Goal: Task Accomplishment & Management: Manage account settings

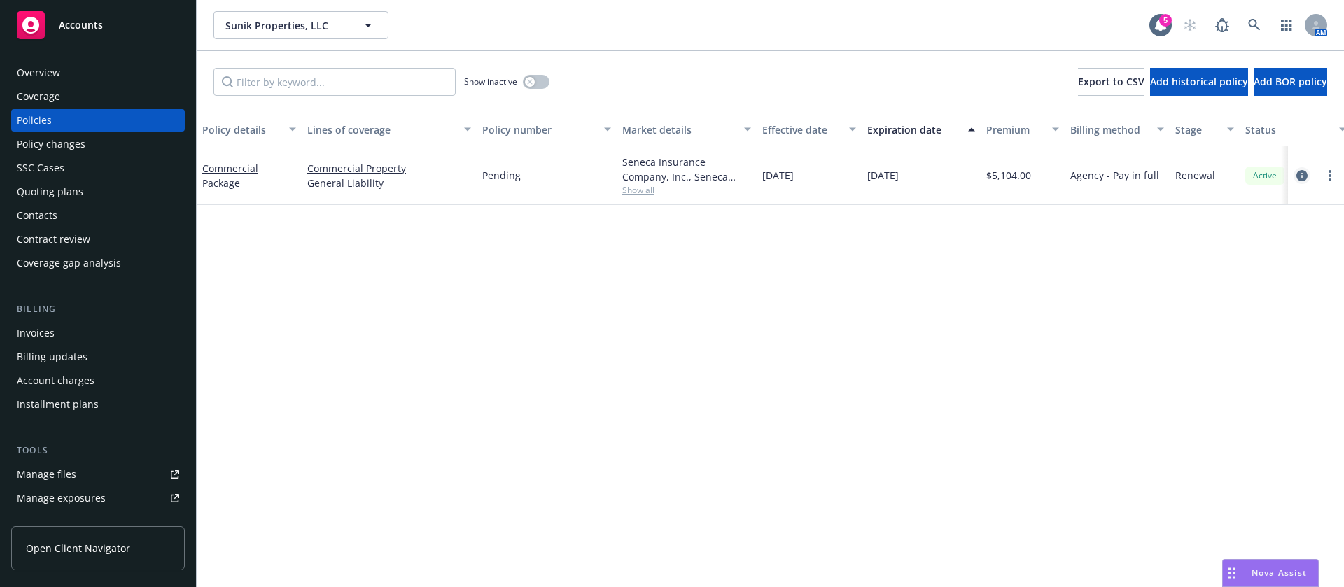
click at [1298, 174] on icon "circleInformation" at bounding box center [1302, 175] width 11 height 11
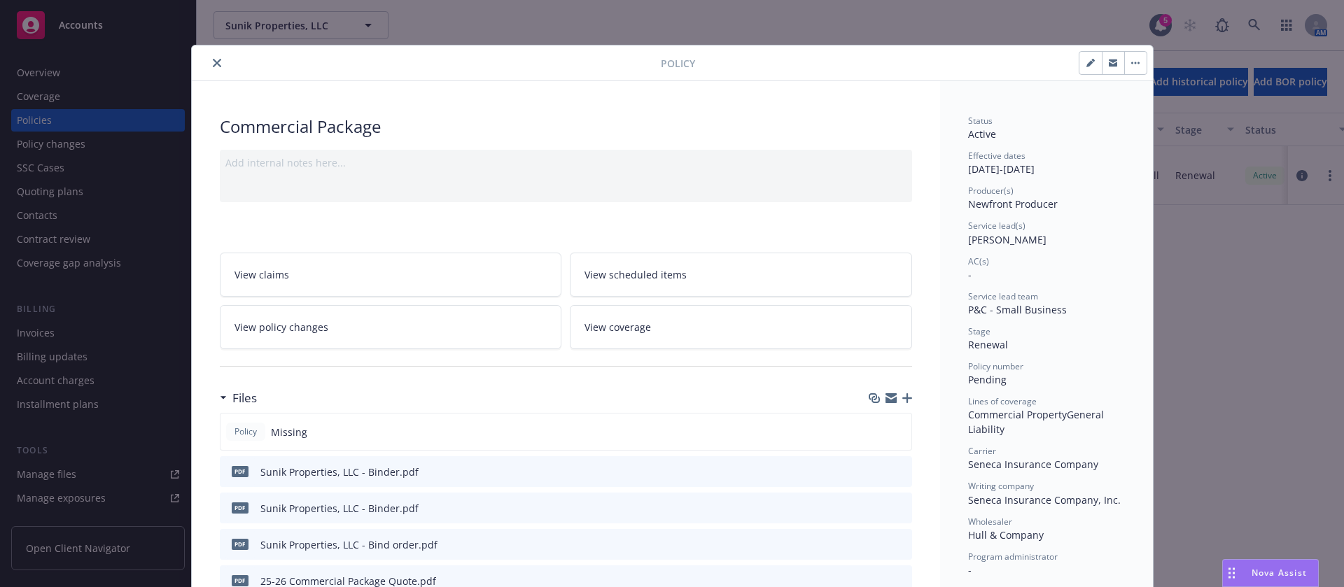
click at [209, 62] on button "close" at bounding box center [217, 63] width 17 height 17
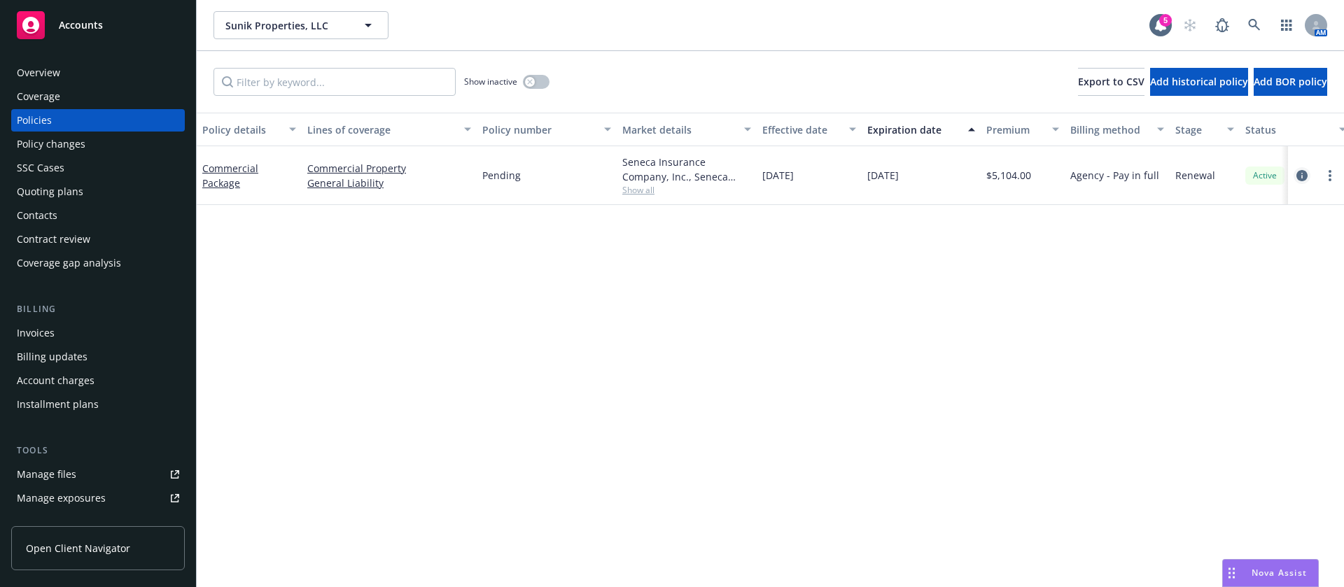
click at [1307, 174] on icon "circleInformation" at bounding box center [1302, 175] width 11 height 11
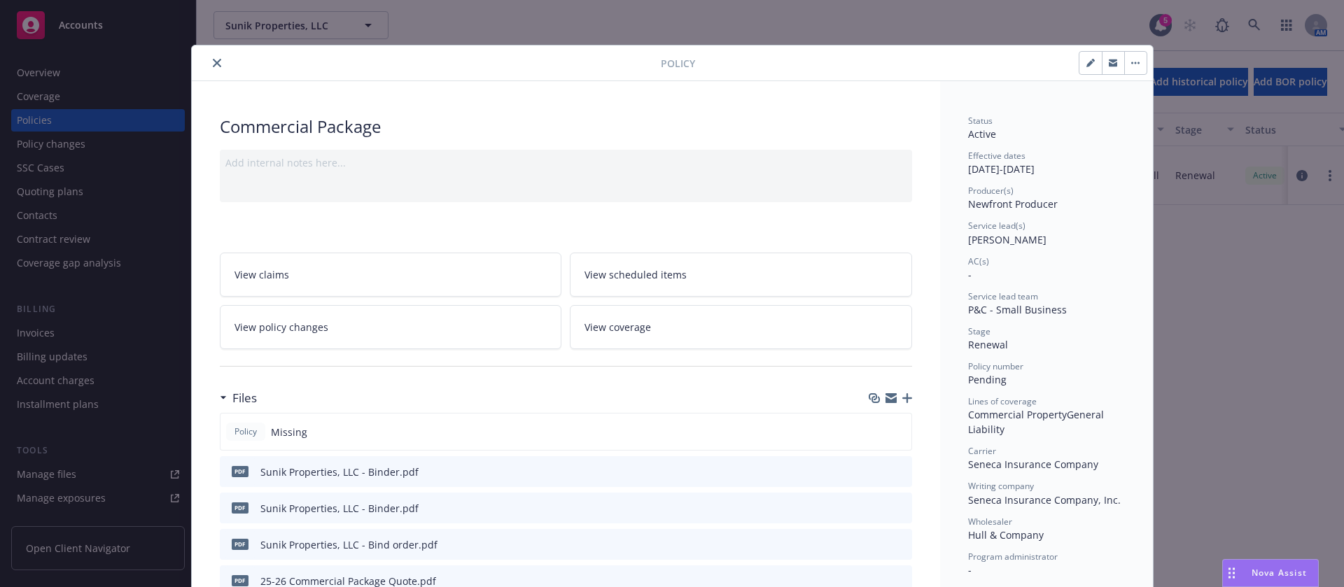
scroll to position [42, 0]
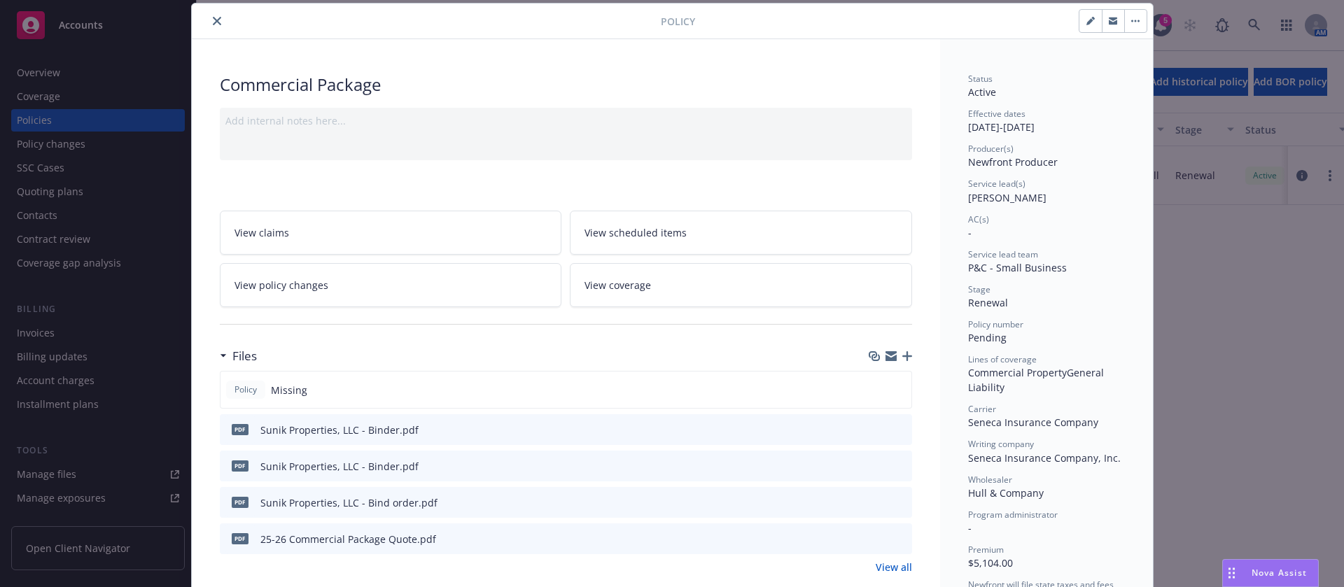
click at [1087, 18] on icon "button" at bounding box center [1091, 21] width 8 height 8
select select "RENEWAL"
select select "12"
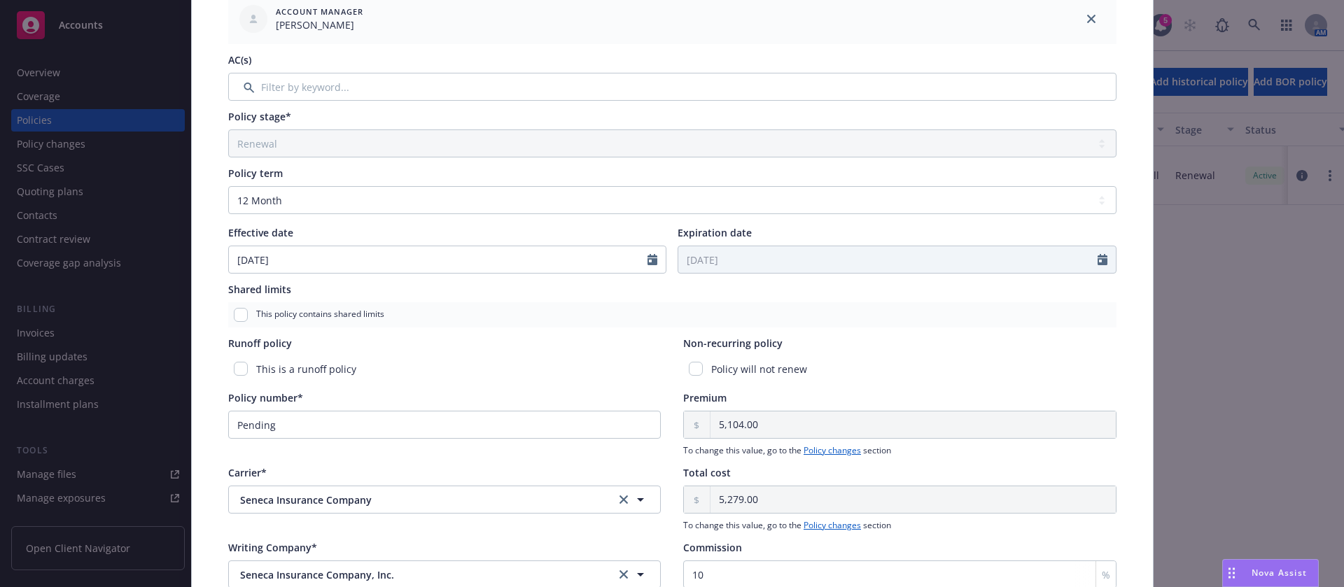
scroll to position [559, 0]
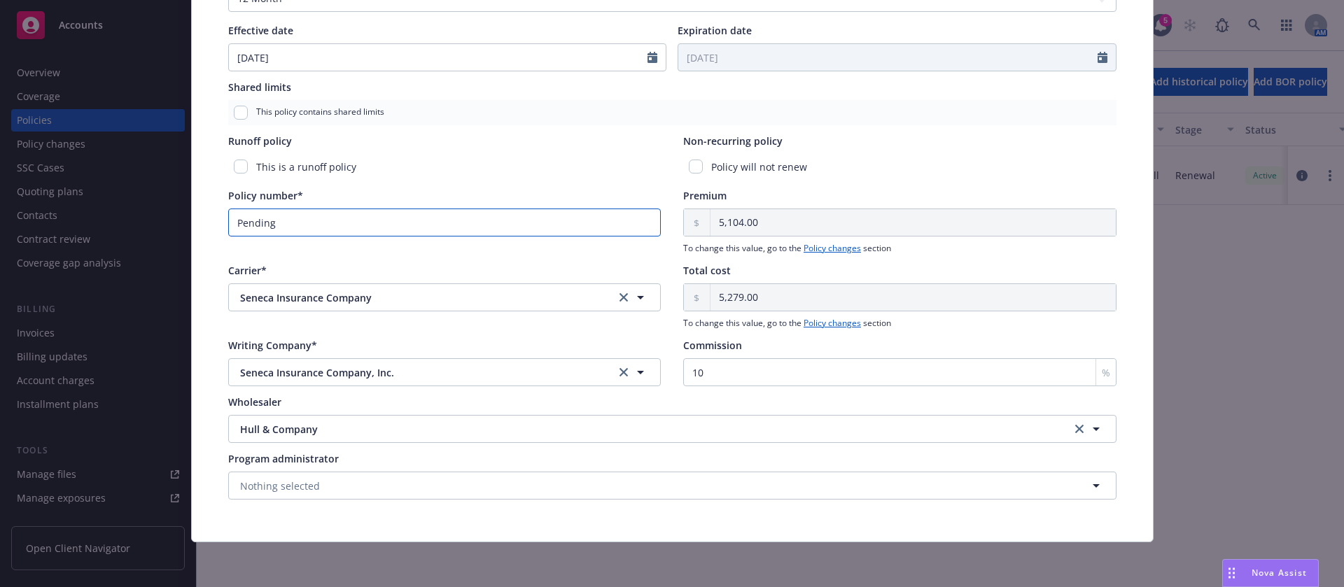
drag, startPoint x: 232, startPoint y: 225, endPoint x: 198, endPoint y: 220, distance: 34.7
click at [198, 220] on div "Policy type* Commercial Package Display name Producer(s)* House Account Newfron…" at bounding box center [672, 34] width 961 height 1016
click at [281, 221] on input "Pending" at bounding box center [444, 223] width 433 height 28
paste input "MP 3312337"
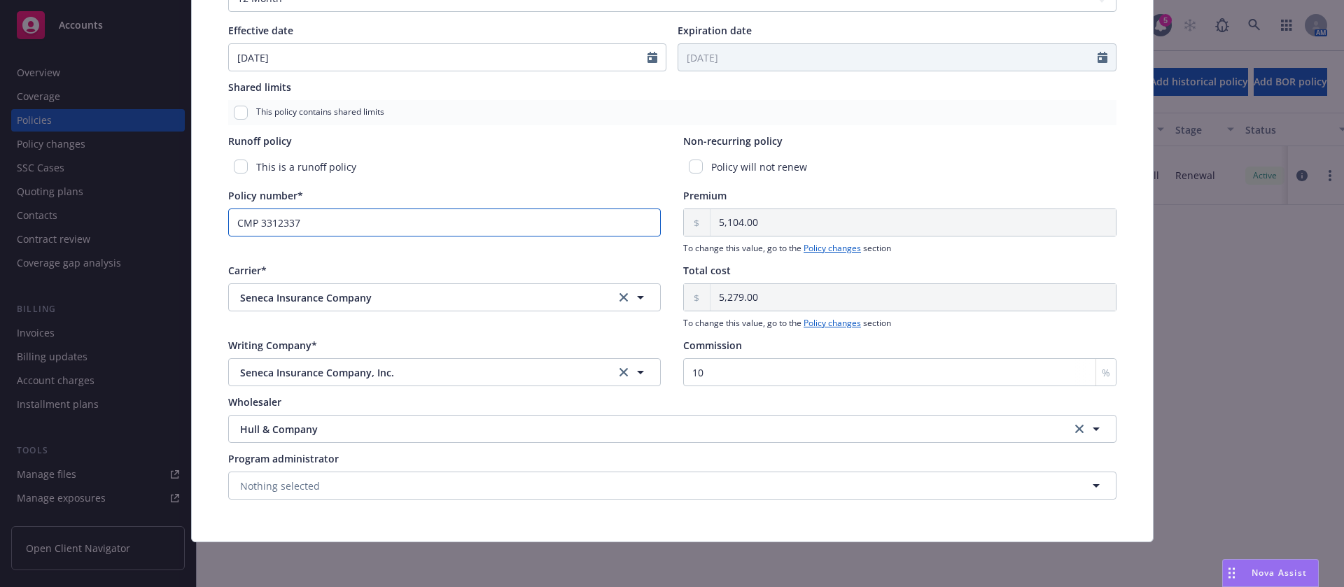
scroll to position [0, 0]
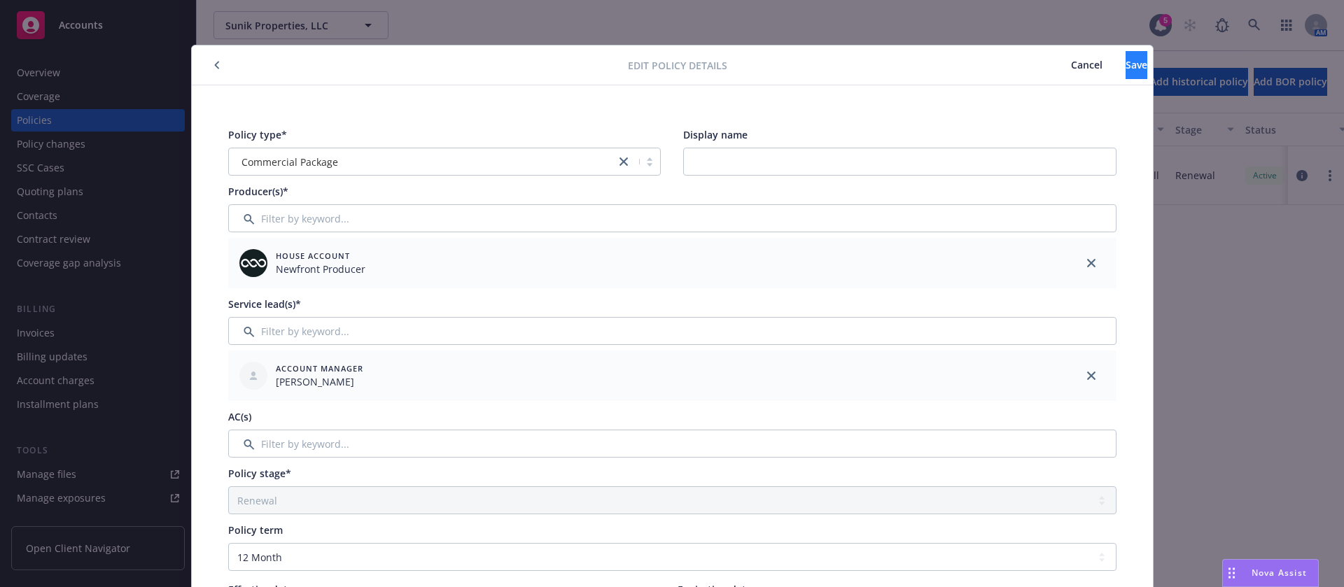
type input "CMP 3312337"
click at [1126, 69] on button "Save" at bounding box center [1137, 65] width 22 height 28
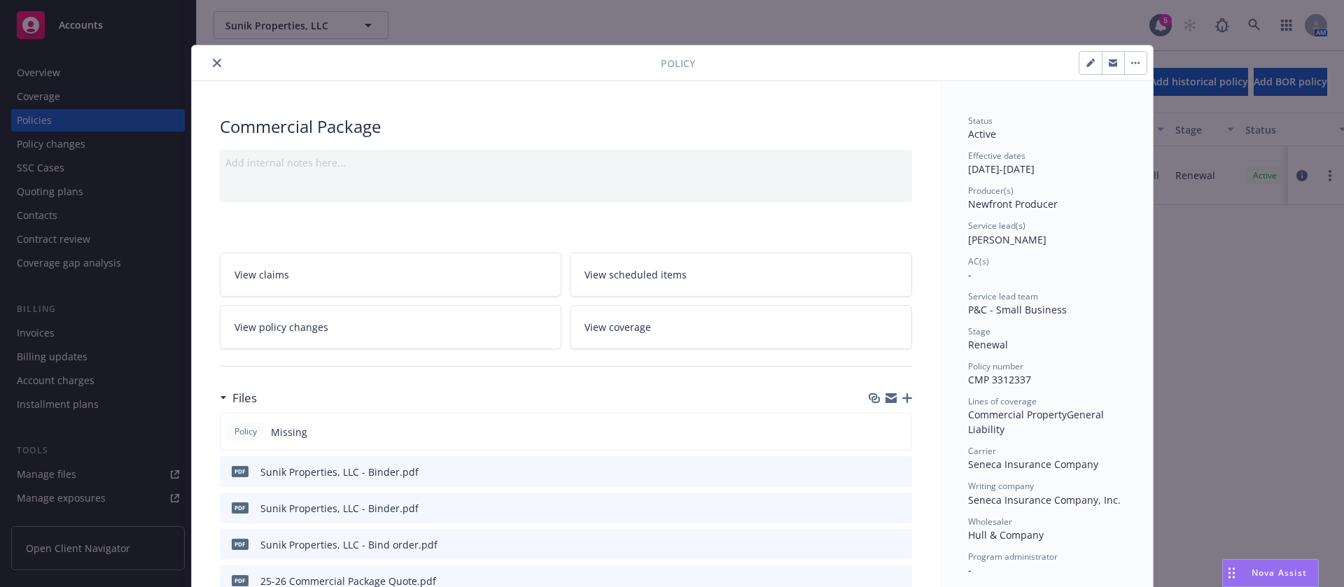
click at [197, 51] on div "Policy" at bounding box center [672, 64] width 961 height 36
click at [213, 59] on icon "close" at bounding box center [217, 63] width 8 height 8
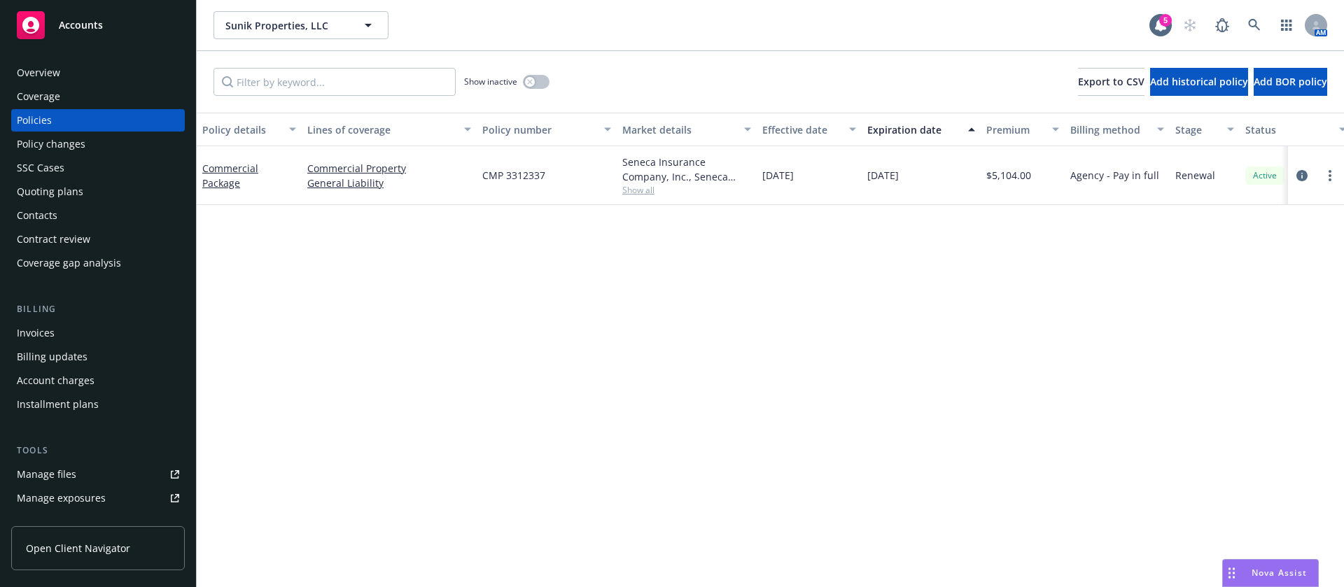
click at [84, 337] on div "Invoices" at bounding box center [98, 333] width 162 height 22
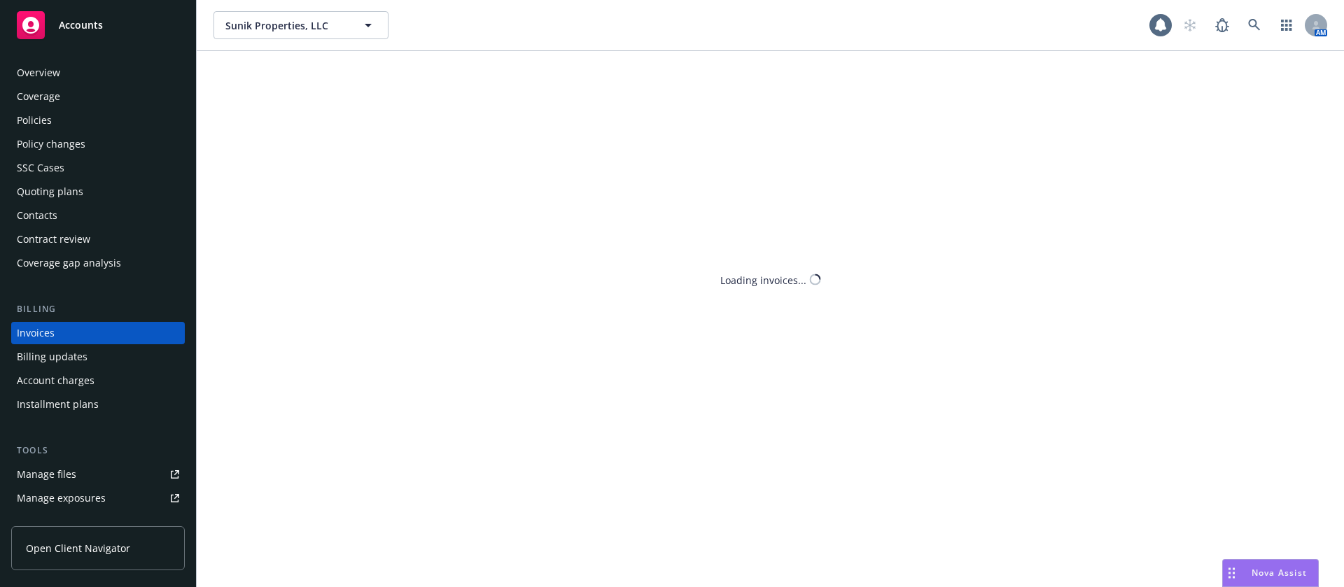
scroll to position [18, 0]
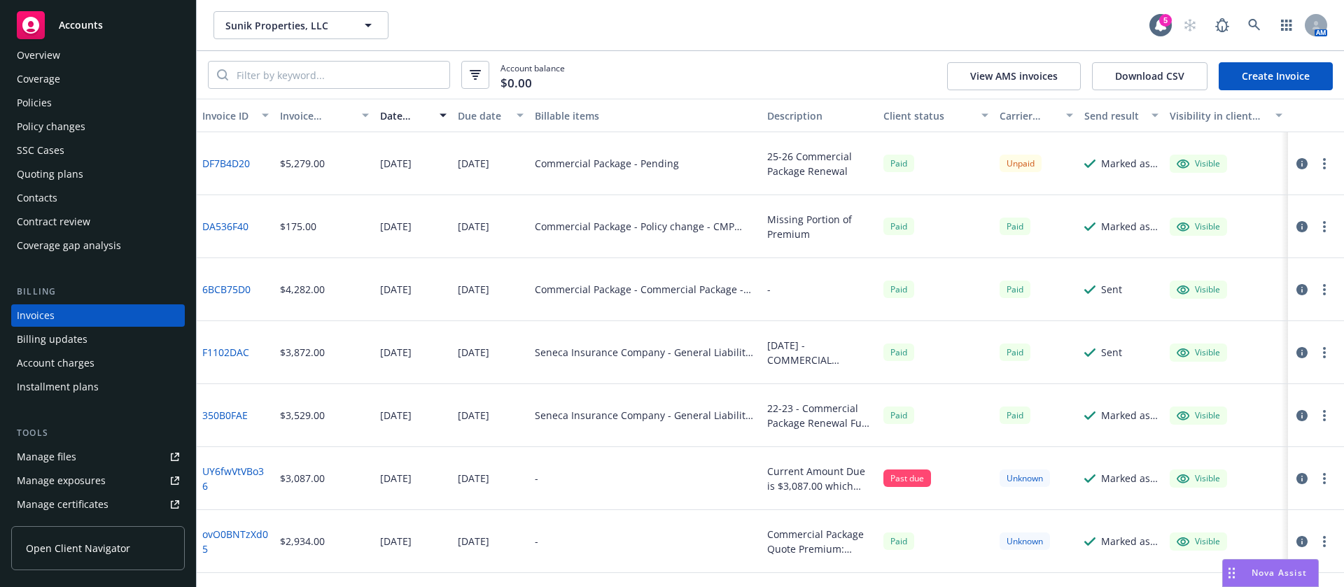
click at [1289, 78] on link "Create Invoice" at bounding box center [1276, 76] width 114 height 28
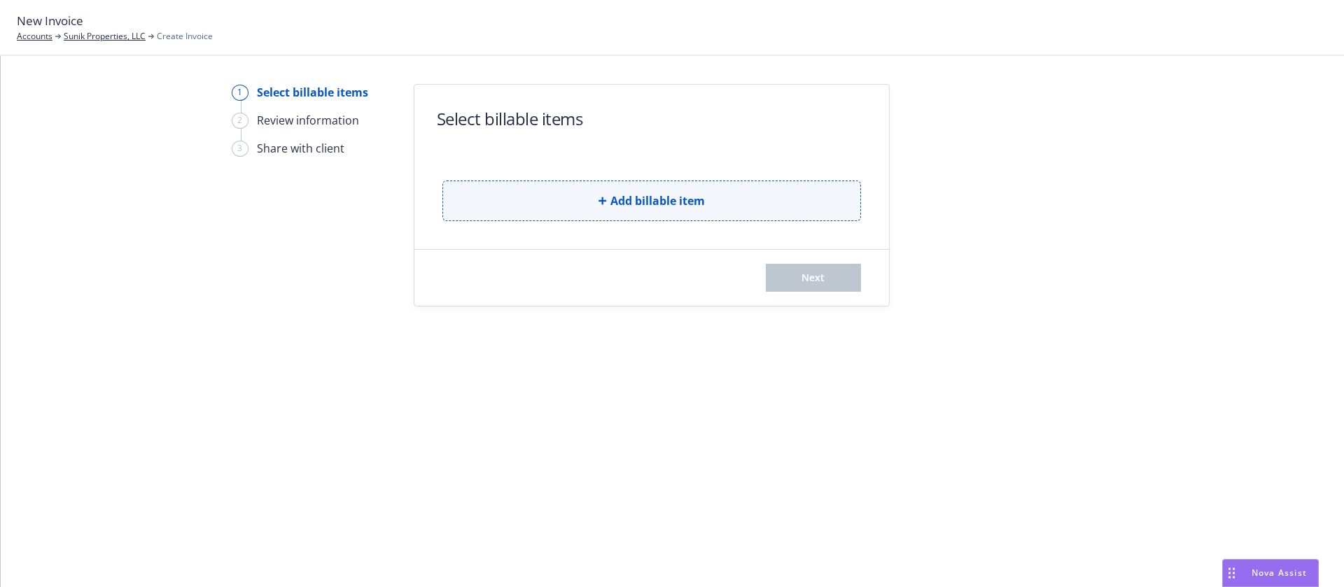
click at [499, 202] on button "Add billable item" at bounding box center [652, 201] width 419 height 41
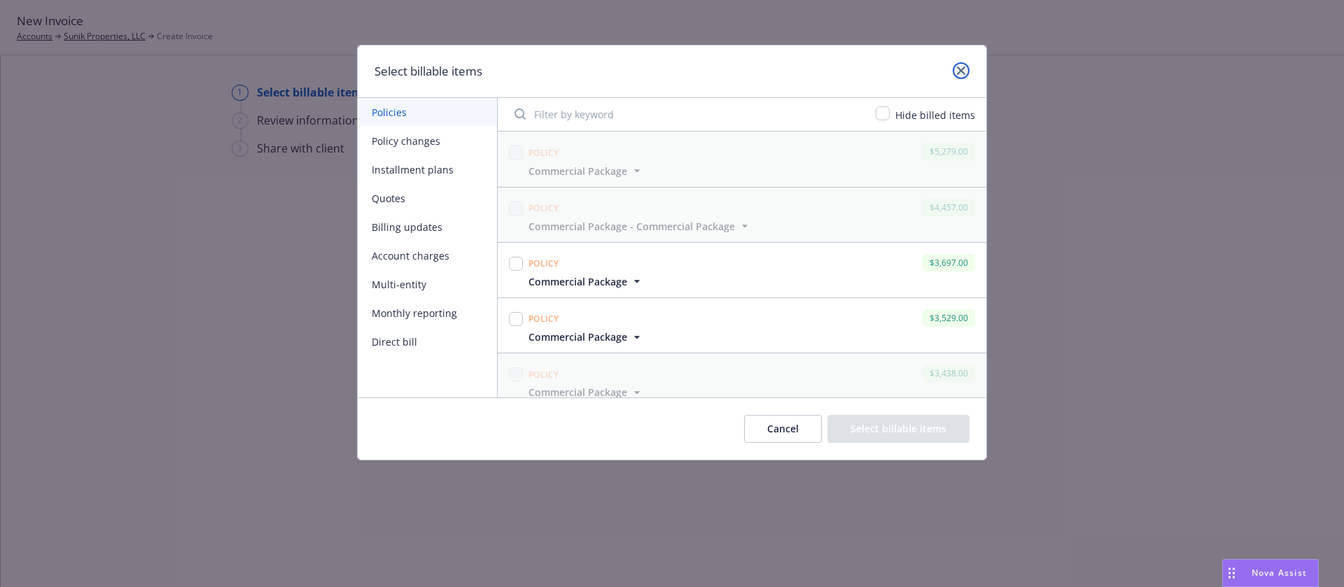
click at [964, 65] on link "close" at bounding box center [961, 70] width 17 height 17
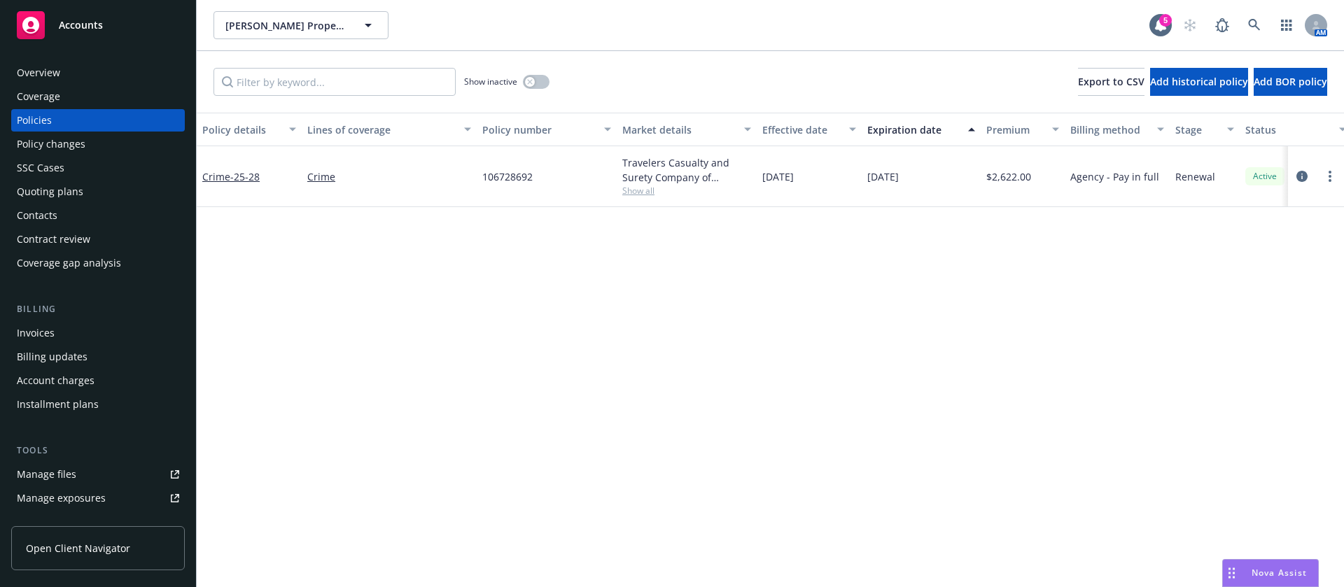
click at [73, 191] on div "Quoting plans" at bounding box center [50, 192] width 67 height 22
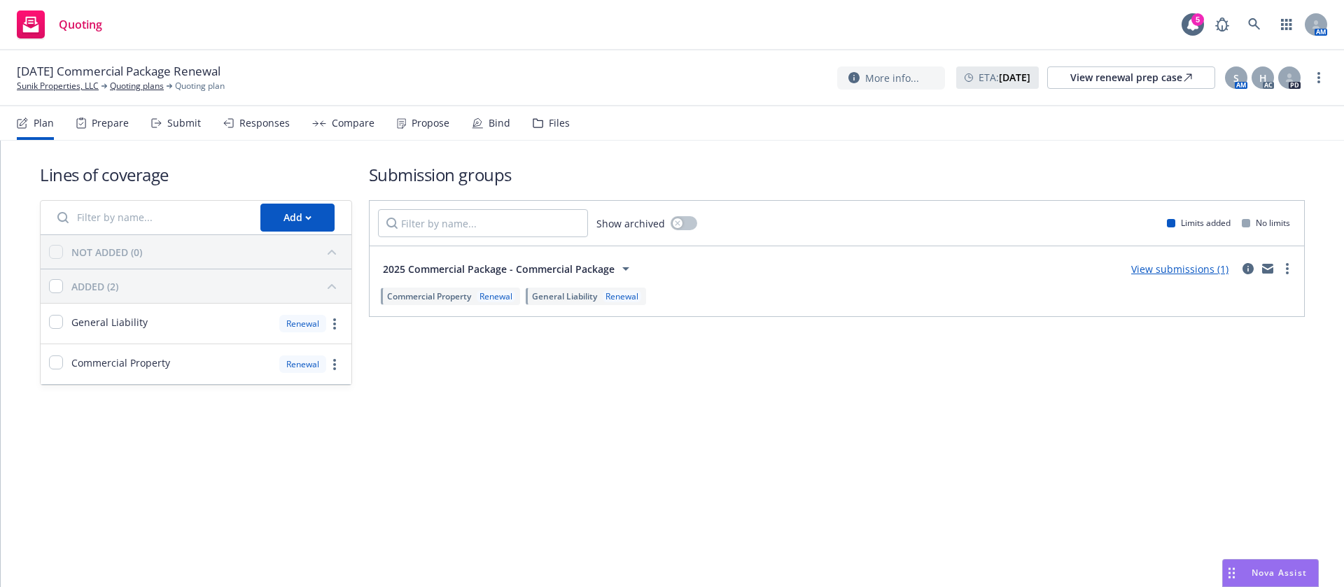
click at [510, 125] on div "Plan Prepare Submit Responses Compare Propose Bind Files" at bounding box center [293, 123] width 553 height 34
click at [492, 126] on div "Bind" at bounding box center [500, 123] width 22 height 11
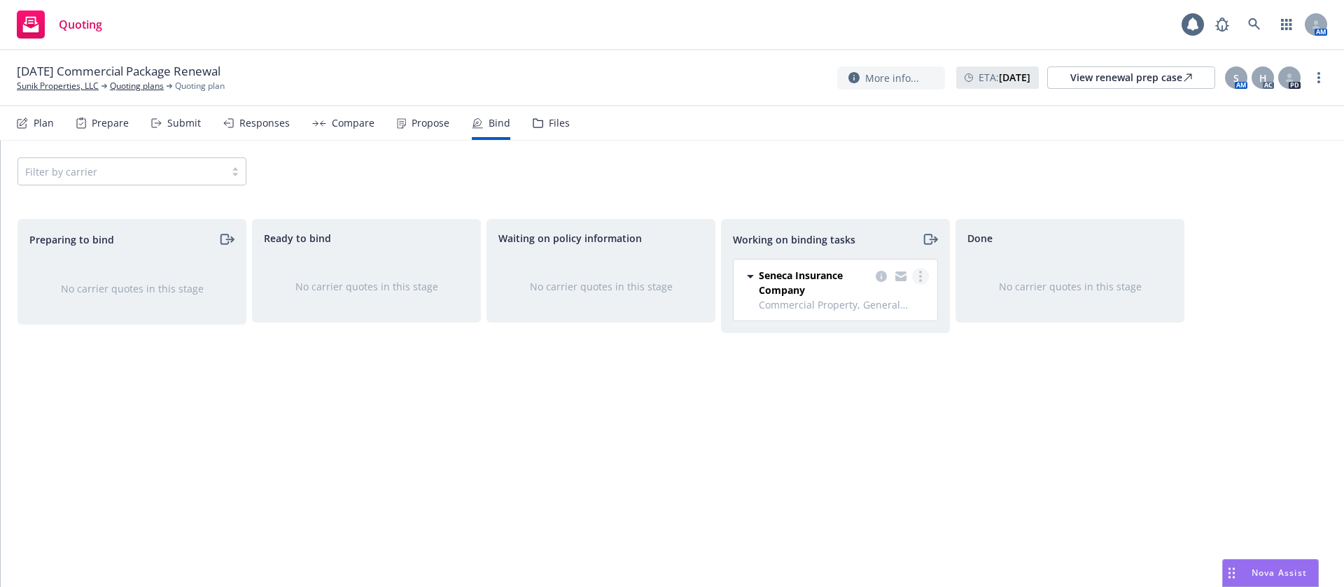
click at [917, 276] on link "more" at bounding box center [920, 276] width 17 height 17
click at [874, 330] on span "Move to done" at bounding box center [850, 332] width 97 height 13
click at [1318, 73] on circle "more" at bounding box center [1319, 73] width 3 height 3
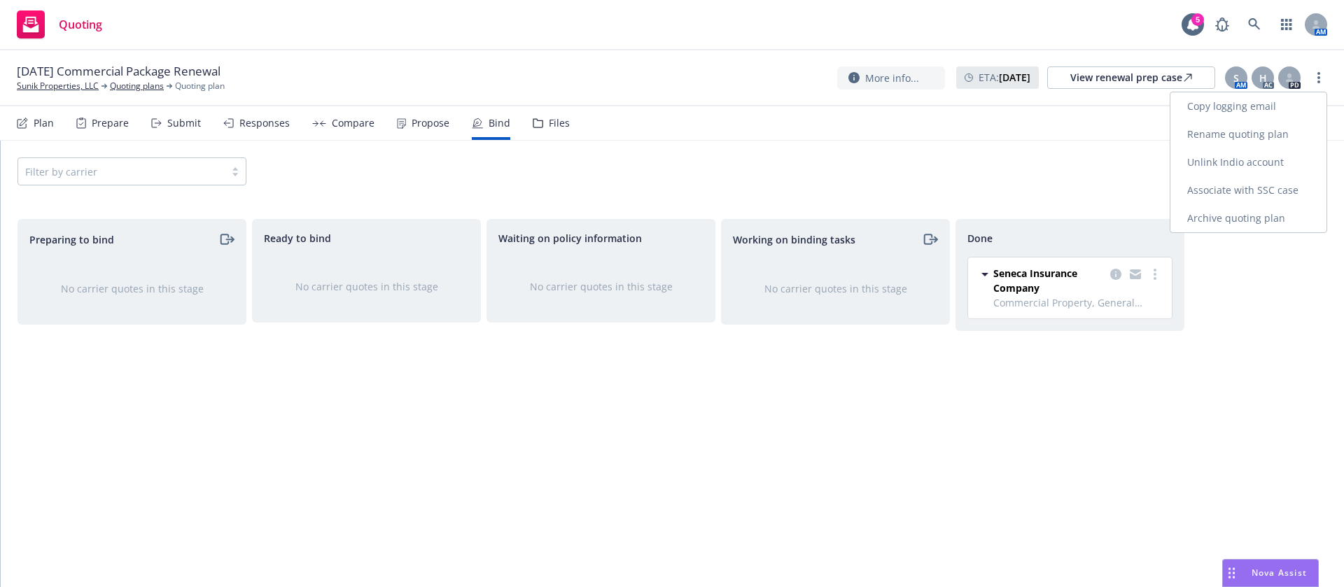
click at [1272, 217] on link "Archive quoting plan" at bounding box center [1249, 218] width 156 height 28
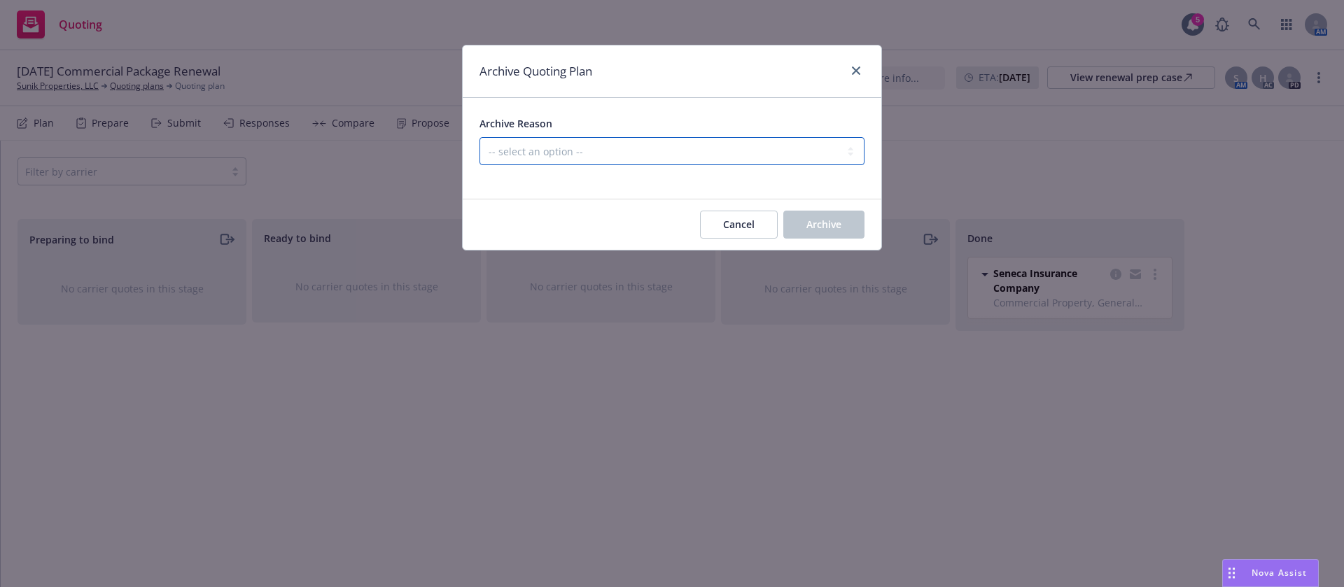
drag, startPoint x: 683, startPoint y: 156, endPoint x: 683, endPoint y: 164, distance: 7.7
click at [683, 160] on select "-- select an option -- All policies in this renewal plan are auto-renewed Creat…" at bounding box center [672, 151] width 385 height 28
select select "ARCHIVED_RENEWAL_COMPLETED"
click at [480, 137] on select "-- select an option -- All policies in this renewal plan are auto-renewed Creat…" at bounding box center [672, 151] width 385 height 28
click at [802, 221] on button "Archive" at bounding box center [823, 225] width 81 height 28
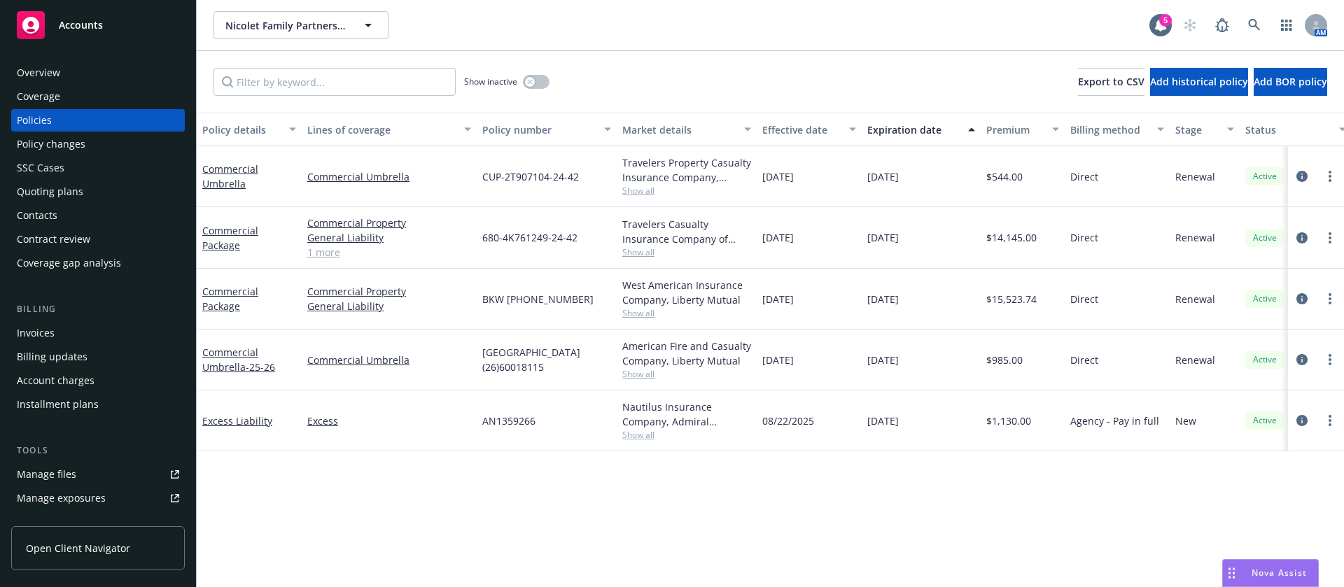
click at [81, 328] on div "Invoices" at bounding box center [98, 333] width 162 height 22
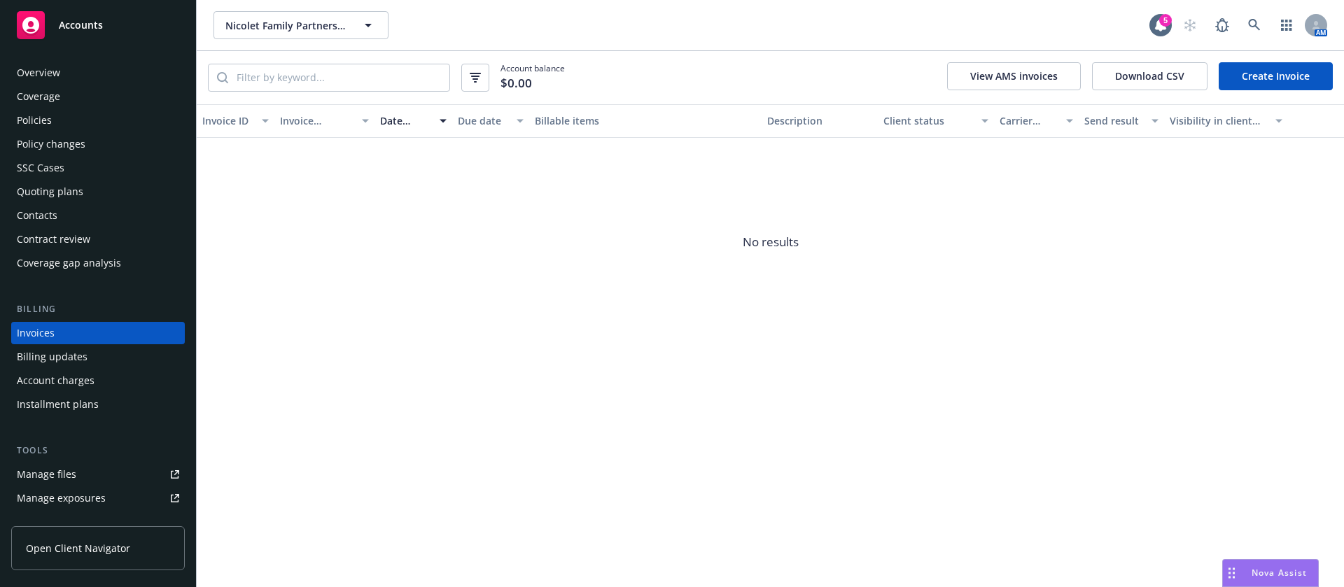
scroll to position [18, 0]
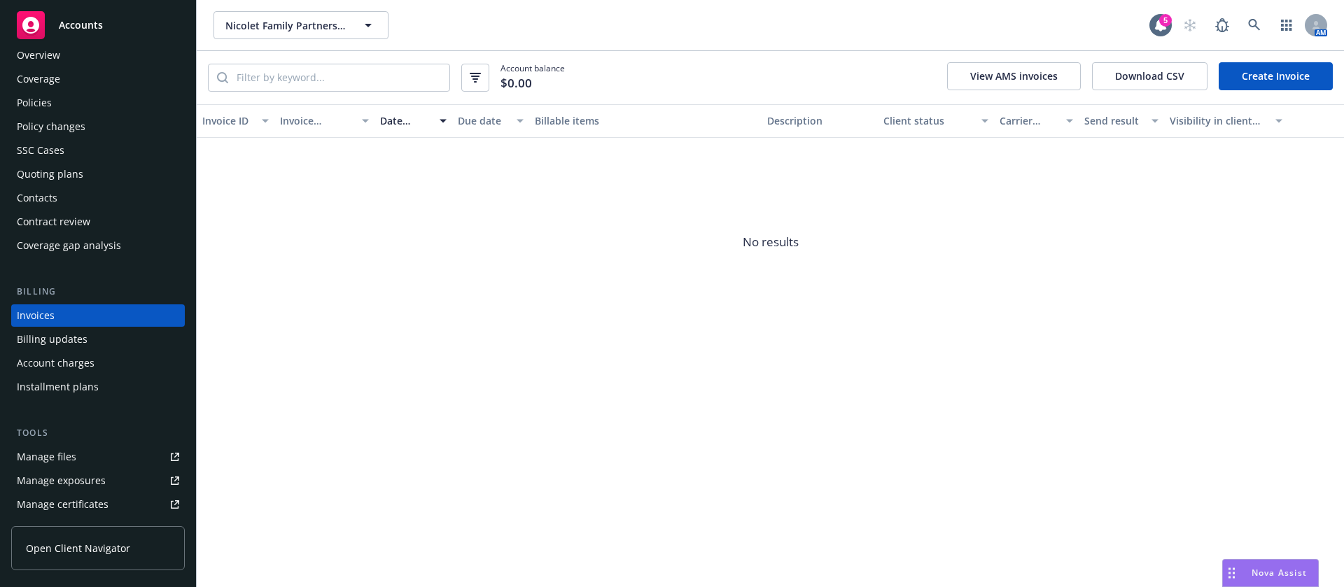
click at [1272, 72] on link "Create Invoice" at bounding box center [1276, 76] width 114 height 28
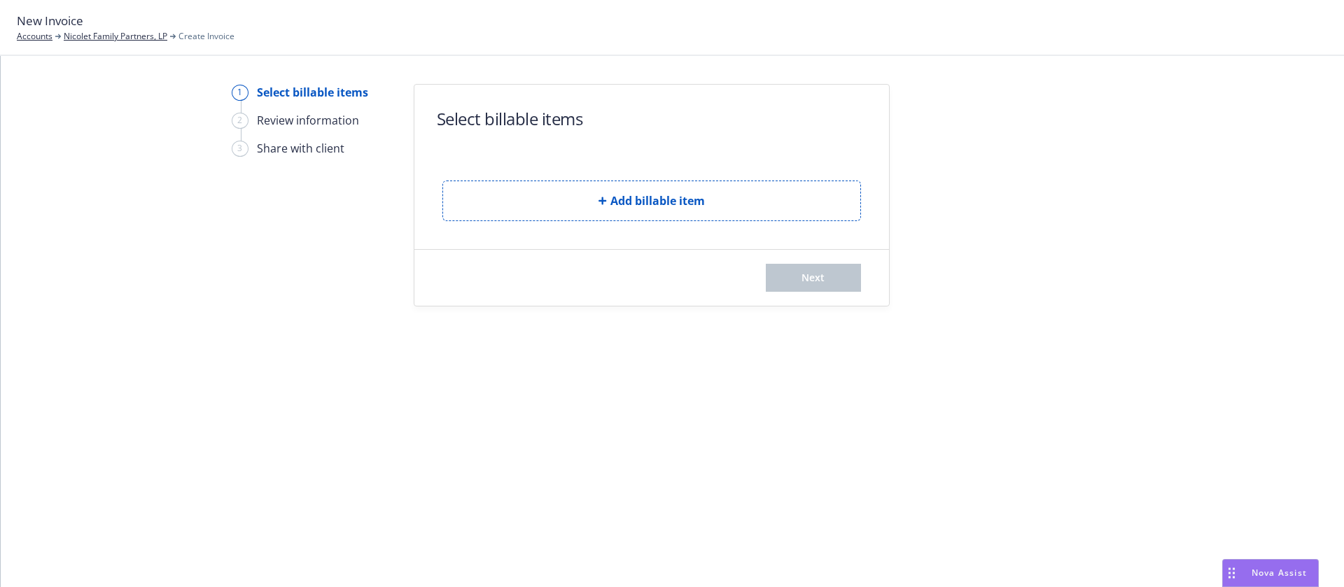
click at [594, 176] on div "Add billable item" at bounding box center [652, 189] width 419 height 63
click at [601, 209] on button "Add billable item" at bounding box center [652, 201] width 419 height 41
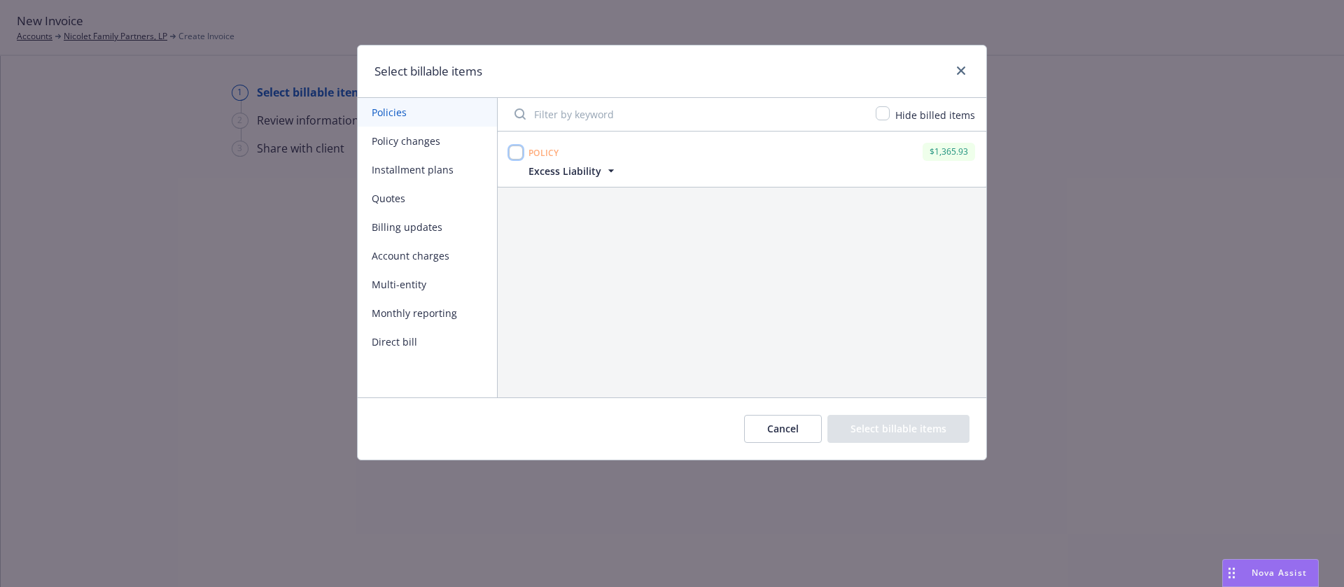
click at [516, 148] on input "checkbox" at bounding box center [516, 153] width 14 height 14
checkbox input "true"
click at [893, 425] on button "Select billable items" at bounding box center [899, 429] width 142 height 28
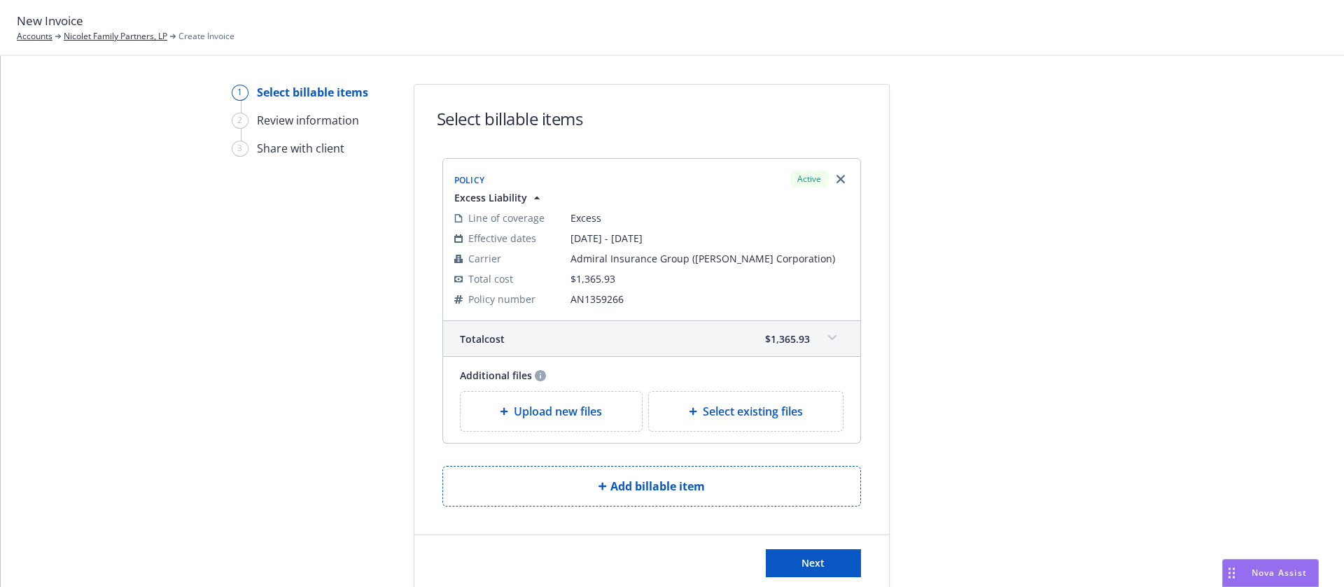
click at [568, 415] on span "Upload new files" at bounding box center [558, 411] width 88 height 17
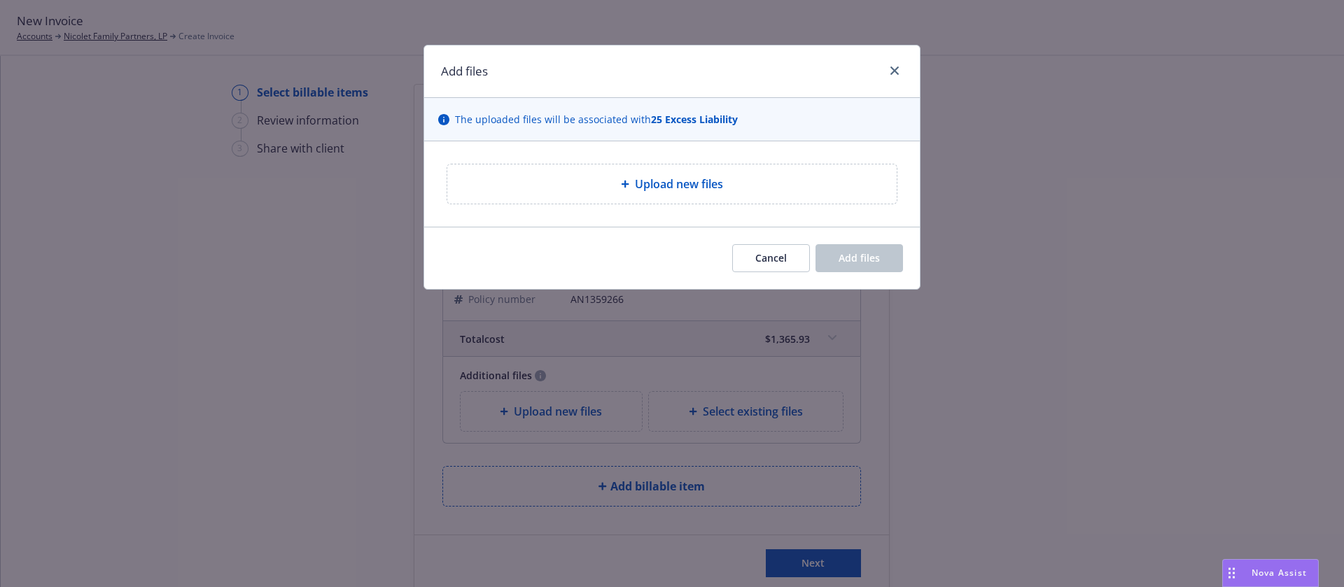
click at [619, 188] on div "Upload new files" at bounding box center [672, 184] width 427 height 17
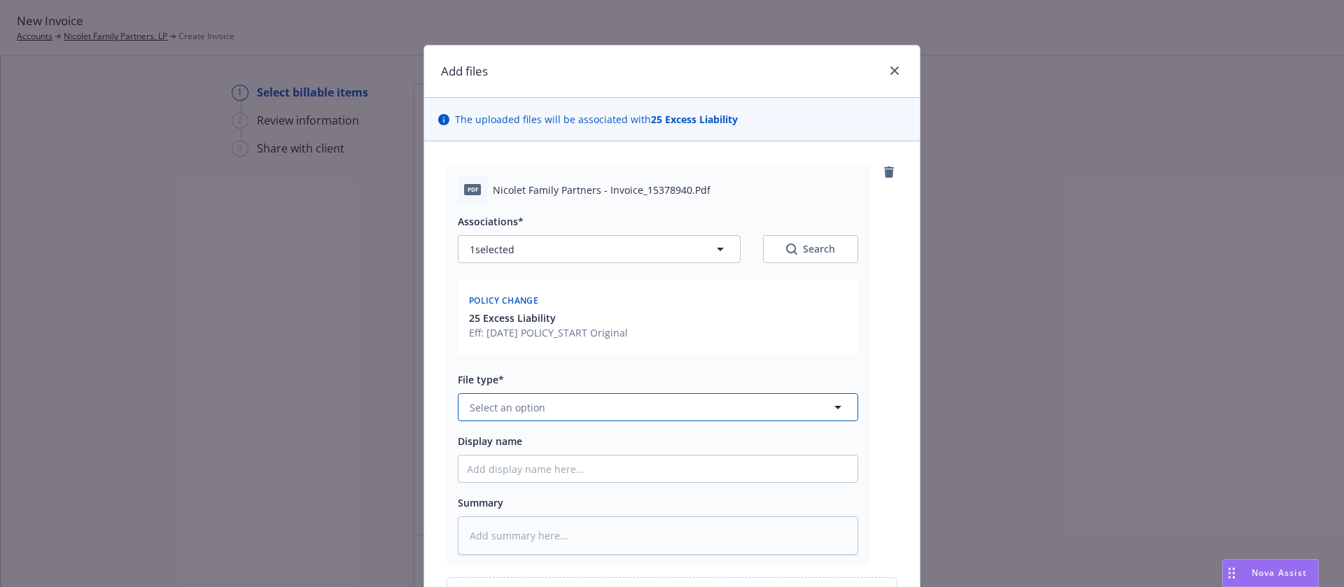
click at [637, 414] on button "Select an option" at bounding box center [658, 407] width 400 height 28
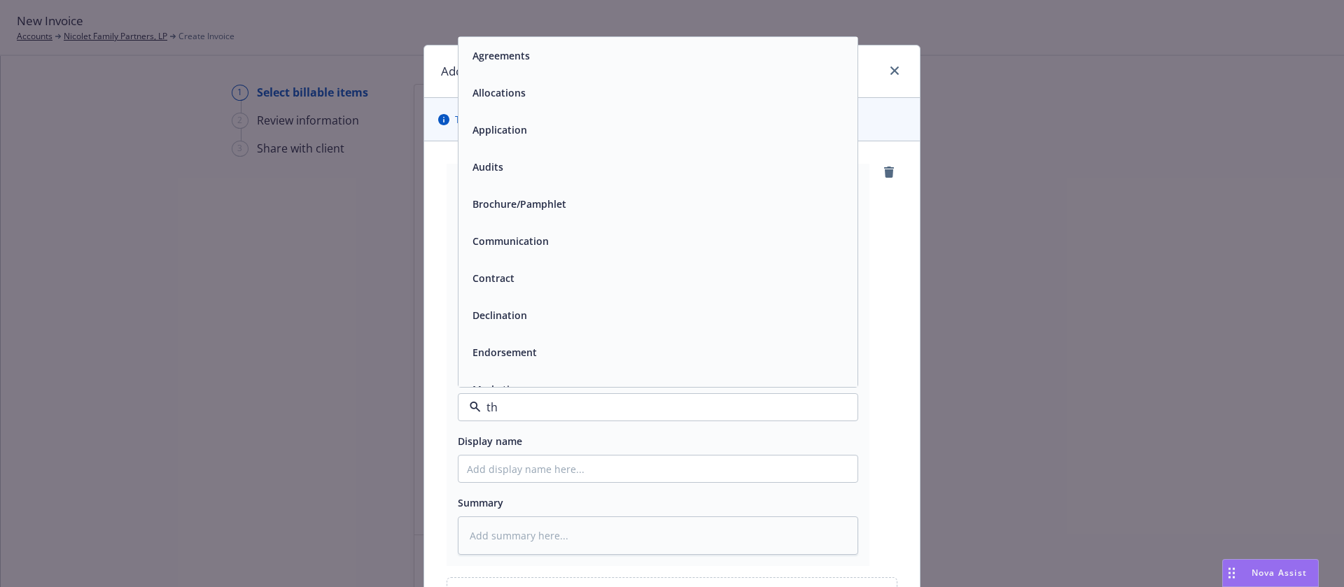
type input "thi"
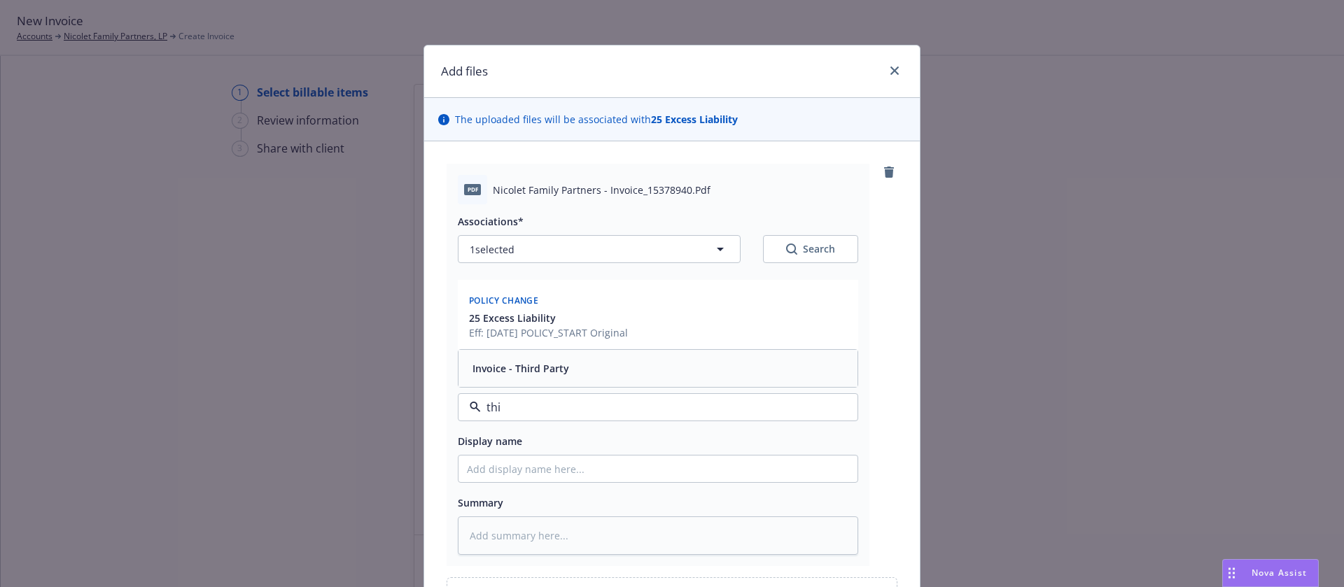
click at [606, 368] on div "Invoice - Third Party" at bounding box center [658, 368] width 382 height 20
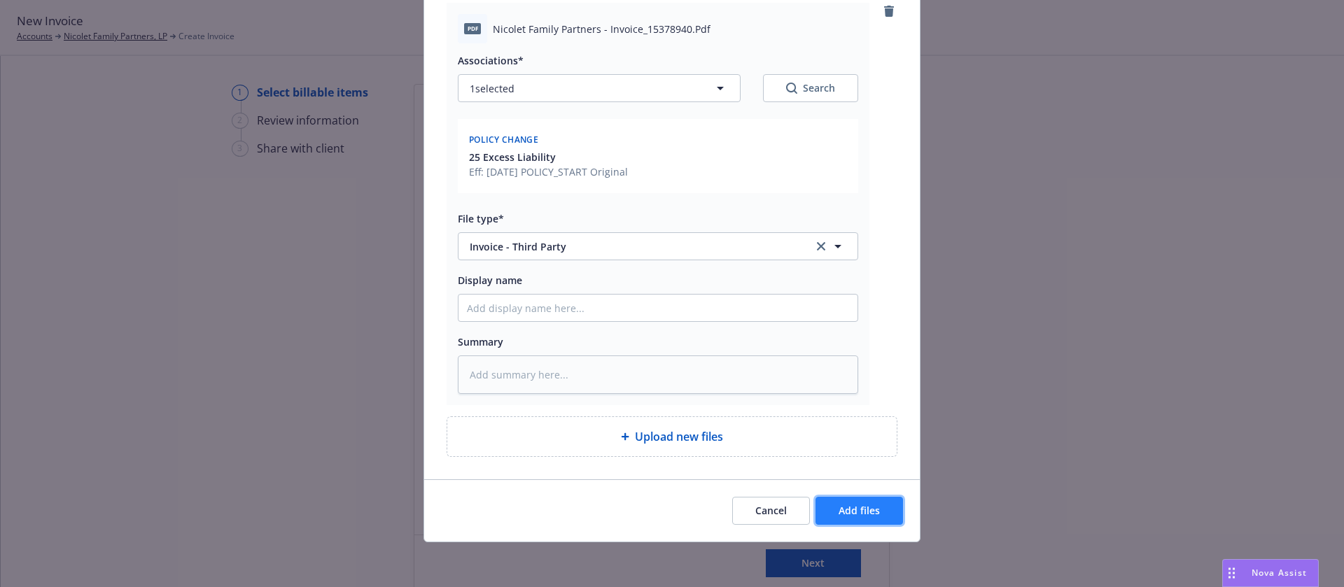
click at [866, 515] on span "Add files" at bounding box center [859, 510] width 41 height 13
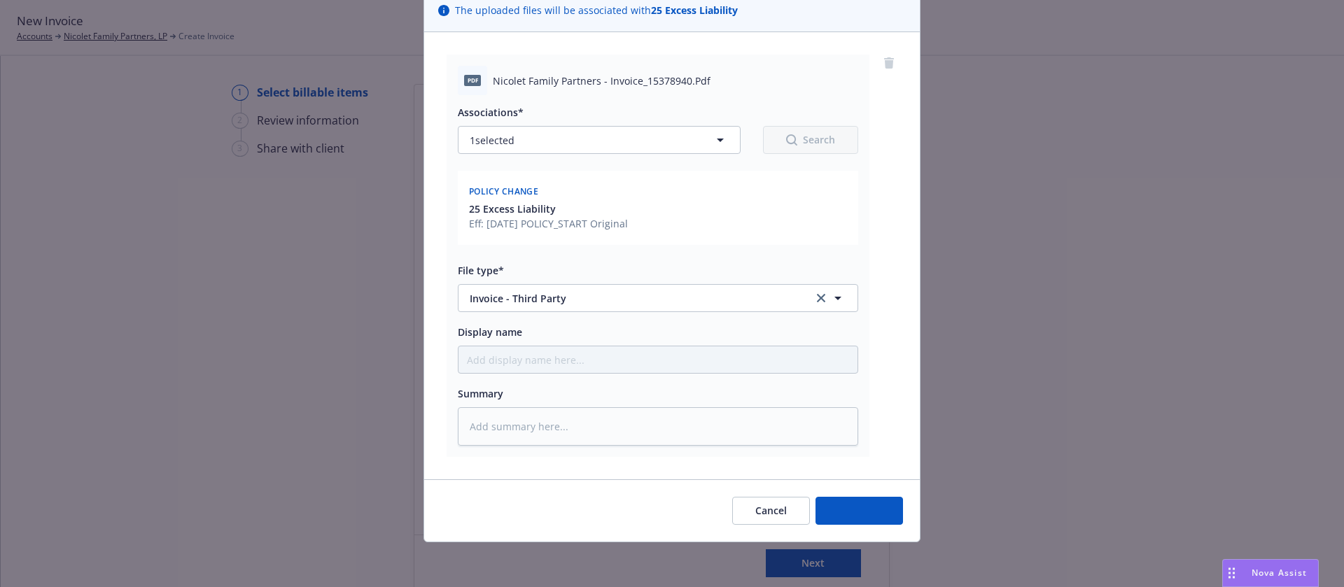
type textarea "x"
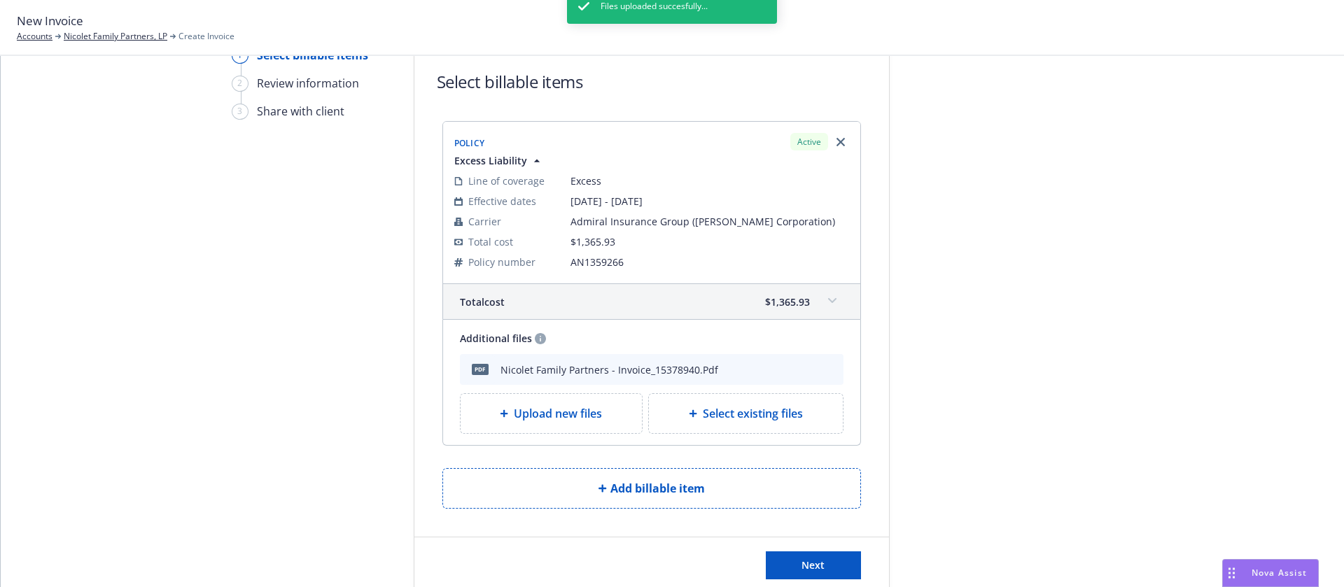
scroll to position [72, 0]
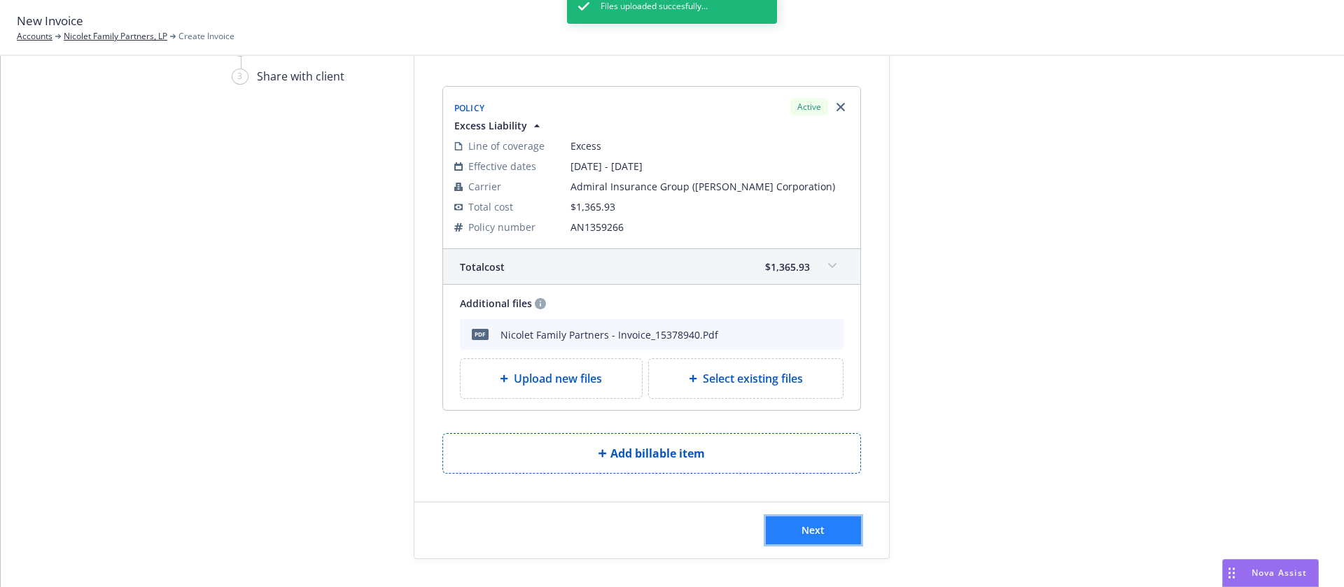
click at [810, 536] on span "Next" at bounding box center [813, 530] width 23 height 13
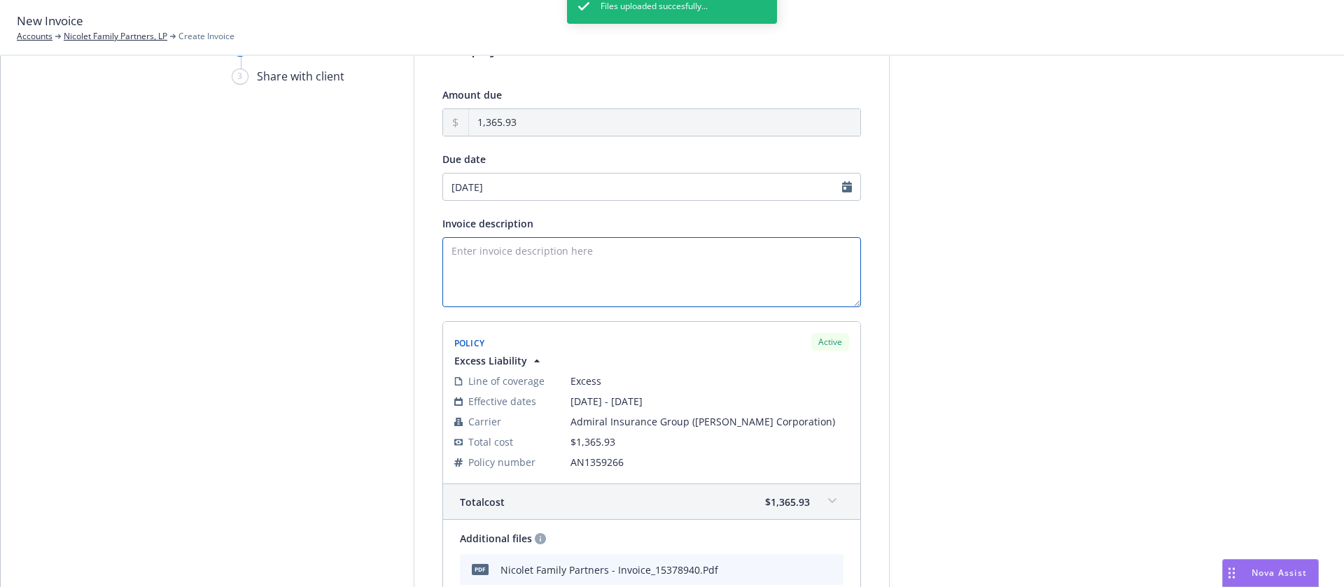
click at [549, 264] on textarea "Invoice description" at bounding box center [652, 272] width 419 height 70
type textarea "25-26 Excess Liability Policy"
click at [531, 181] on input "09/10/2025" at bounding box center [652, 187] width 419 height 28
select select "September"
select select "2025"
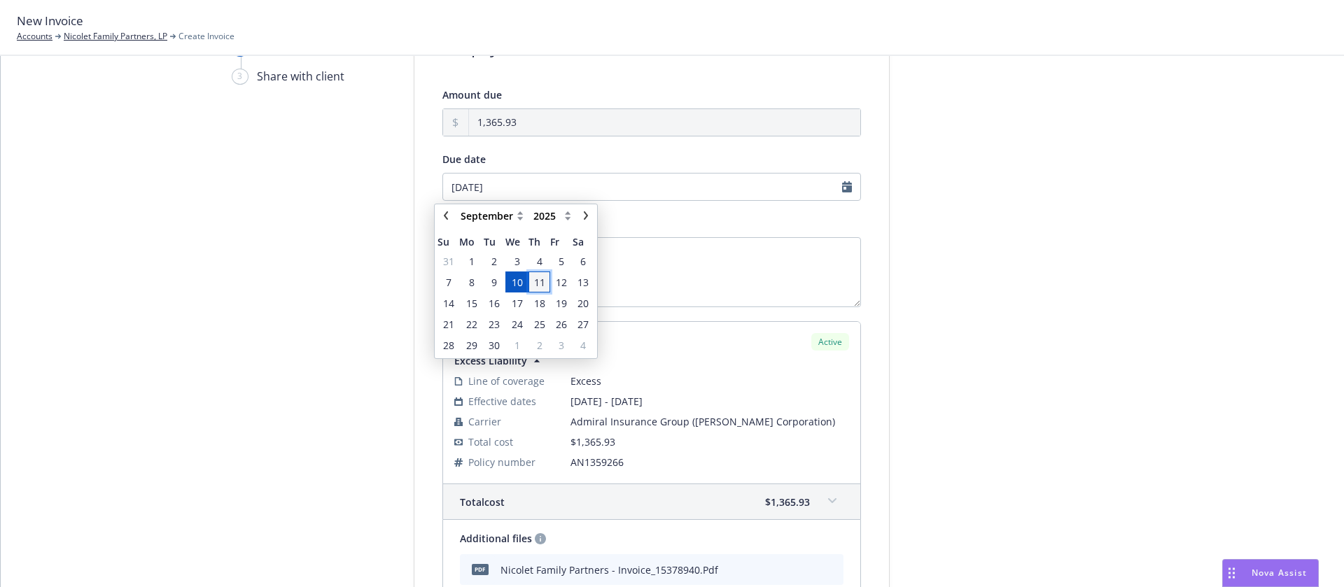
click at [541, 287] on span "11" at bounding box center [539, 282] width 11 height 15
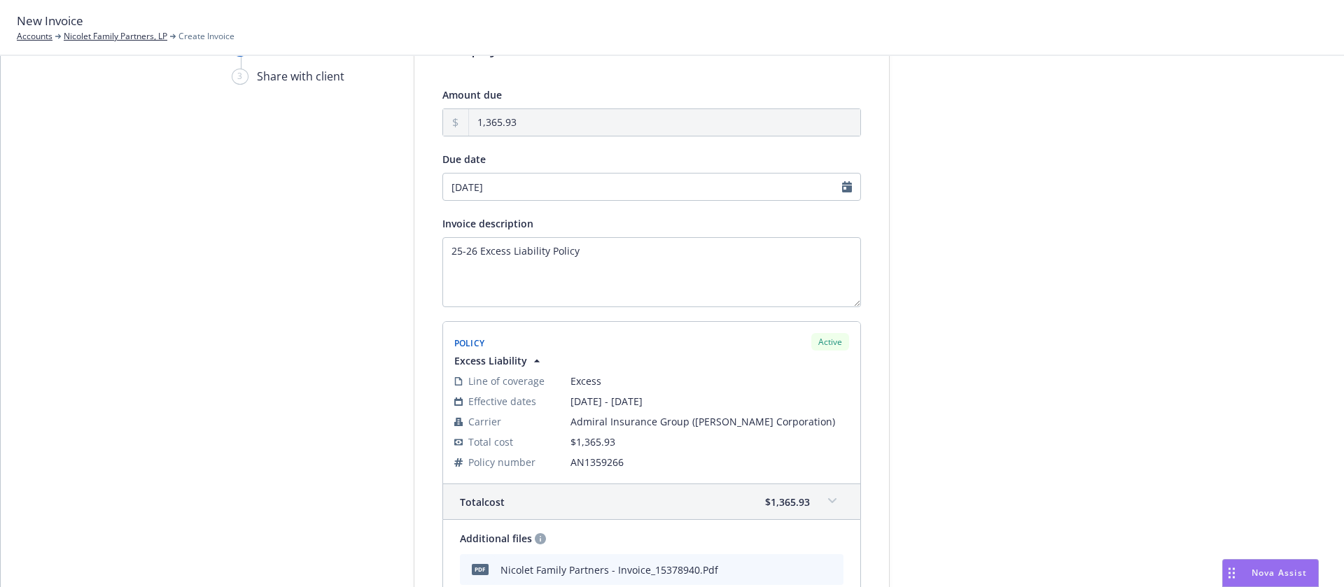
type input "09/11/2025"
click at [1110, 326] on div "Select billable items 2 Review information 3 Share with client Add payment deta…" at bounding box center [673, 372] width 1310 height 720
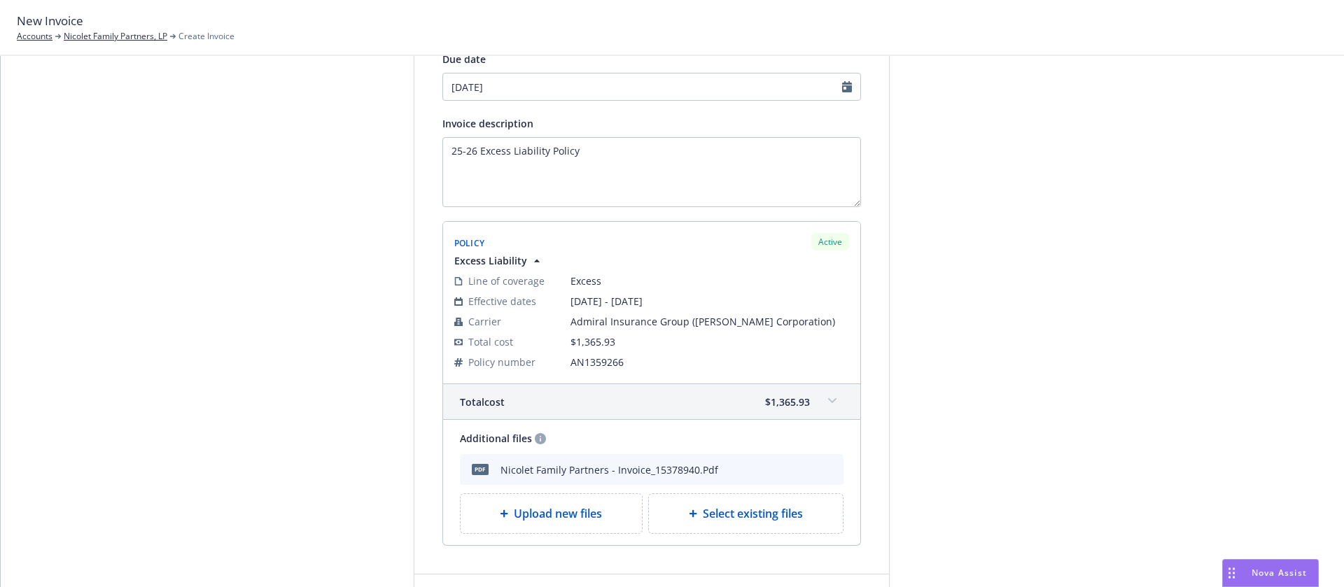
scroll to position [244, 0]
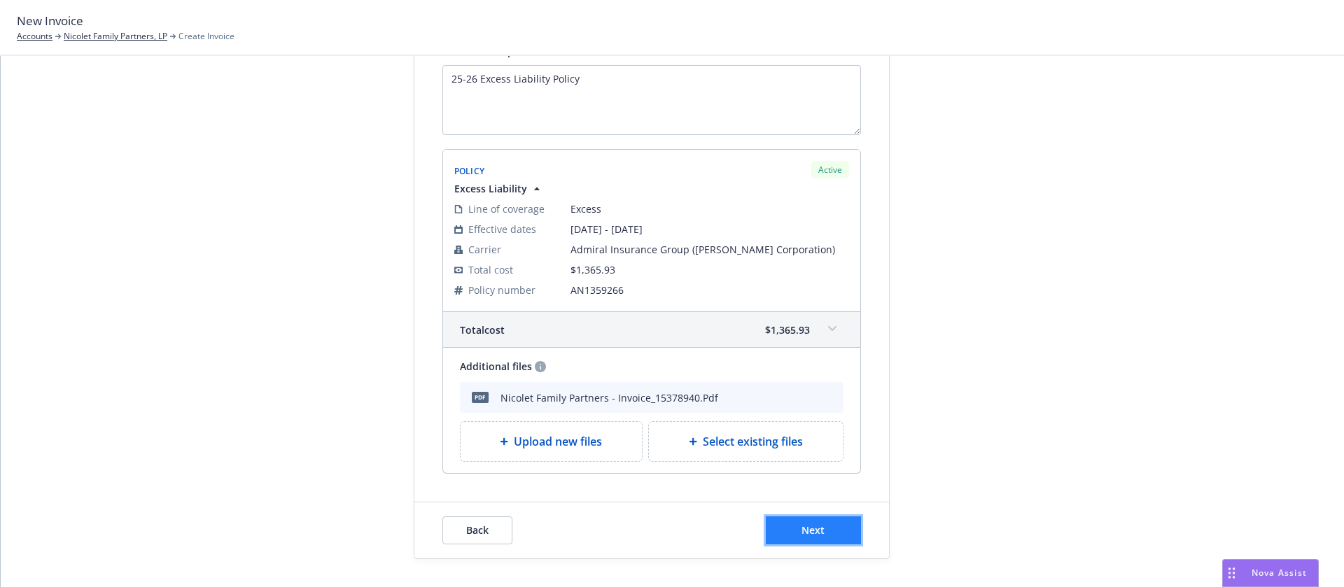
click at [843, 529] on button "Next" at bounding box center [813, 531] width 95 height 28
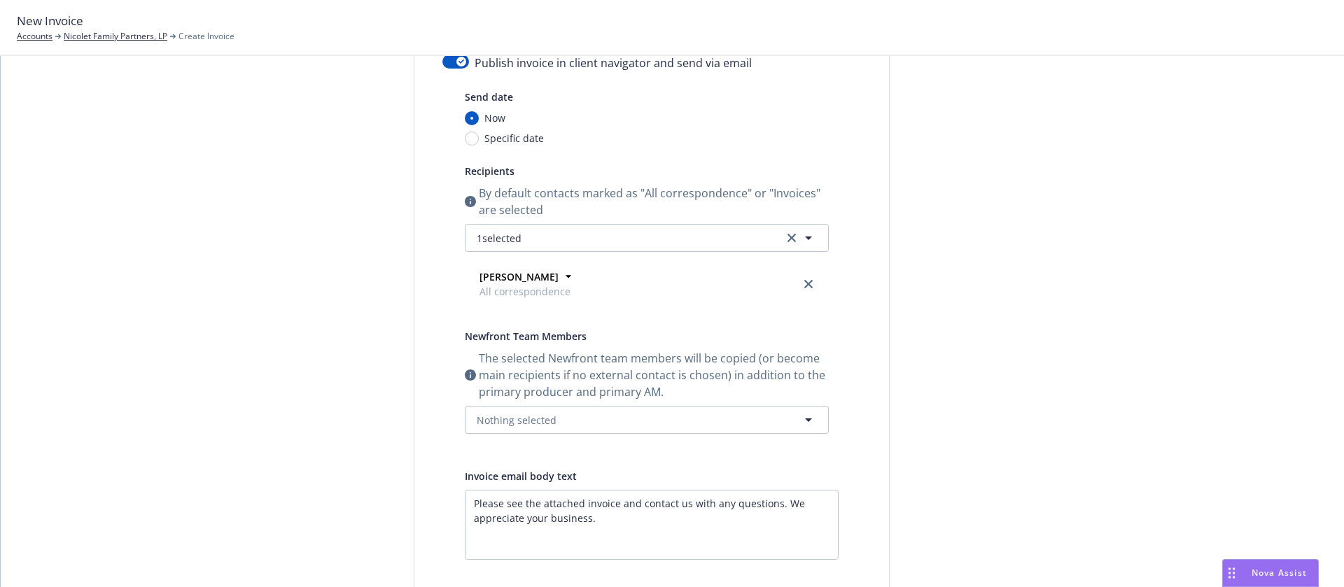
scroll to position [0, 0]
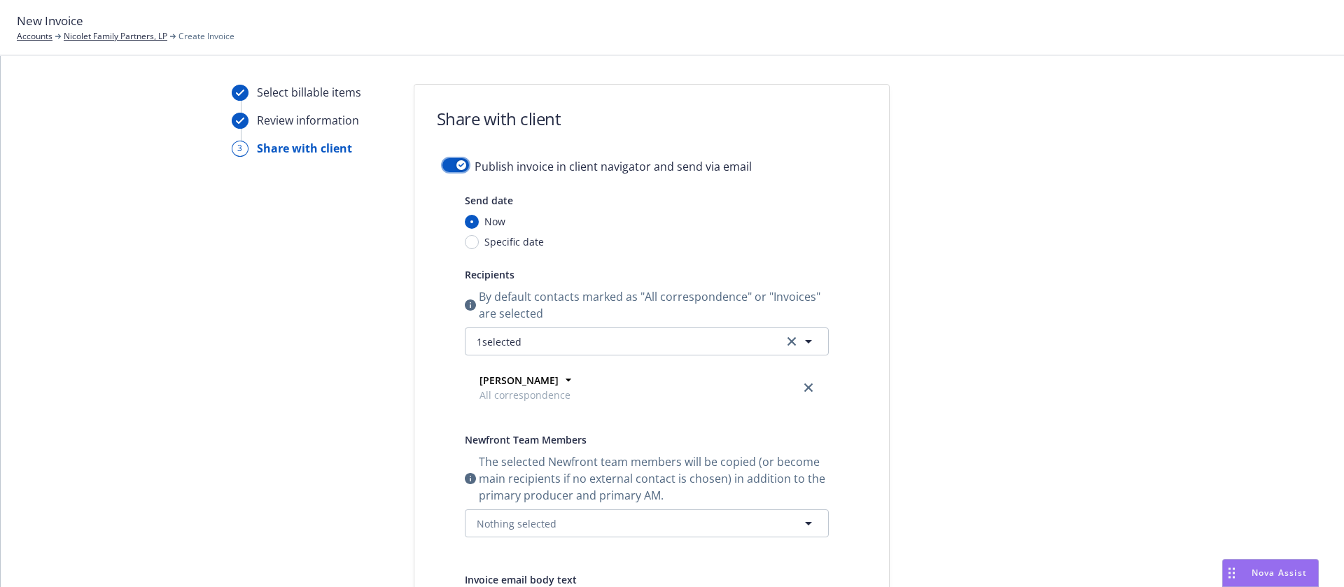
click at [457, 167] on div "button" at bounding box center [462, 165] width 10 height 10
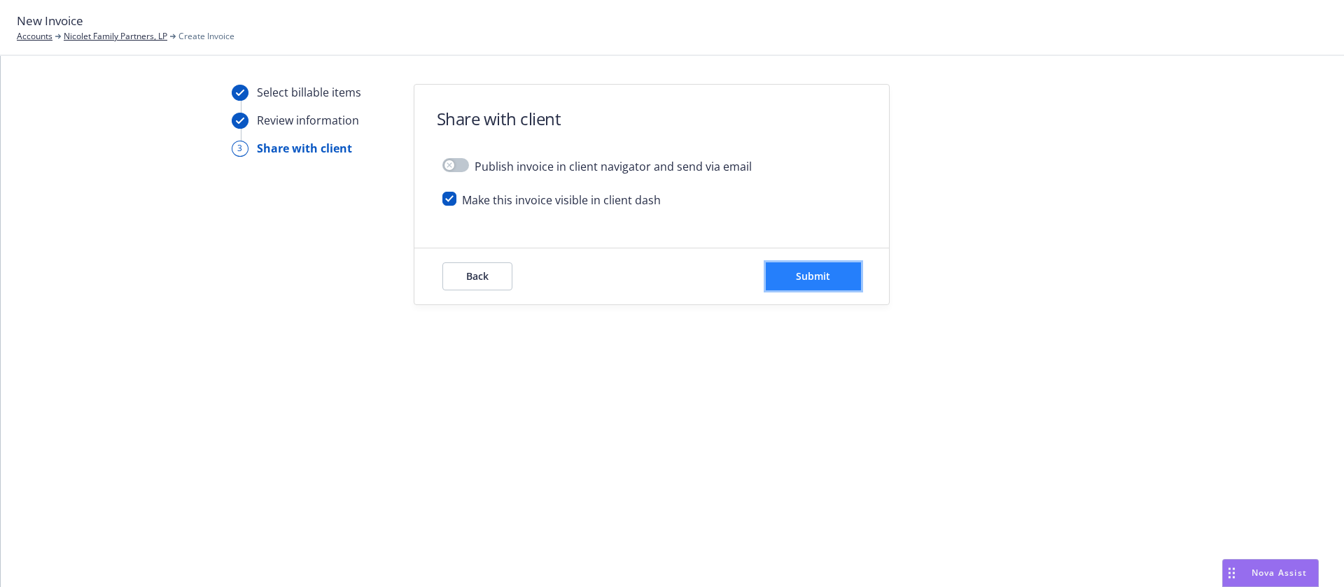
click at [805, 283] on button "Submit" at bounding box center [813, 277] width 95 height 28
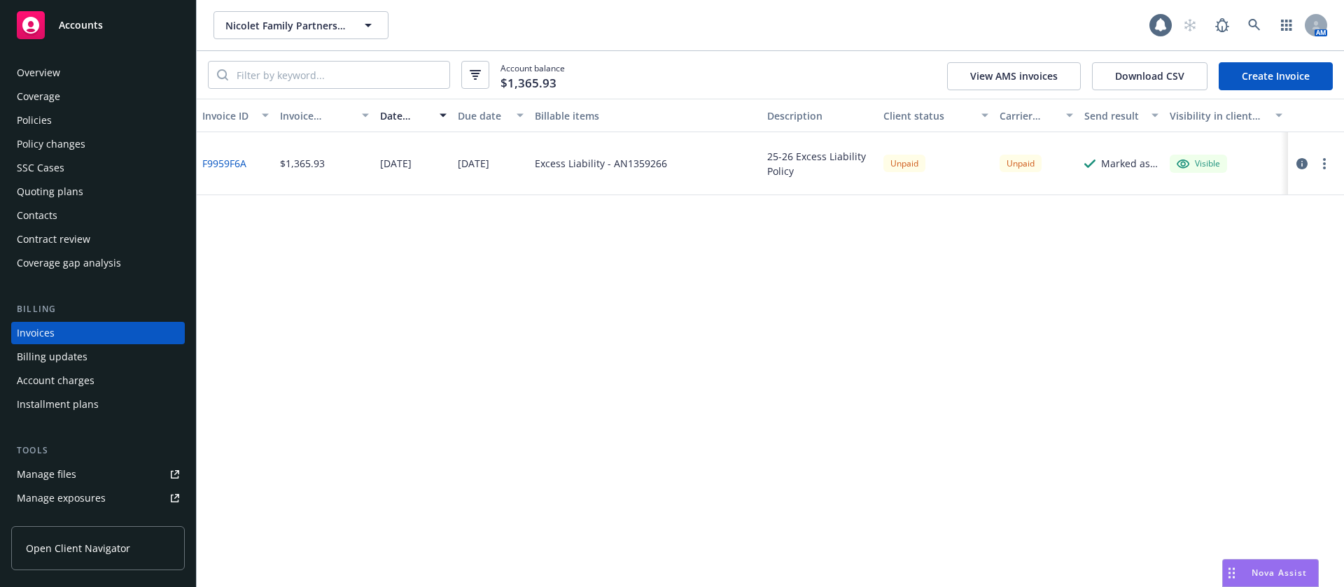
scroll to position [18, 0]
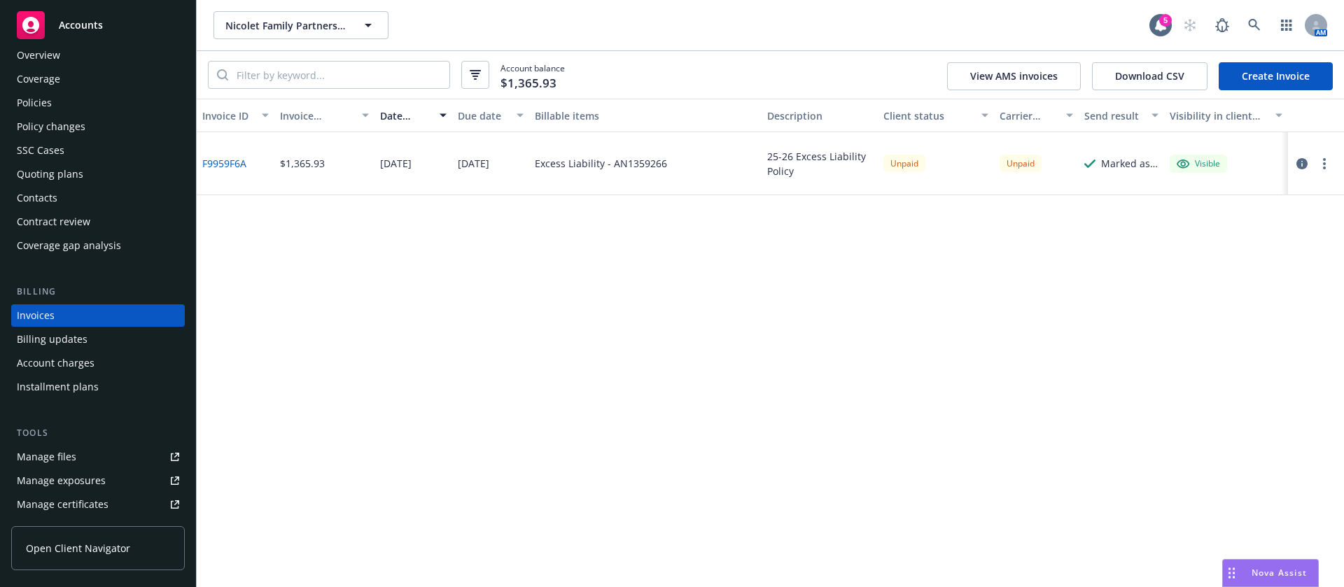
click at [146, 200] on div "Contacts" at bounding box center [98, 198] width 162 height 22
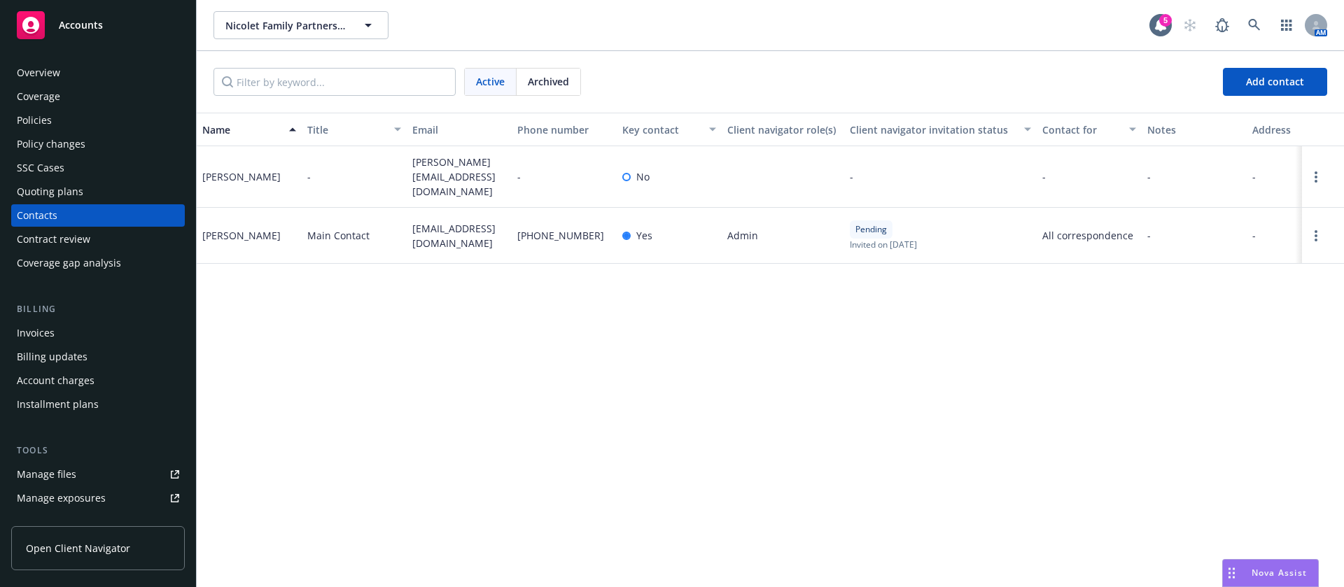
click at [426, 228] on span "[EMAIL_ADDRESS][DOMAIN_NAME]" at bounding box center [459, 235] width 94 height 29
click at [426, 228] on span "we.nicolet@comcast.net" at bounding box center [459, 235] width 94 height 29
copy span "we.nicolet@comcast.net"
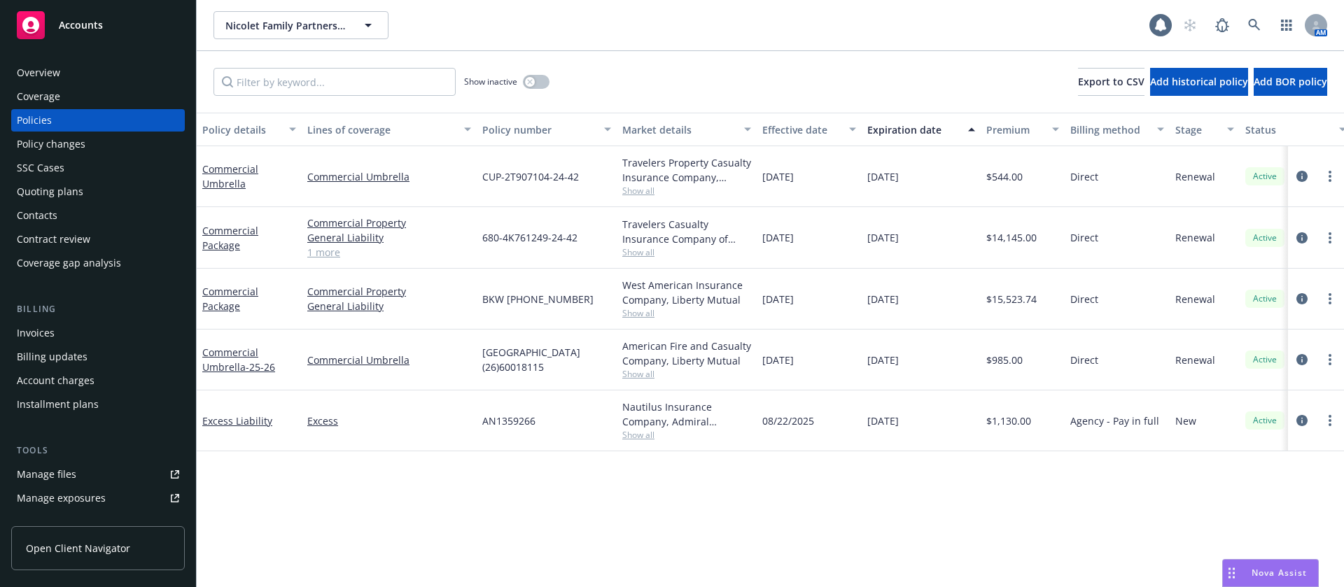
click at [76, 335] on div "Invoices" at bounding box center [98, 333] width 162 height 22
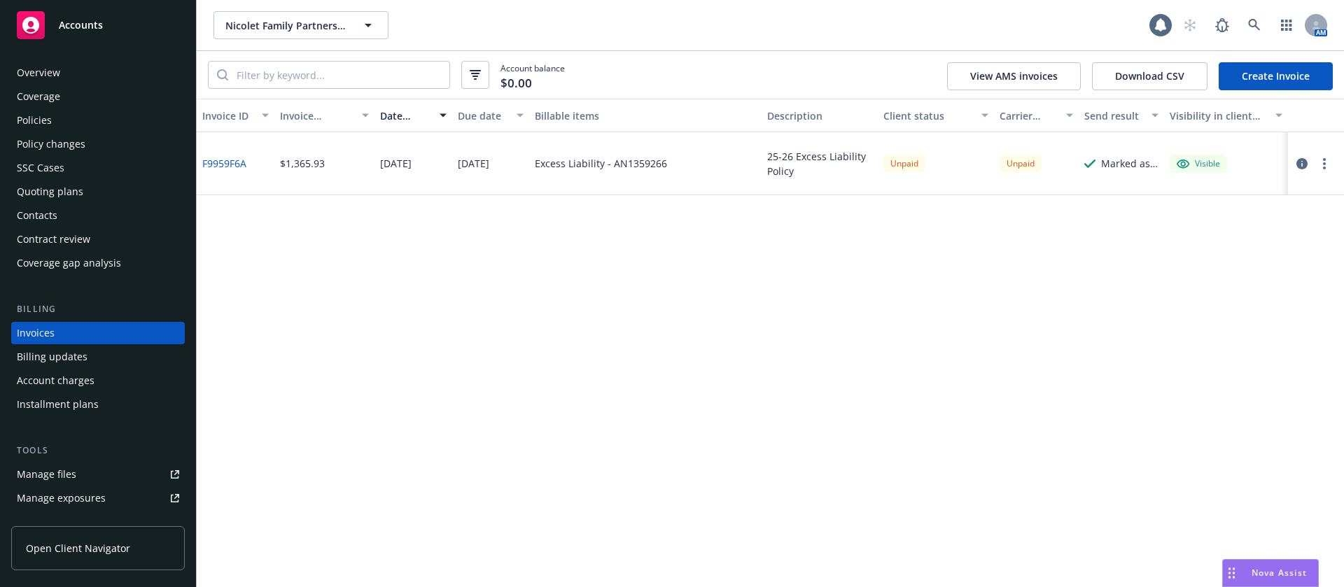
scroll to position [18, 0]
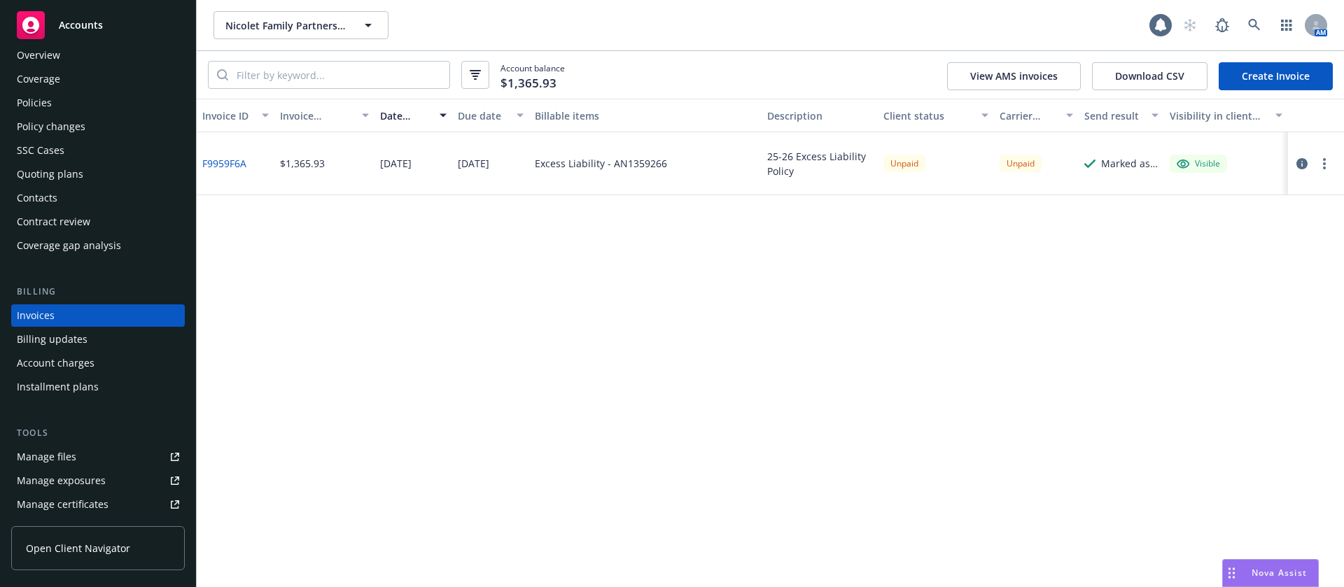
click at [1327, 164] on button "button" at bounding box center [1324, 163] width 17 height 17
click at [1255, 366] on link "Copy logging email" at bounding box center [1243, 361] width 179 height 28
click at [1254, 19] on icon at bounding box center [1254, 25] width 13 height 13
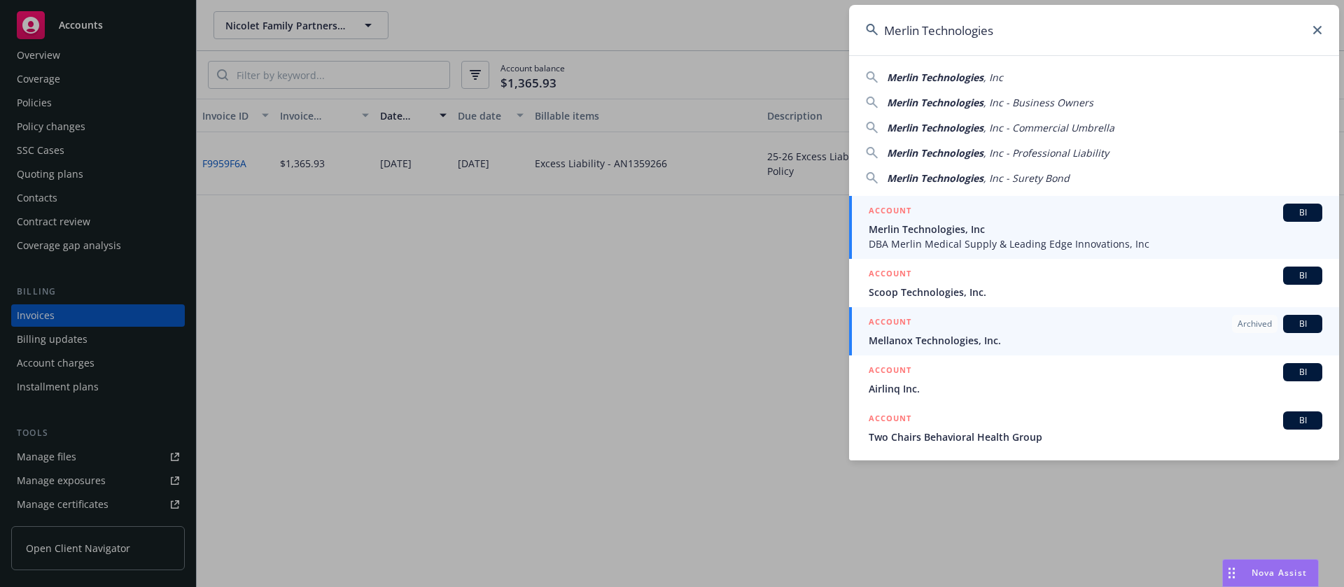
type input "Merlin Technologies"
click at [1038, 229] on span "Merlin Technologies, Inc" at bounding box center [1096, 229] width 454 height 15
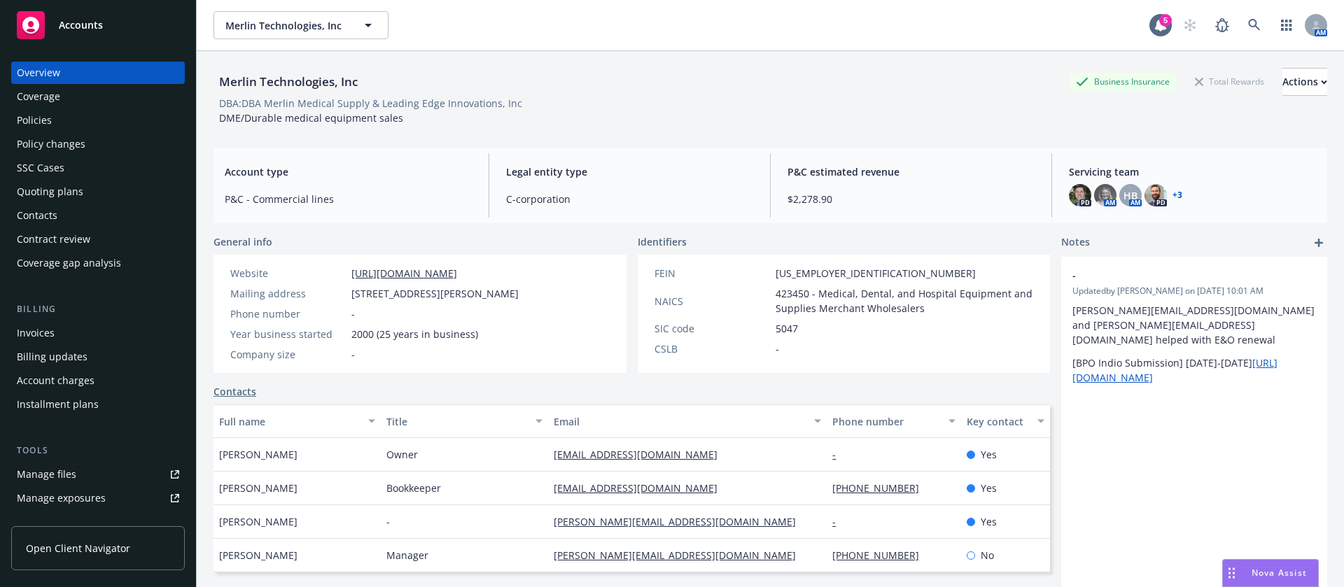
click at [64, 122] on div "Policies" at bounding box center [98, 120] width 162 height 22
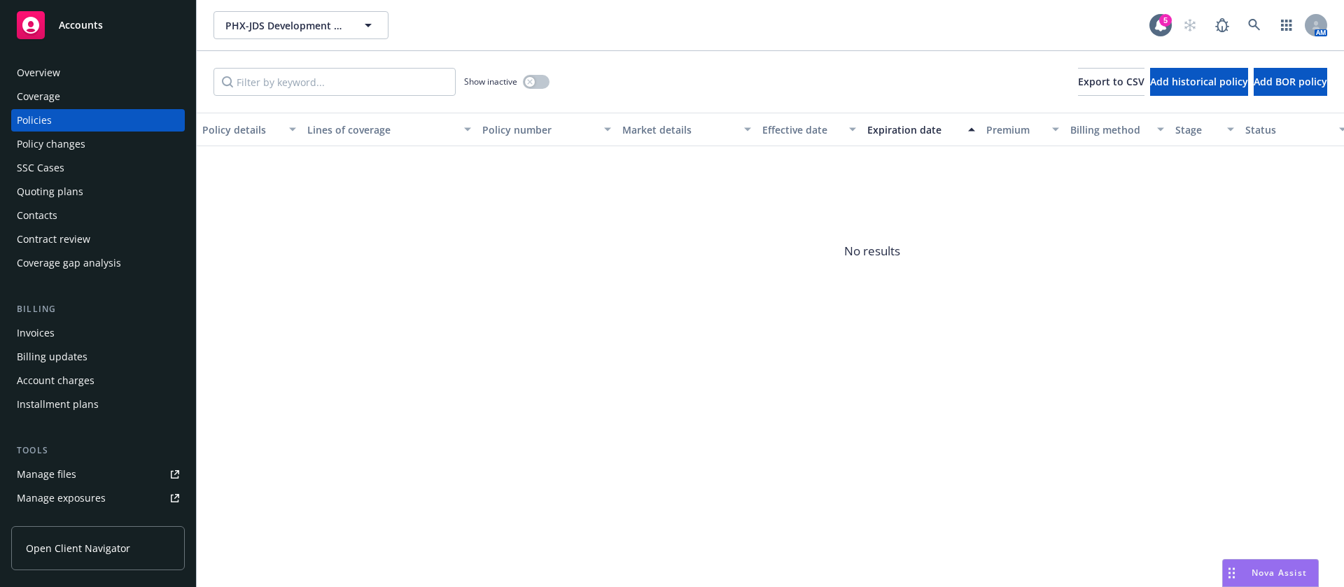
click at [95, 221] on div "Contacts" at bounding box center [98, 215] width 162 height 22
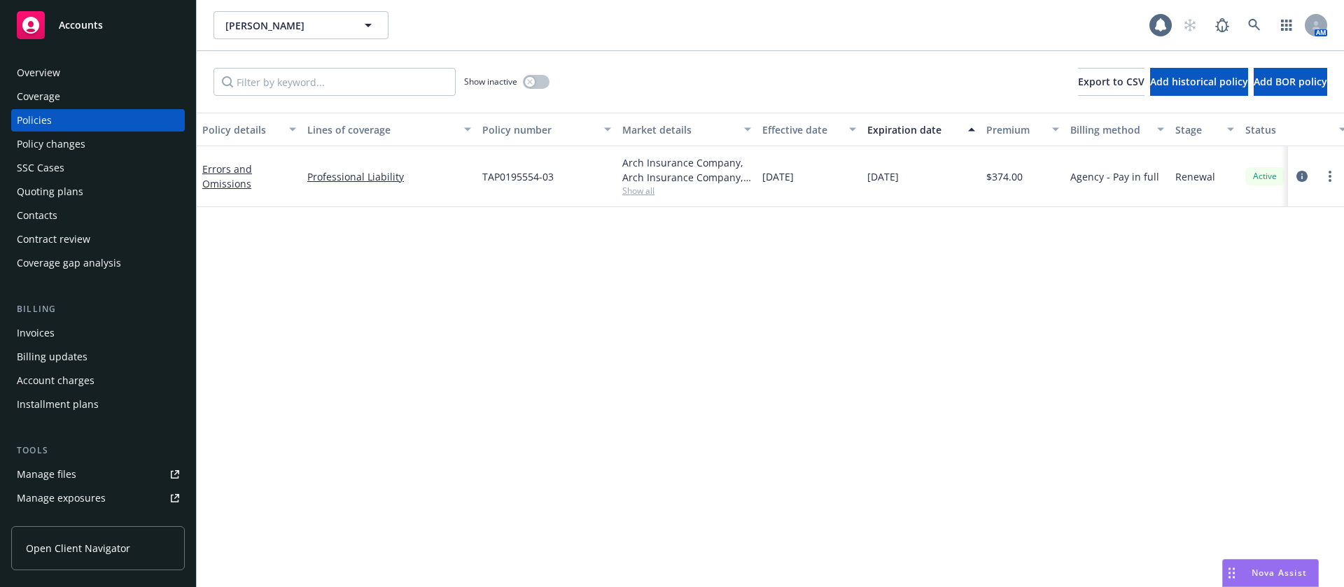
click at [43, 209] on div "Contacts" at bounding box center [37, 215] width 41 height 22
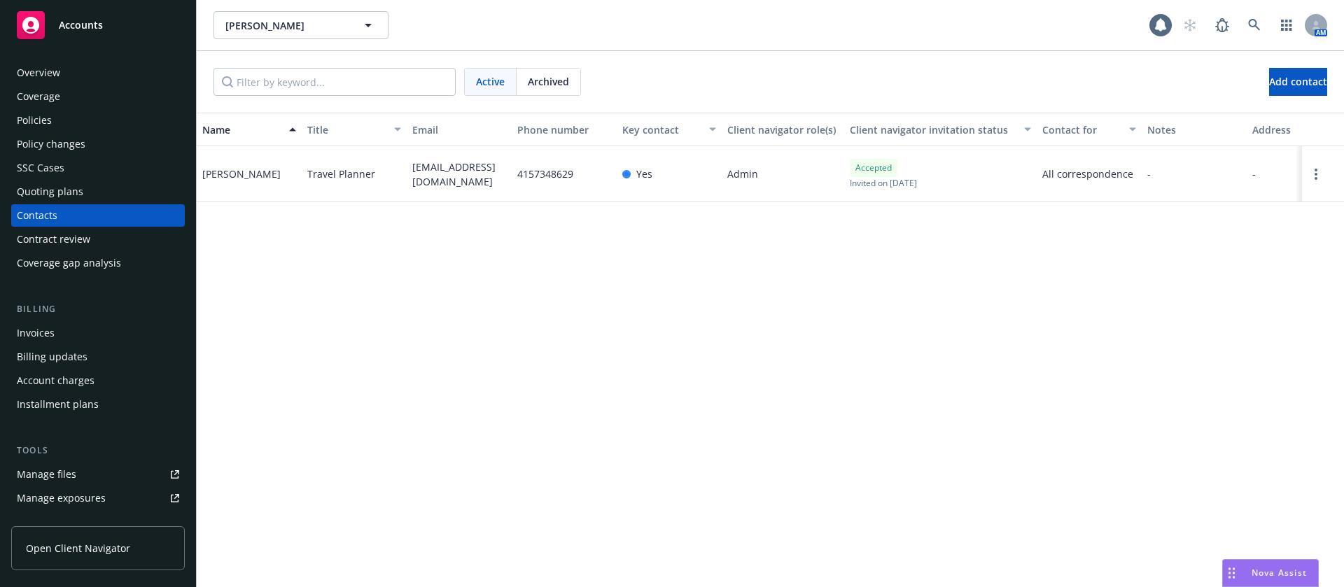
click at [434, 178] on span "[EMAIL_ADDRESS][DOMAIN_NAME]" at bounding box center [459, 174] width 94 height 29
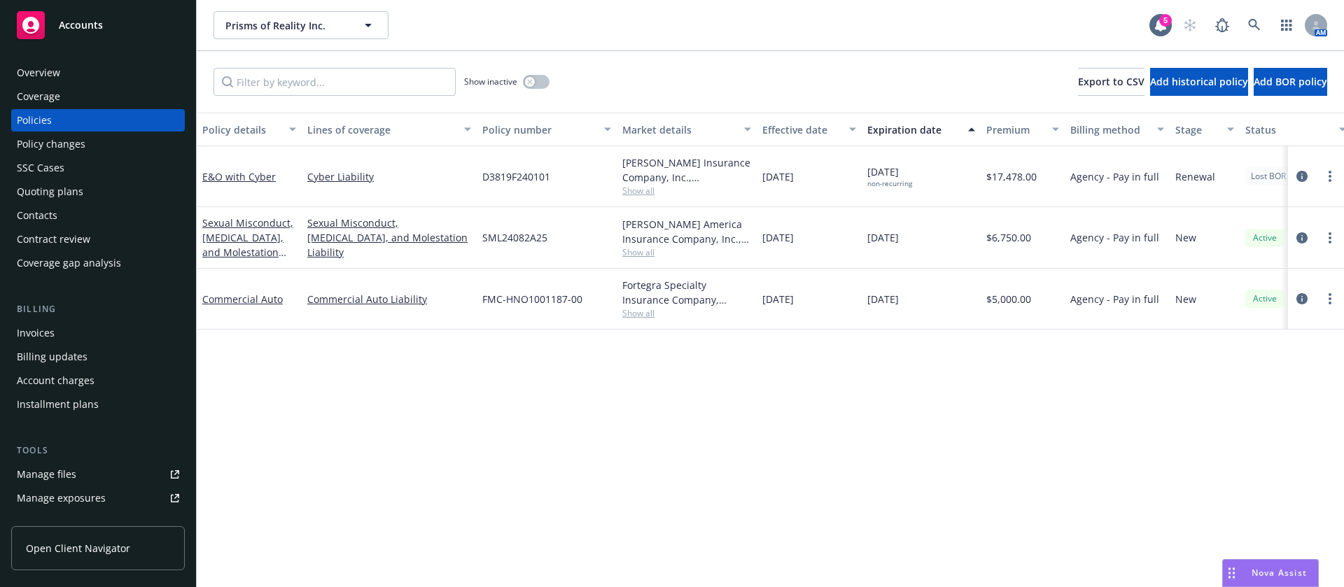
click at [89, 220] on div "Contacts" at bounding box center [98, 215] width 162 height 22
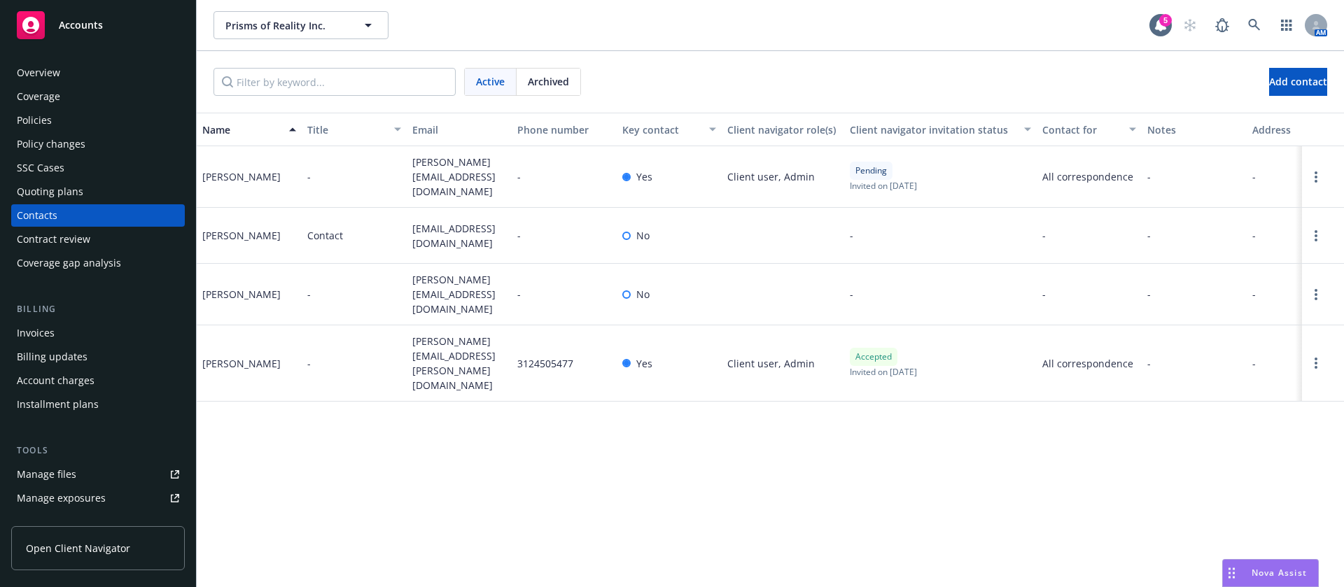
click at [445, 164] on span "anurupa@prismsvr.com" at bounding box center [459, 177] width 94 height 44
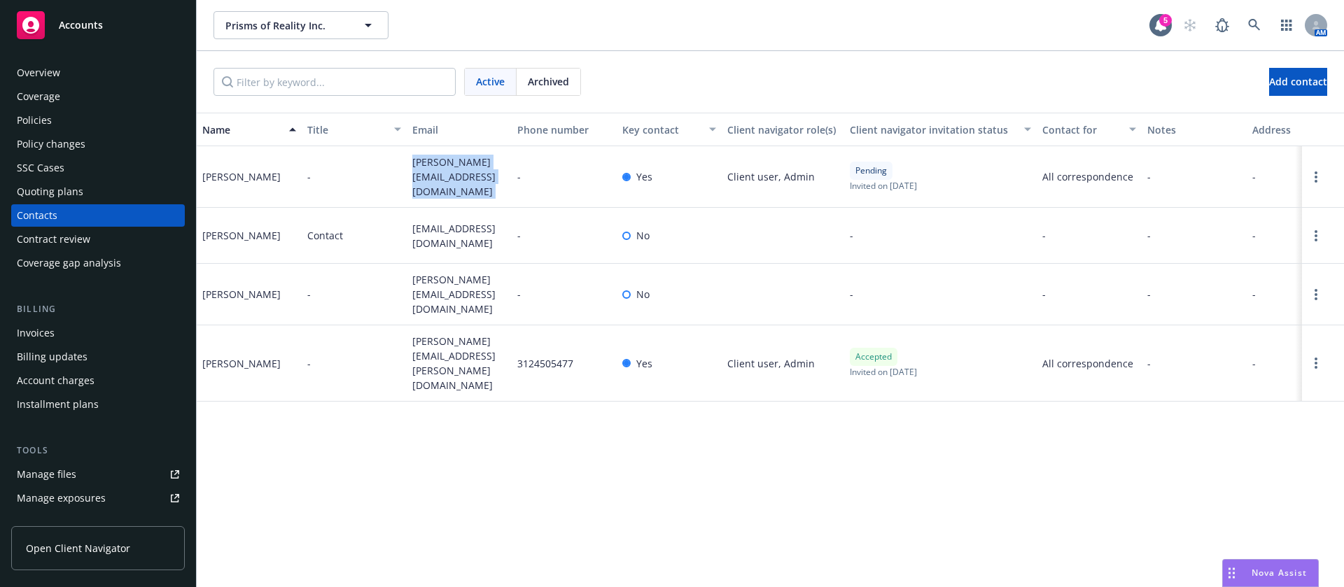
copy span "anurupa@prismsvr.com"
click at [452, 338] on span "geoff.jacobson@prismsvr.com" at bounding box center [459, 363] width 94 height 59
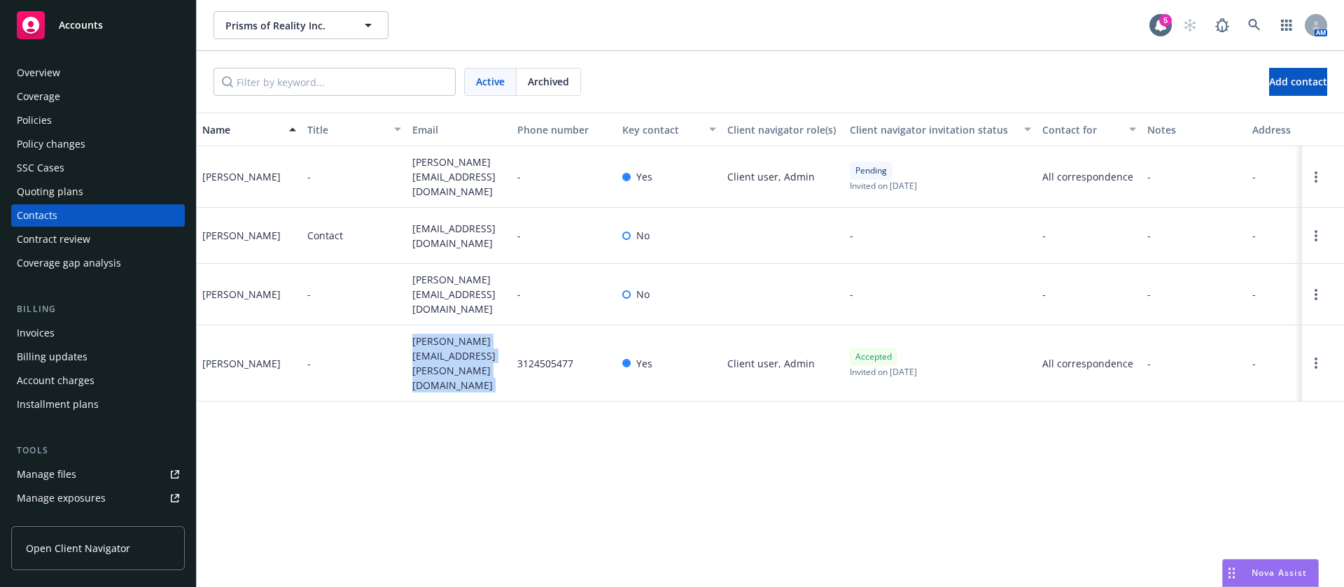
click at [452, 338] on span "geoff.jacobson@prismsvr.com" at bounding box center [459, 363] width 94 height 59
copy span "geoff.jacobson@prismsvr.com"
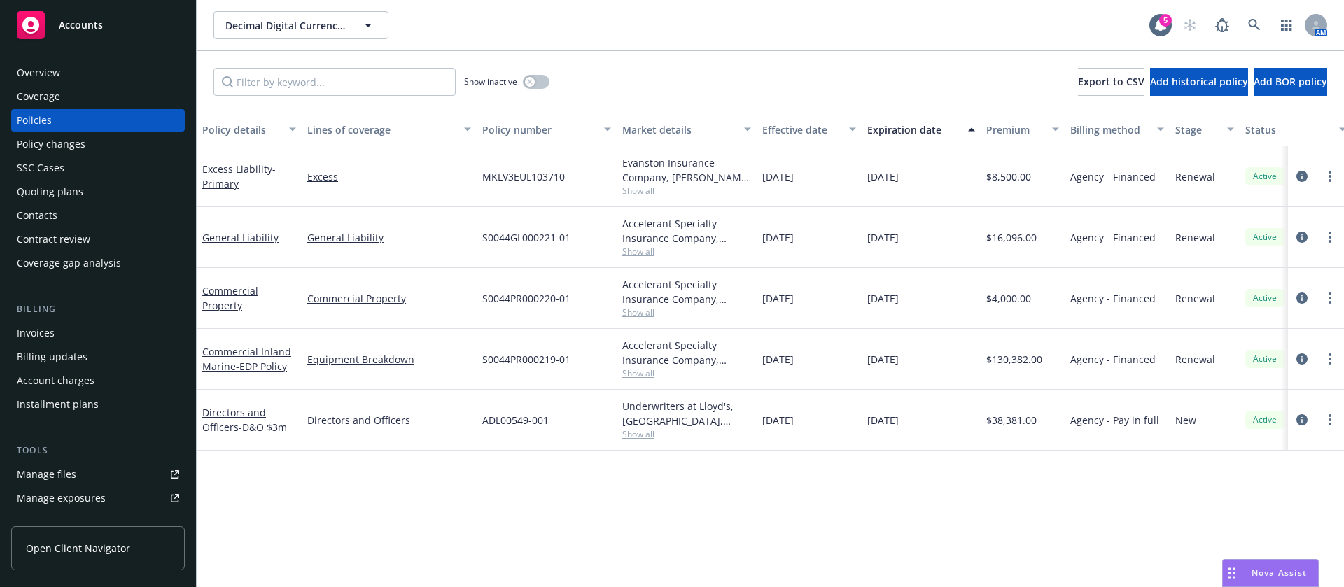
click at [262, 176] on div "Excess Liability - Primary" at bounding box center [249, 176] width 94 height 29
click at [264, 171] on link "Excess Liability - Primary" at bounding box center [239, 176] width 74 height 28
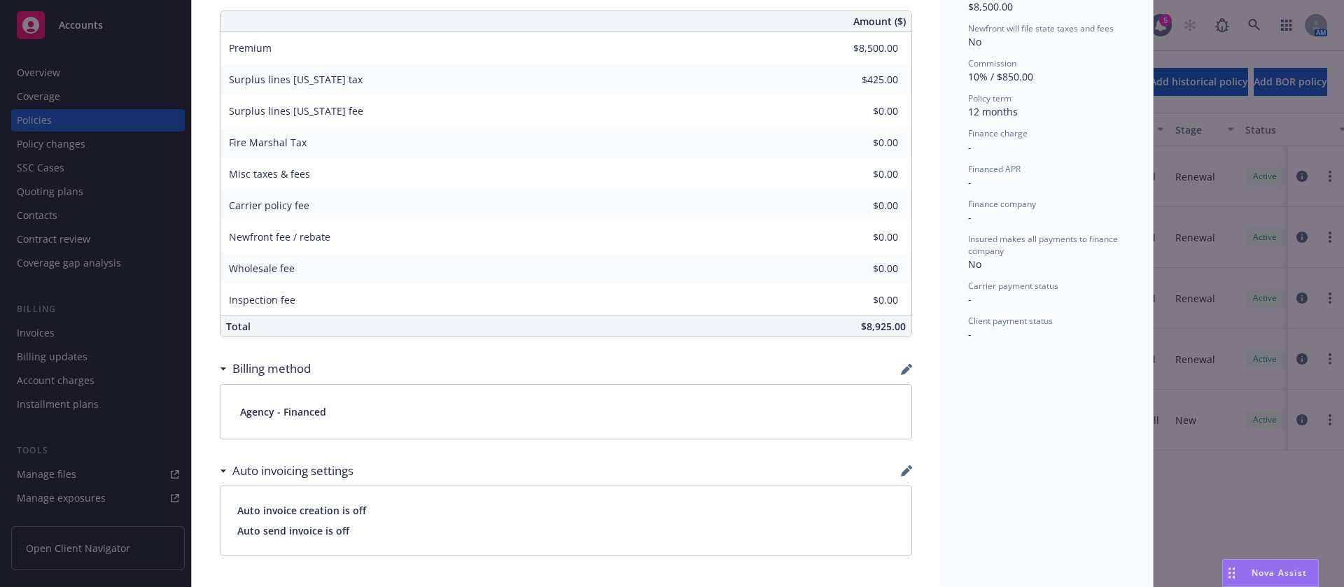
scroll to position [735, 0]
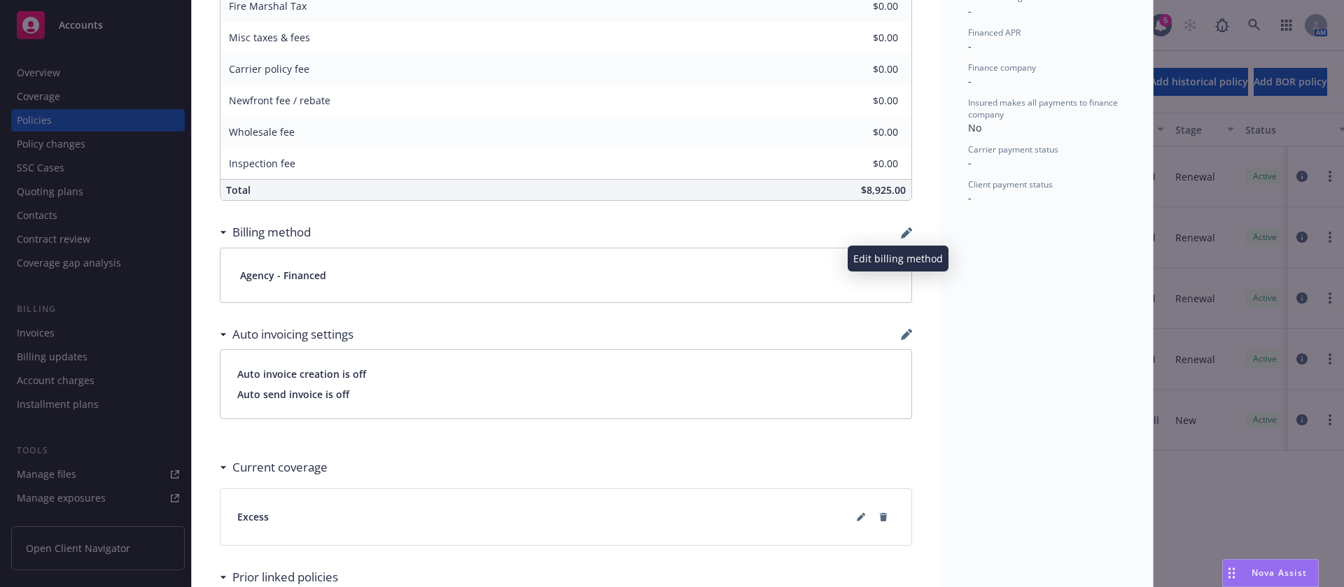
click at [901, 229] on icon "button" at bounding box center [906, 233] width 11 height 11
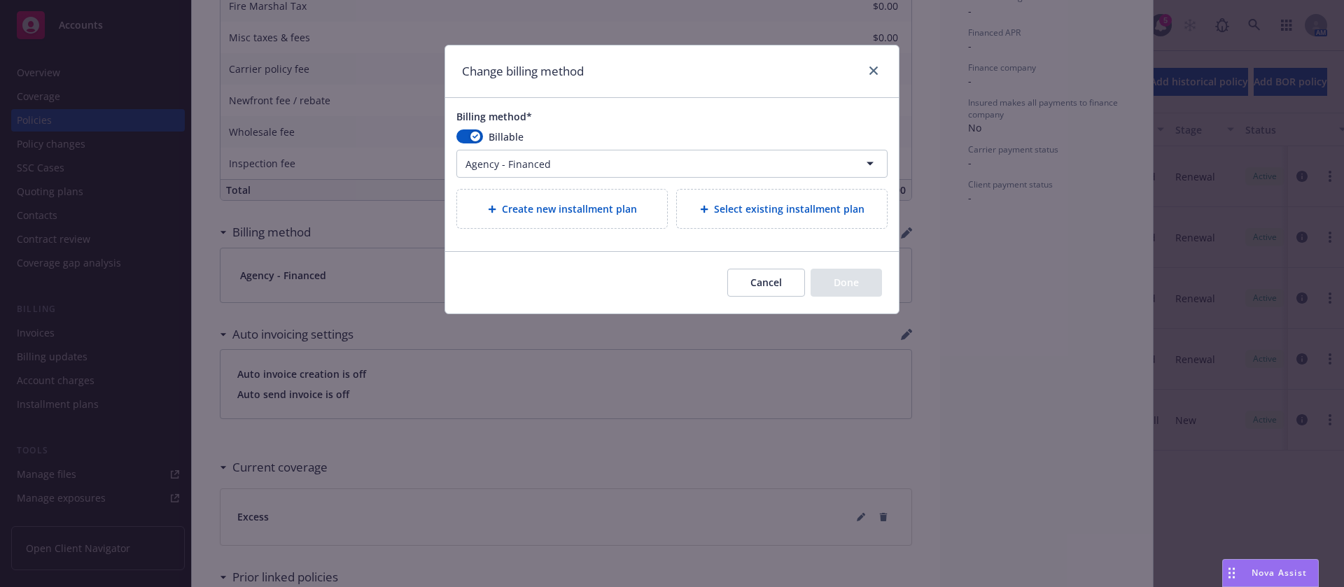
click at [743, 188] on div "Billing method* Billable Agency - Financed Agency - Financed Agency - Monthly r…" at bounding box center [672, 174] width 454 height 153
click at [744, 204] on span "Select existing installment plan" at bounding box center [789, 209] width 151 height 15
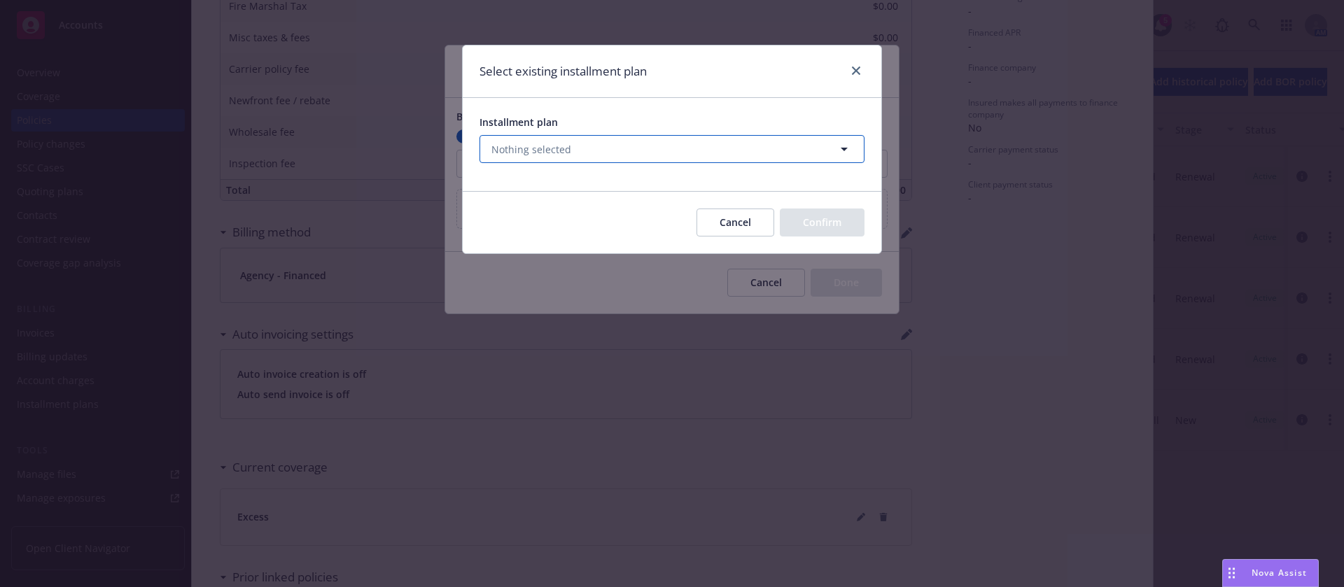
click at [563, 139] on button "Nothing selected" at bounding box center [672, 149] width 385 height 28
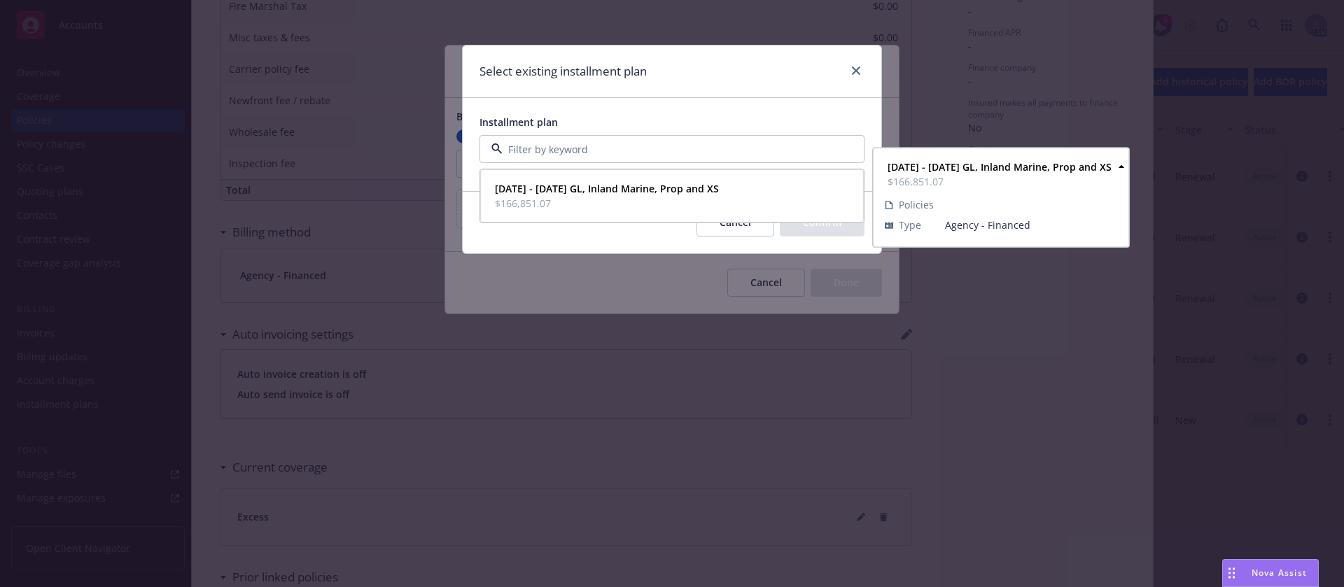
click at [546, 196] on span "$166,851.07" at bounding box center [607, 203] width 224 height 15
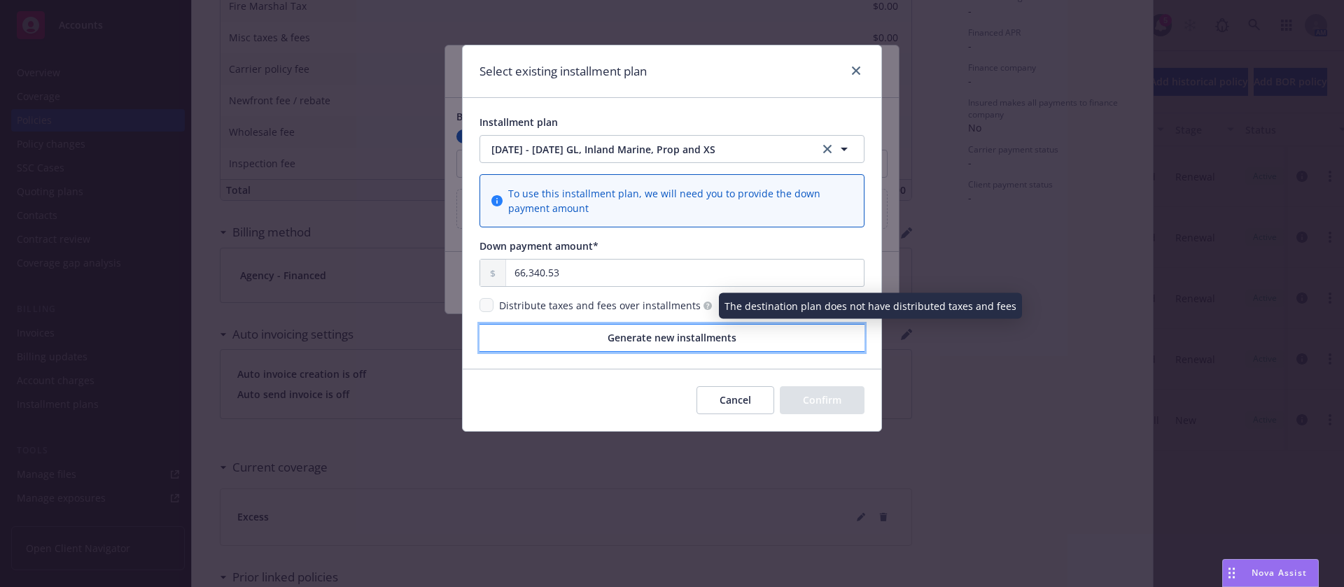
click at [663, 337] on span "Generate new installments" at bounding box center [672, 337] width 129 height 13
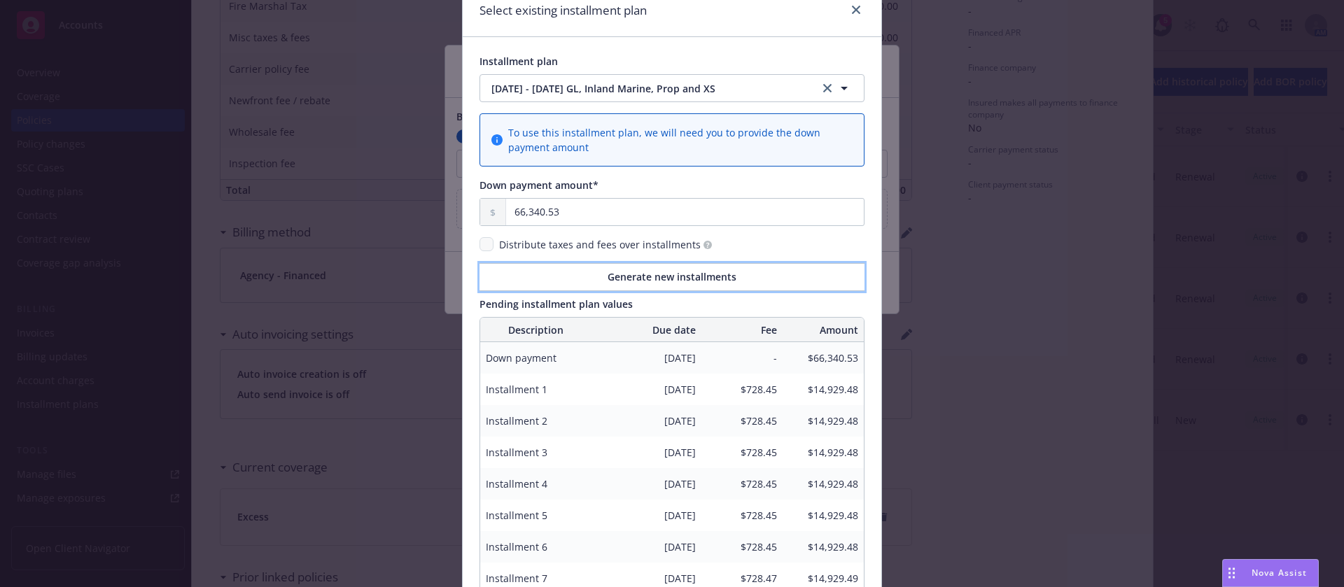
scroll to position [232, 0]
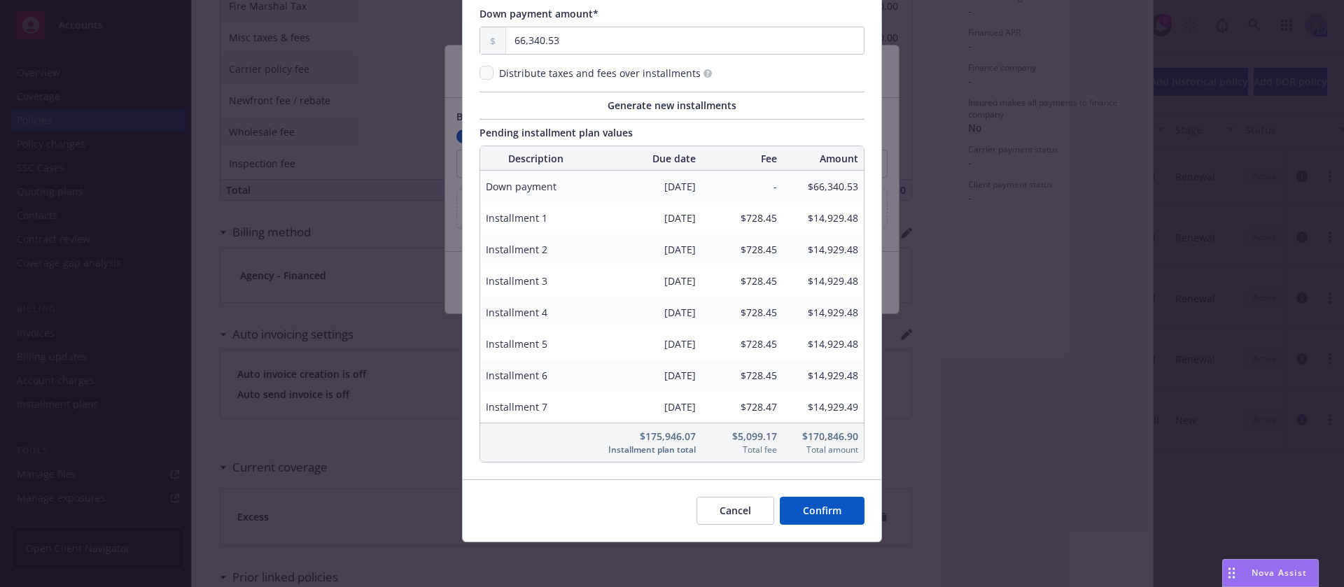
click at [802, 510] on button "Confirm" at bounding box center [822, 511] width 85 height 28
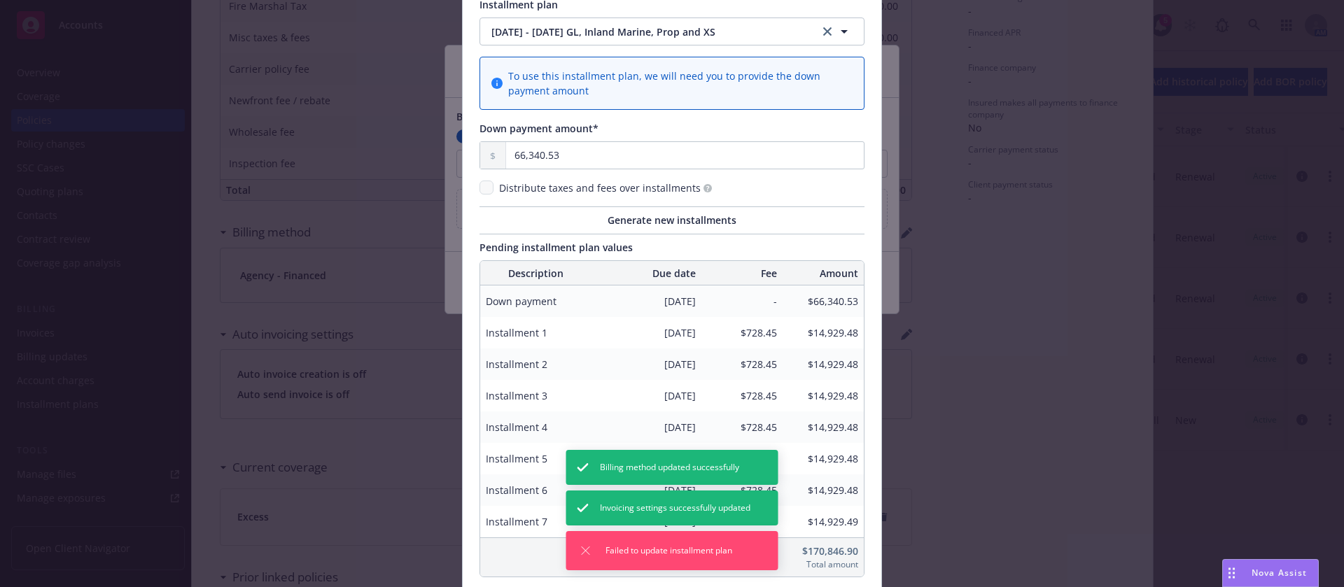
scroll to position [0, 0]
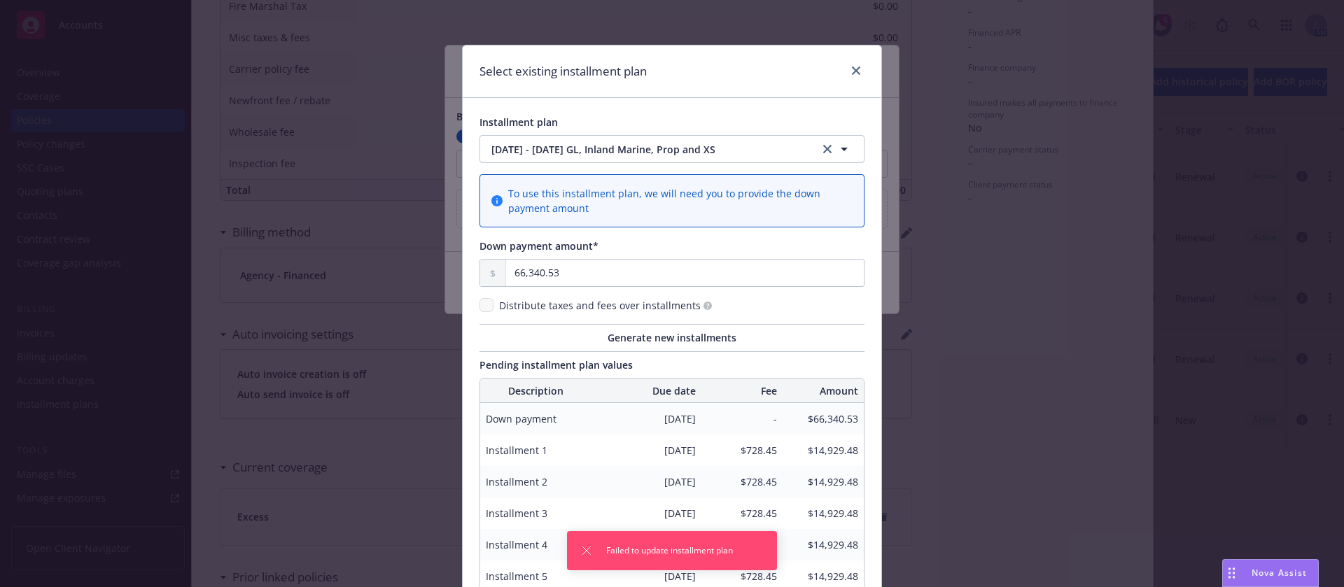
click at [643, 194] on span "To use this installment plan, we will need you to provide the down payment amou…" at bounding box center [680, 200] width 344 height 29
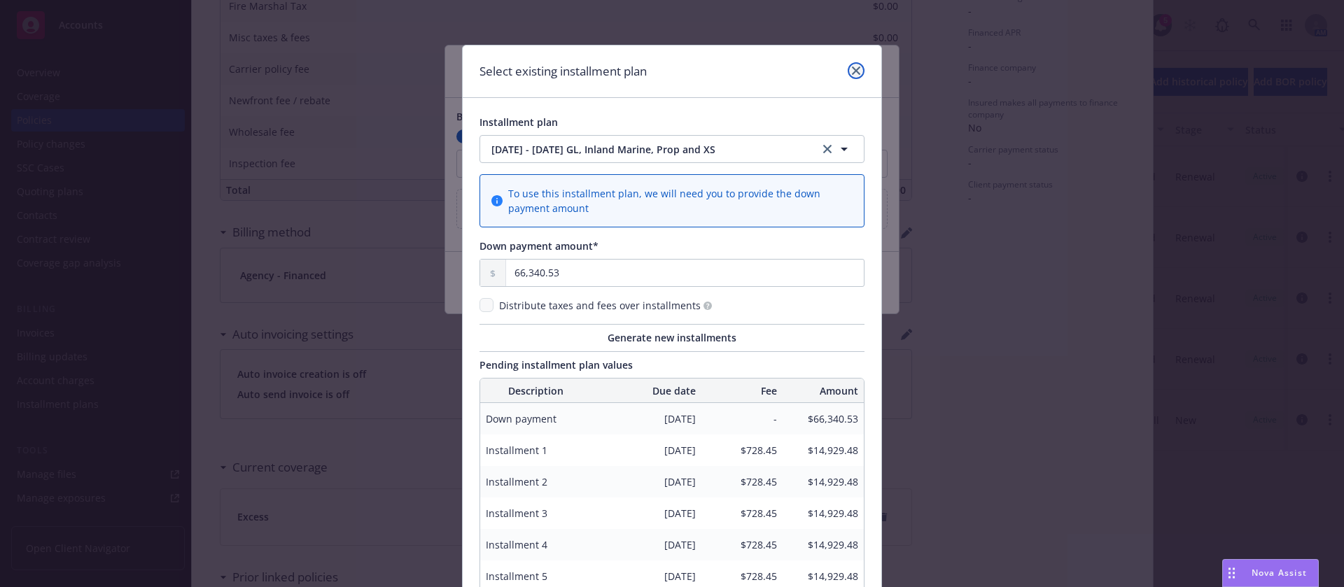
click at [852, 70] on icon "close" at bounding box center [856, 71] width 8 height 8
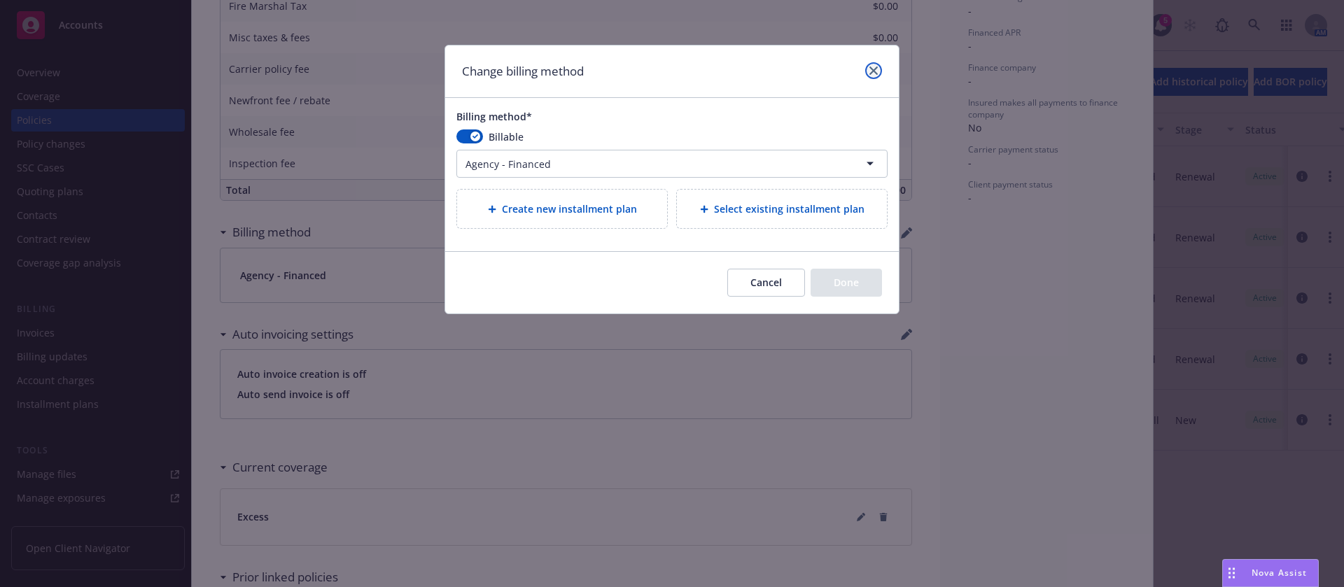
click at [870, 76] on link "close" at bounding box center [873, 70] width 17 height 17
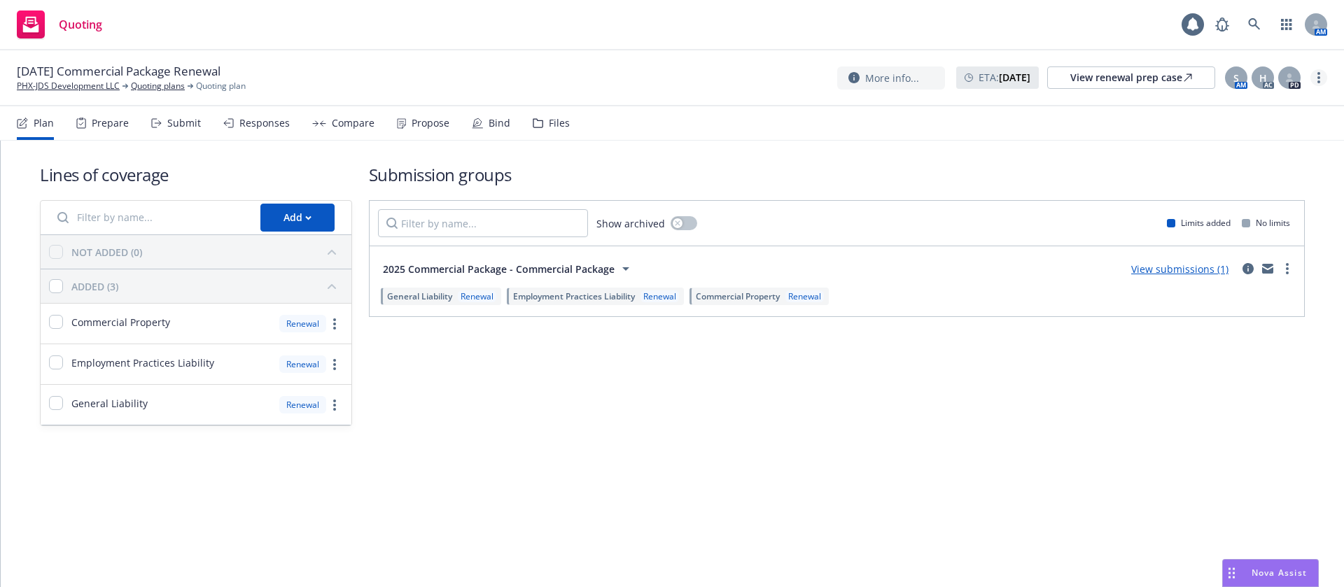
click at [1318, 76] on circle "more" at bounding box center [1319, 77] width 3 height 3
click at [1261, 216] on link "Archive quoting plan" at bounding box center [1249, 218] width 156 height 28
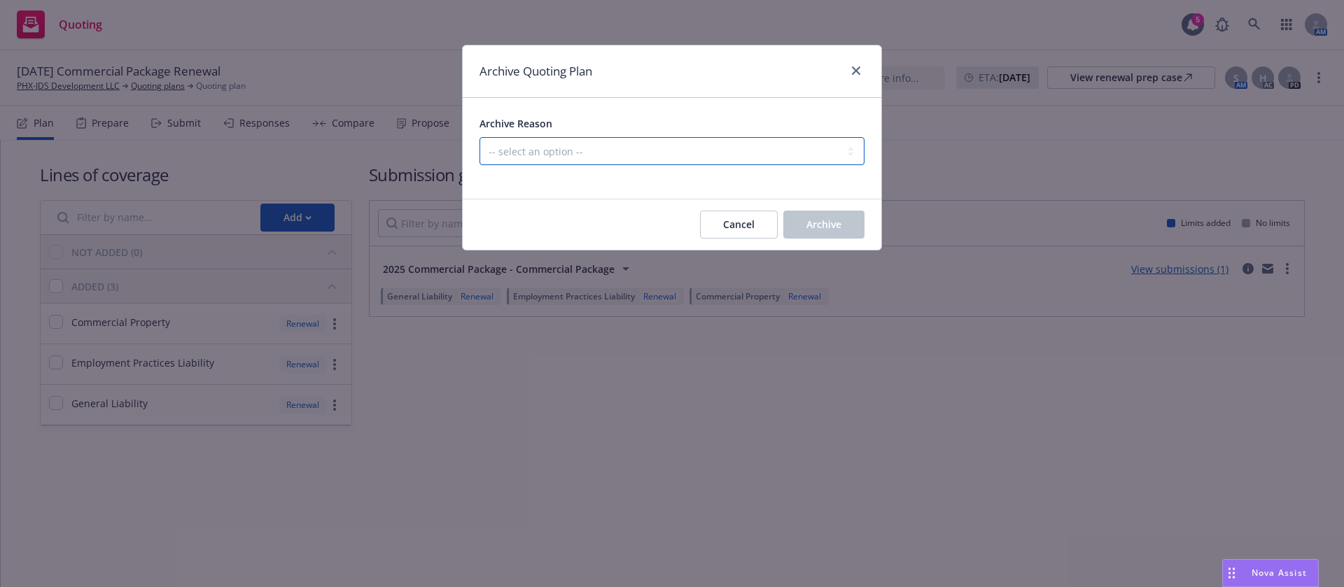
click at [631, 151] on select "-- select an option -- All policies in this renewal plan are auto-renewed Creat…" at bounding box center [672, 151] width 385 height 28
select select "ARCHIVED_RENEWAL_CANCELED"
click at [480, 137] on select "-- select an option -- All policies in this renewal plan are auto-renewed Creat…" at bounding box center [672, 151] width 385 height 28
click at [819, 225] on span "Archive" at bounding box center [824, 224] width 35 height 13
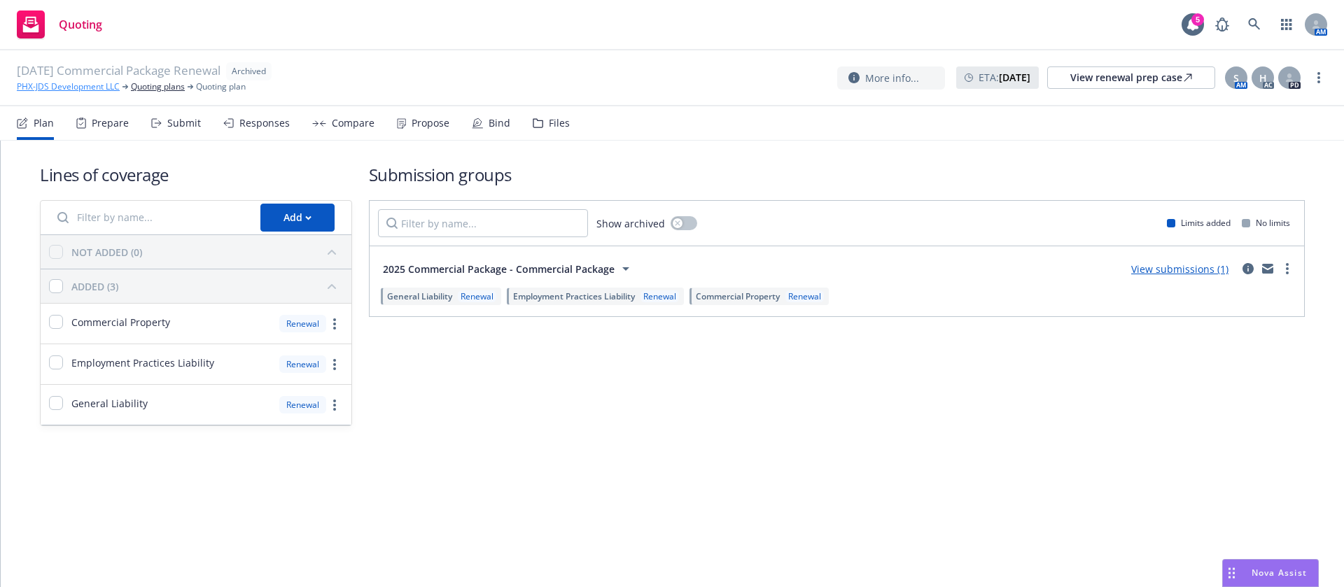
click at [81, 82] on link "PHX-JDS Development LLC" at bounding box center [68, 87] width 103 height 13
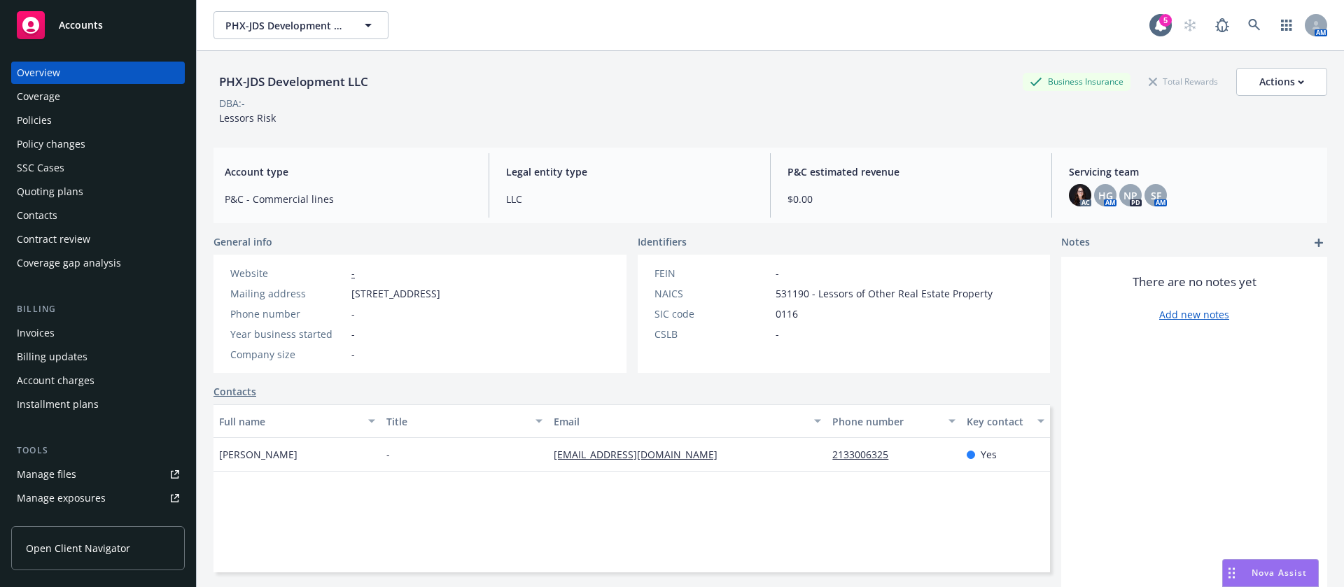
click at [89, 119] on div "Policies" at bounding box center [98, 120] width 162 height 22
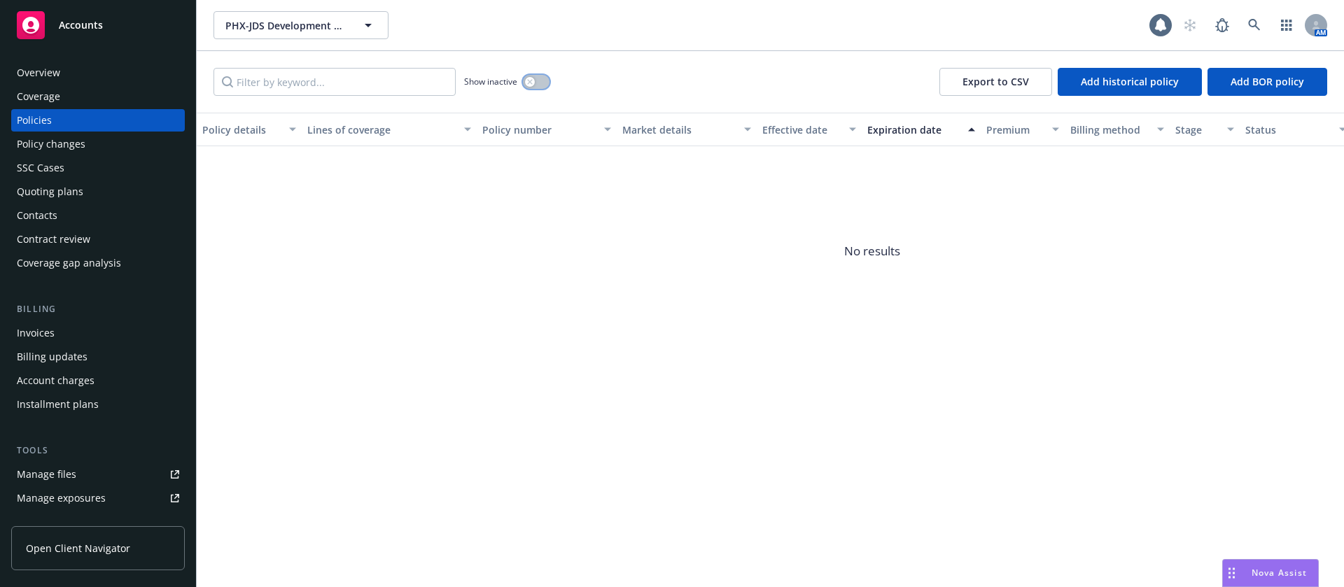
click at [536, 83] on button "button" at bounding box center [536, 82] width 27 height 14
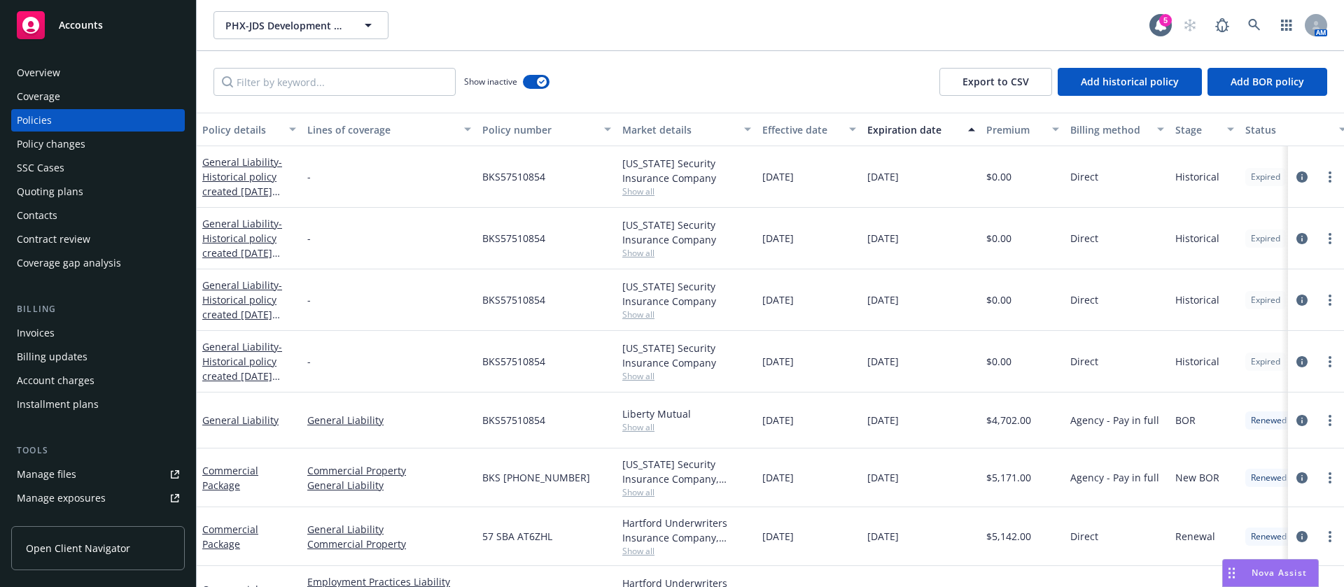
click at [890, 127] on div "Expiration date" at bounding box center [914, 130] width 92 height 15
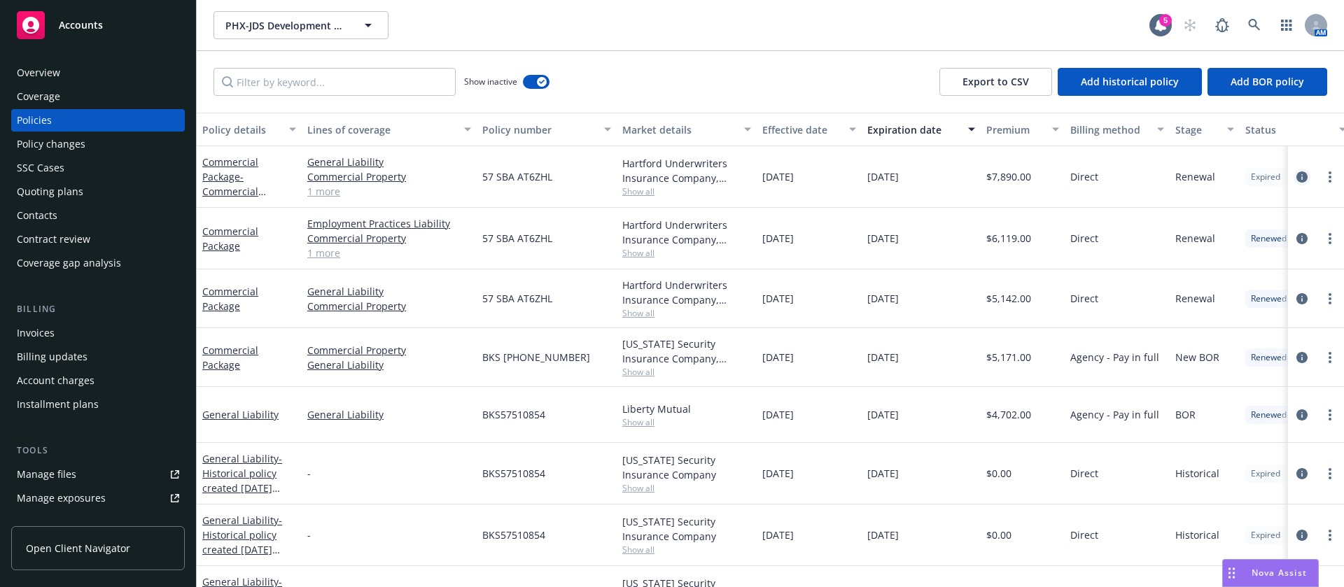
click at [1297, 173] on icon "circleInformation" at bounding box center [1302, 177] width 11 height 11
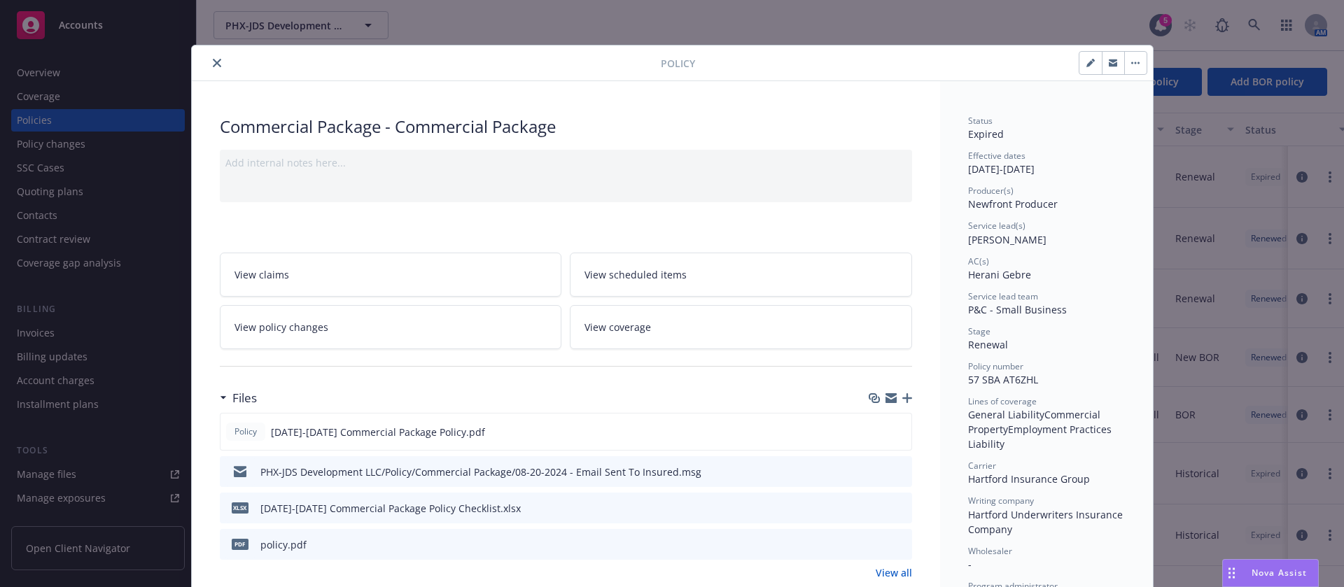
click at [1127, 60] on button "button" at bounding box center [1135, 63] width 22 height 22
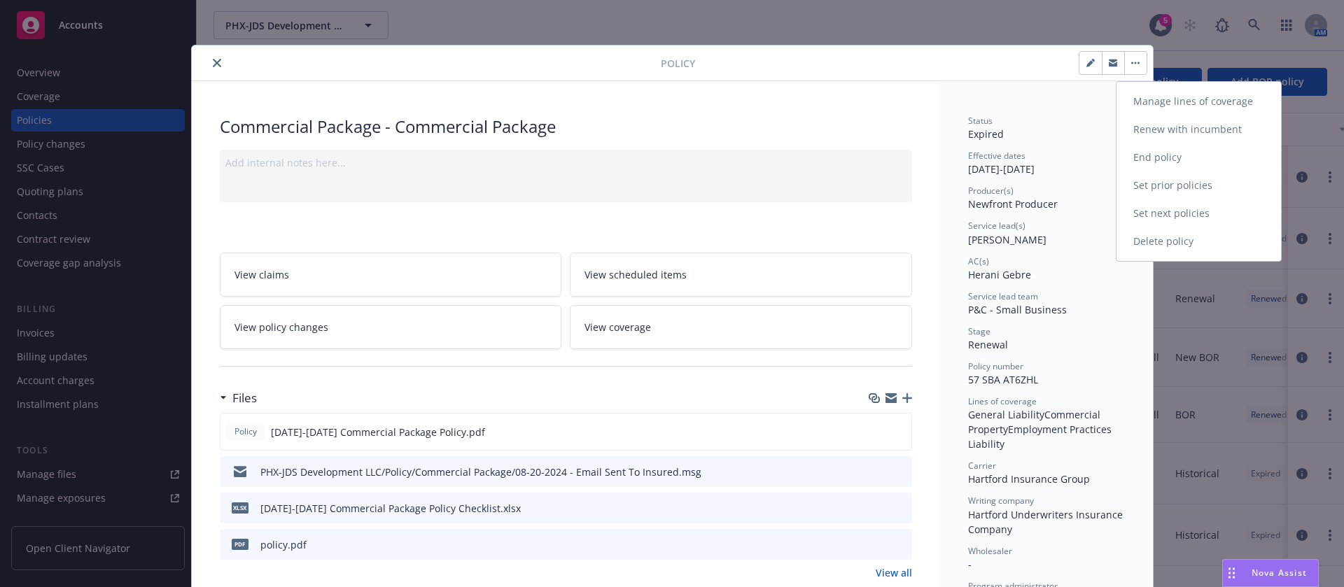
click at [1183, 153] on link "End policy" at bounding box center [1199, 158] width 165 height 28
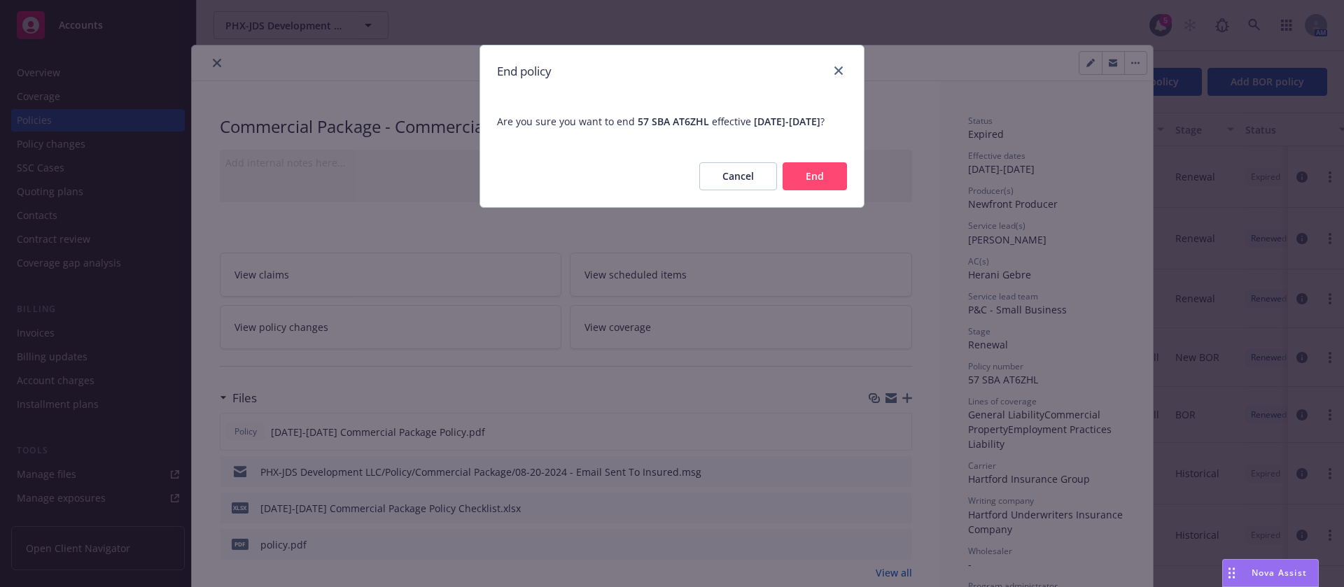
click at [813, 190] on button "End" at bounding box center [815, 176] width 64 height 28
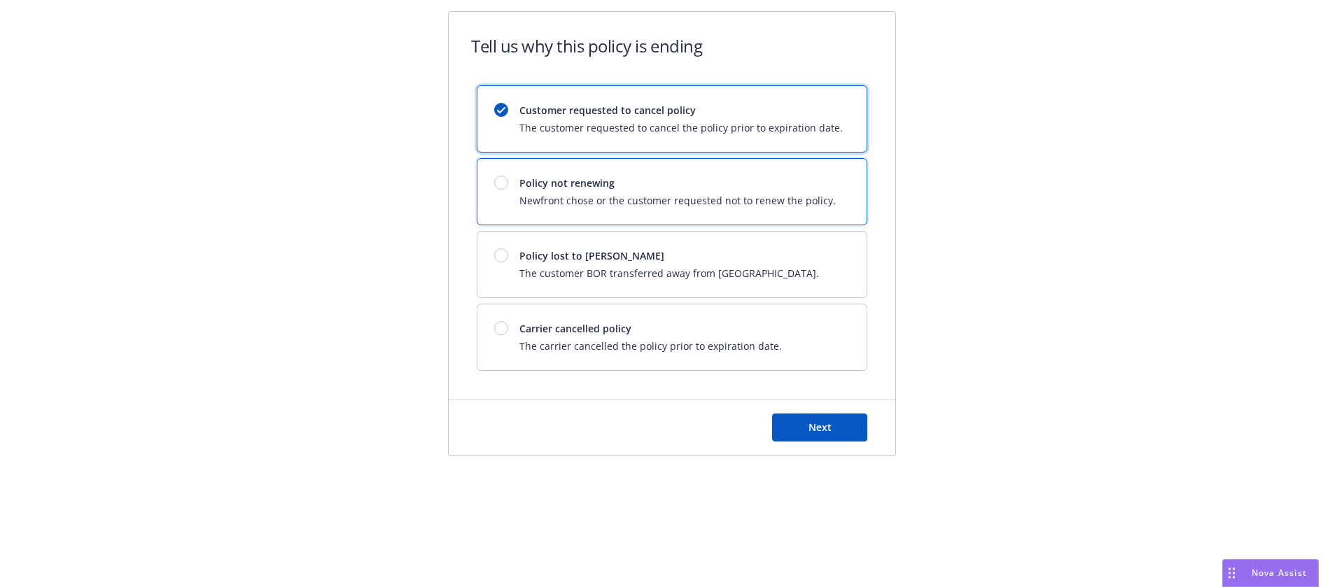
click at [704, 191] on div "Policy not renewing Newfront chose or the customer requested not to renew the p…" at bounding box center [678, 192] width 316 height 32
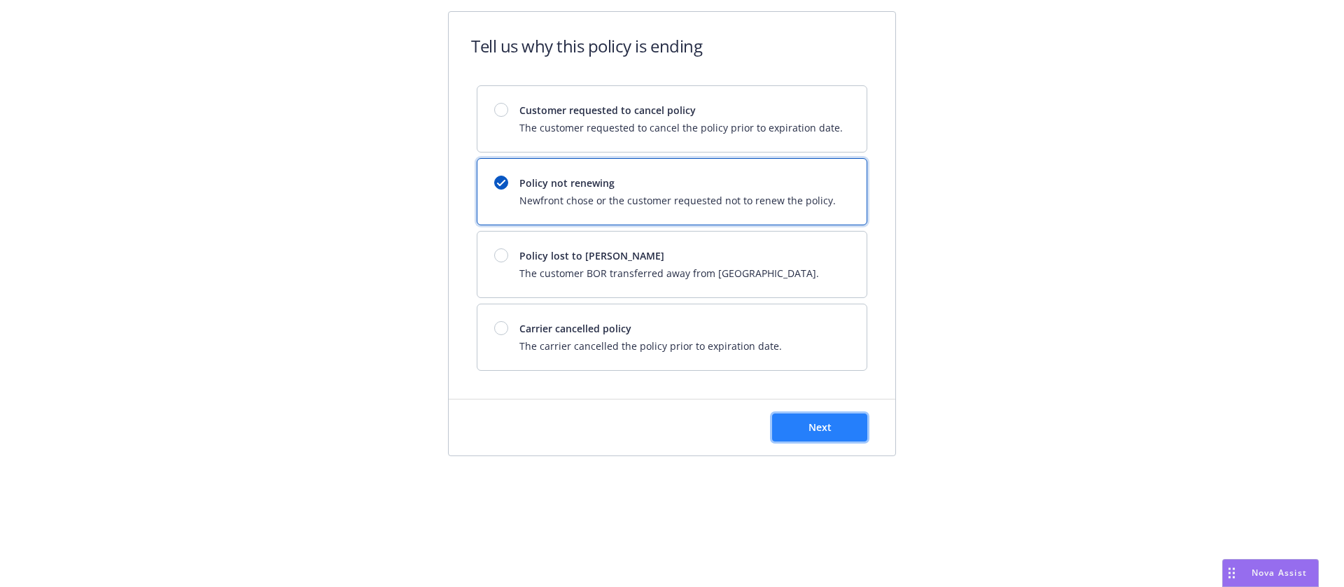
click at [825, 424] on span "Next" at bounding box center [820, 427] width 23 height 13
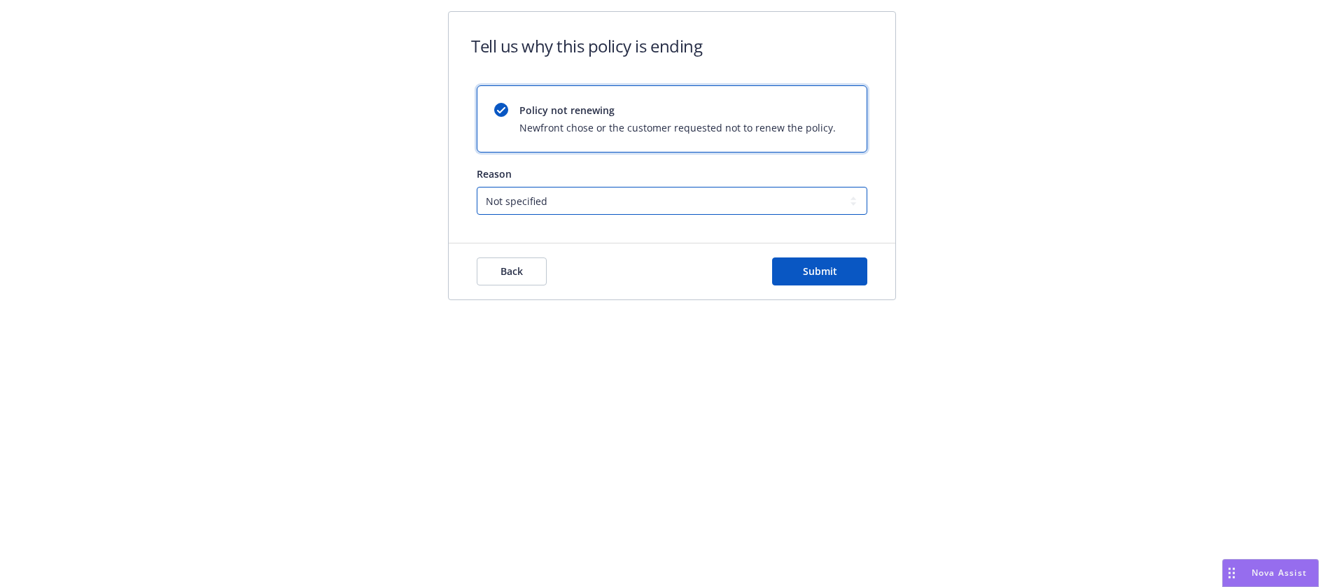
click at [623, 198] on select "Not specified Service Pricing Buyer change M&A, Bankruptcy, or Out of business …" at bounding box center [672, 201] width 391 height 28
click at [477, 187] on select "Not specified Service Pricing Buyer change M&A, Bankruptcy, or Out of business …" at bounding box center [672, 201] width 391 height 28
click at [832, 277] on button "Submit" at bounding box center [819, 272] width 95 height 28
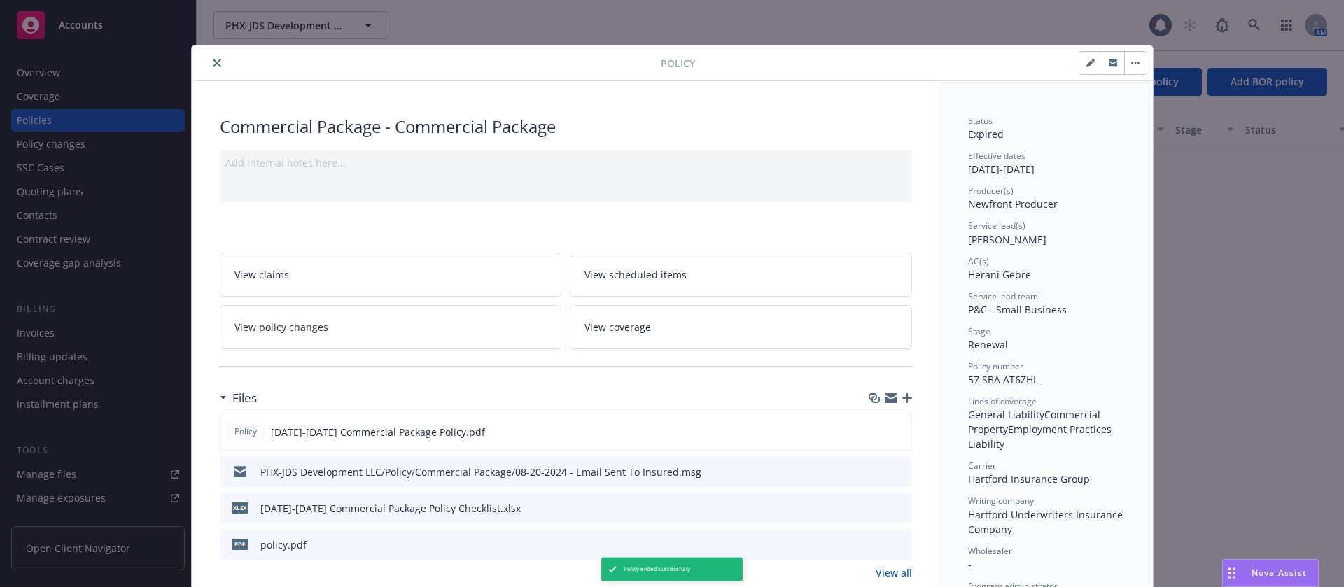
scroll to position [42, 0]
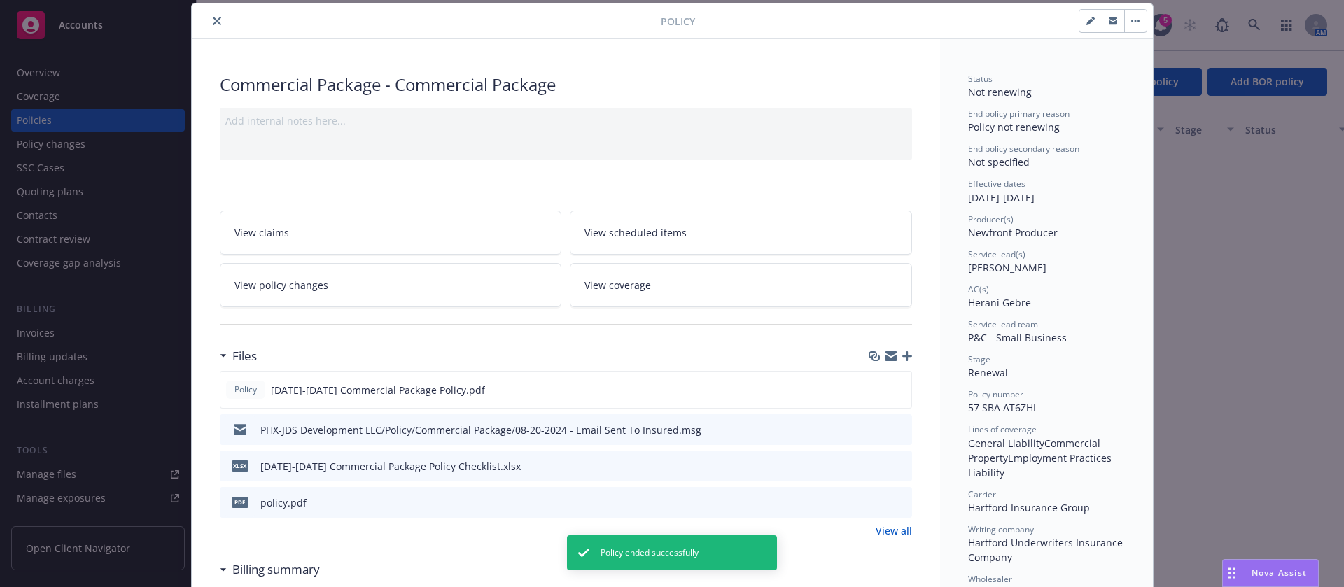
click at [213, 22] on icon "close" at bounding box center [217, 21] width 8 height 8
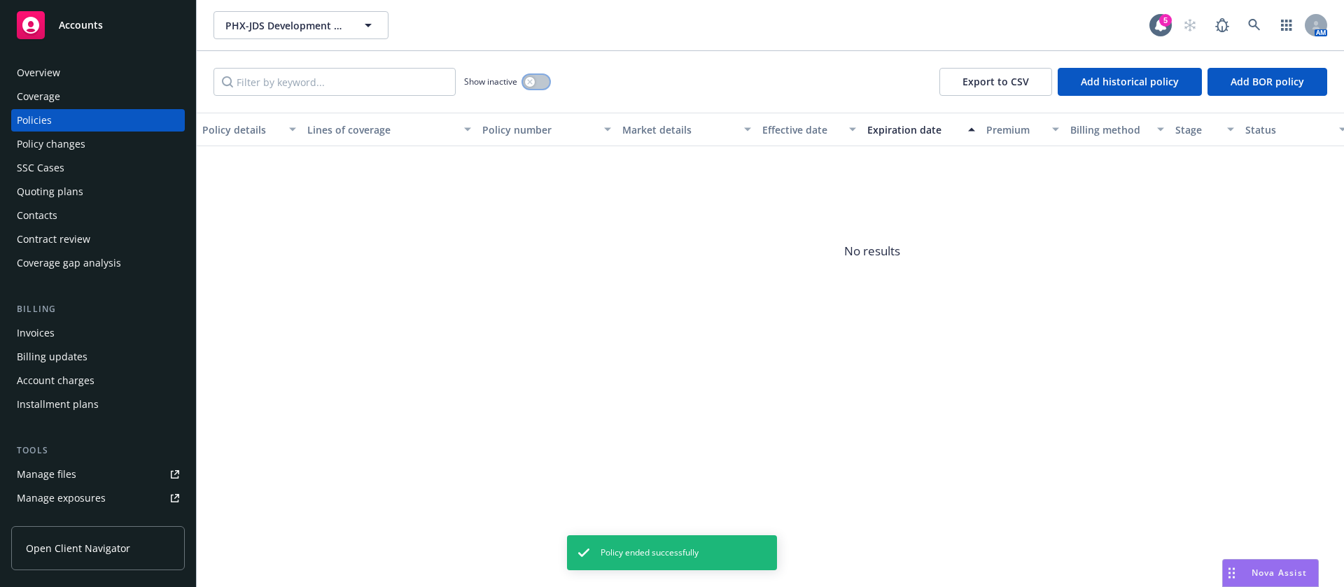
click at [541, 84] on button "button" at bounding box center [536, 82] width 27 height 14
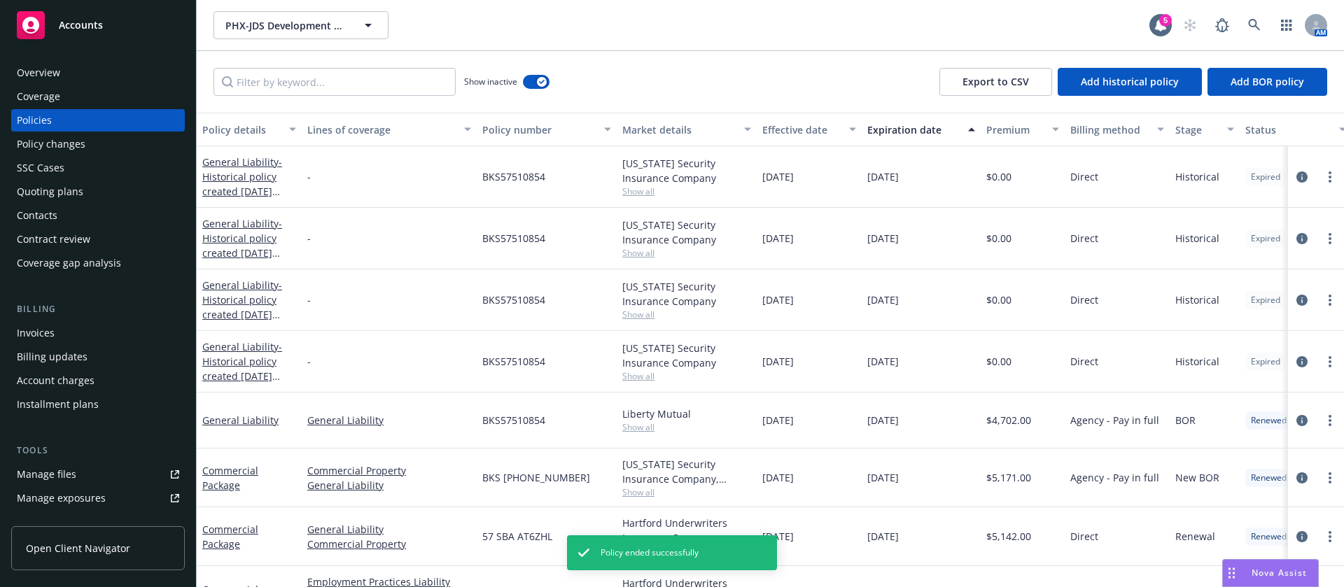
click at [925, 128] on div "Expiration date" at bounding box center [914, 130] width 92 height 15
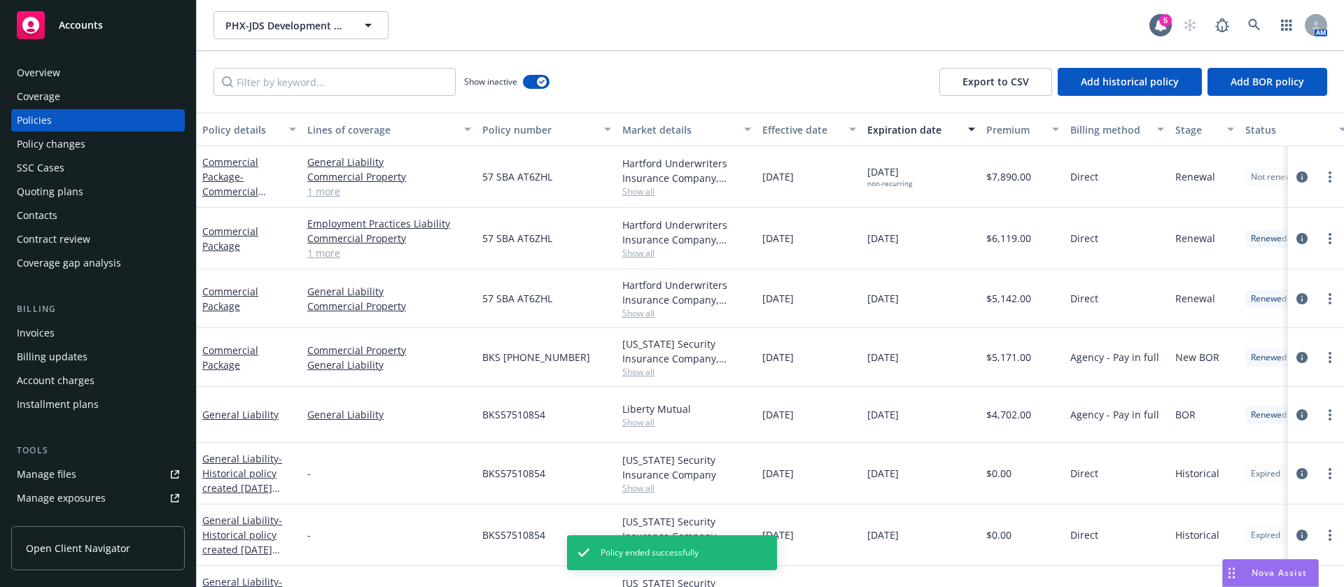
click at [135, 87] on div "Coverage" at bounding box center [98, 96] width 162 height 22
